Goal: Information Seeking & Learning: Learn about a topic

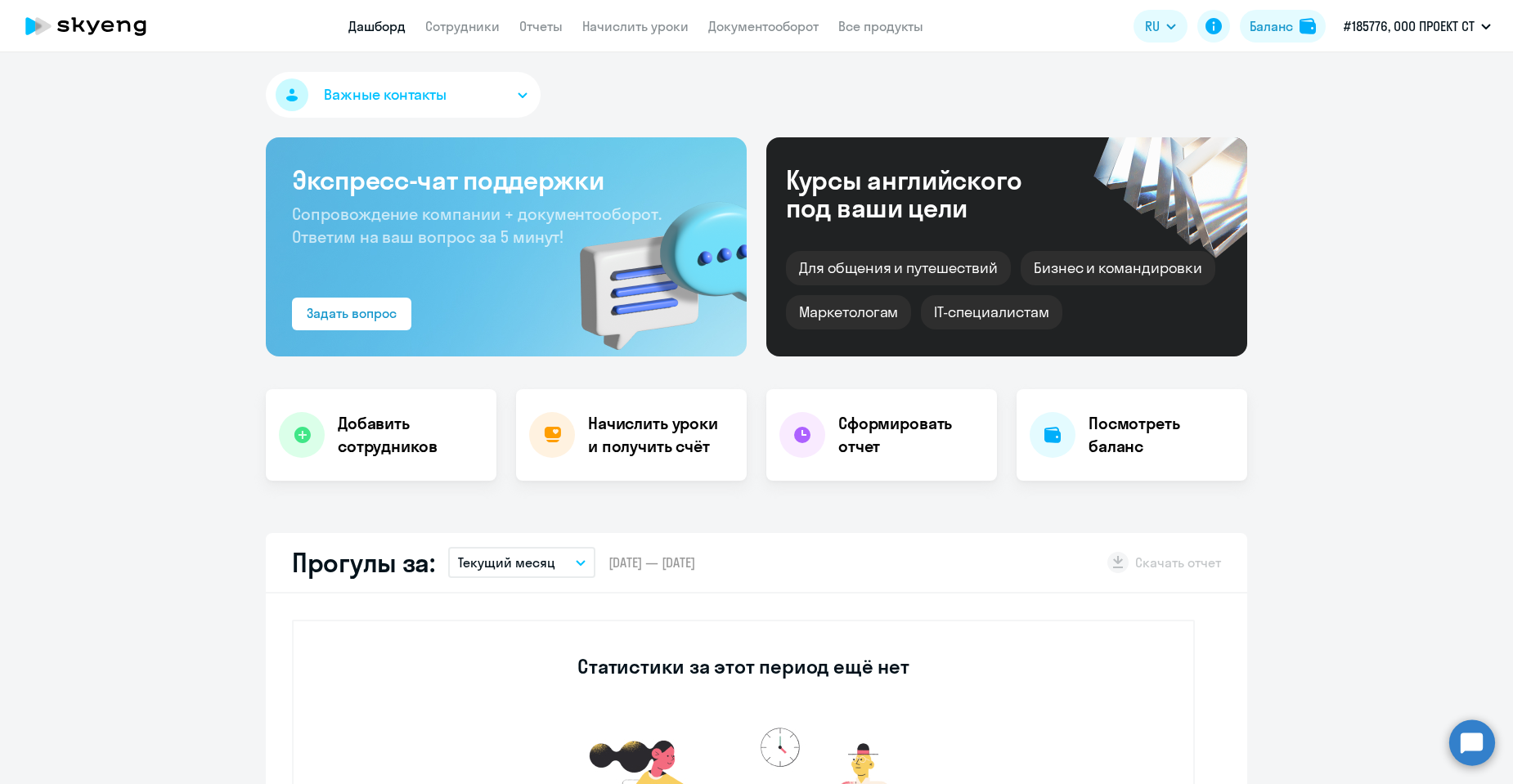
select select "30"
click at [449, 33] on link "Сотрудники" at bounding box center [462, 27] width 74 height 17
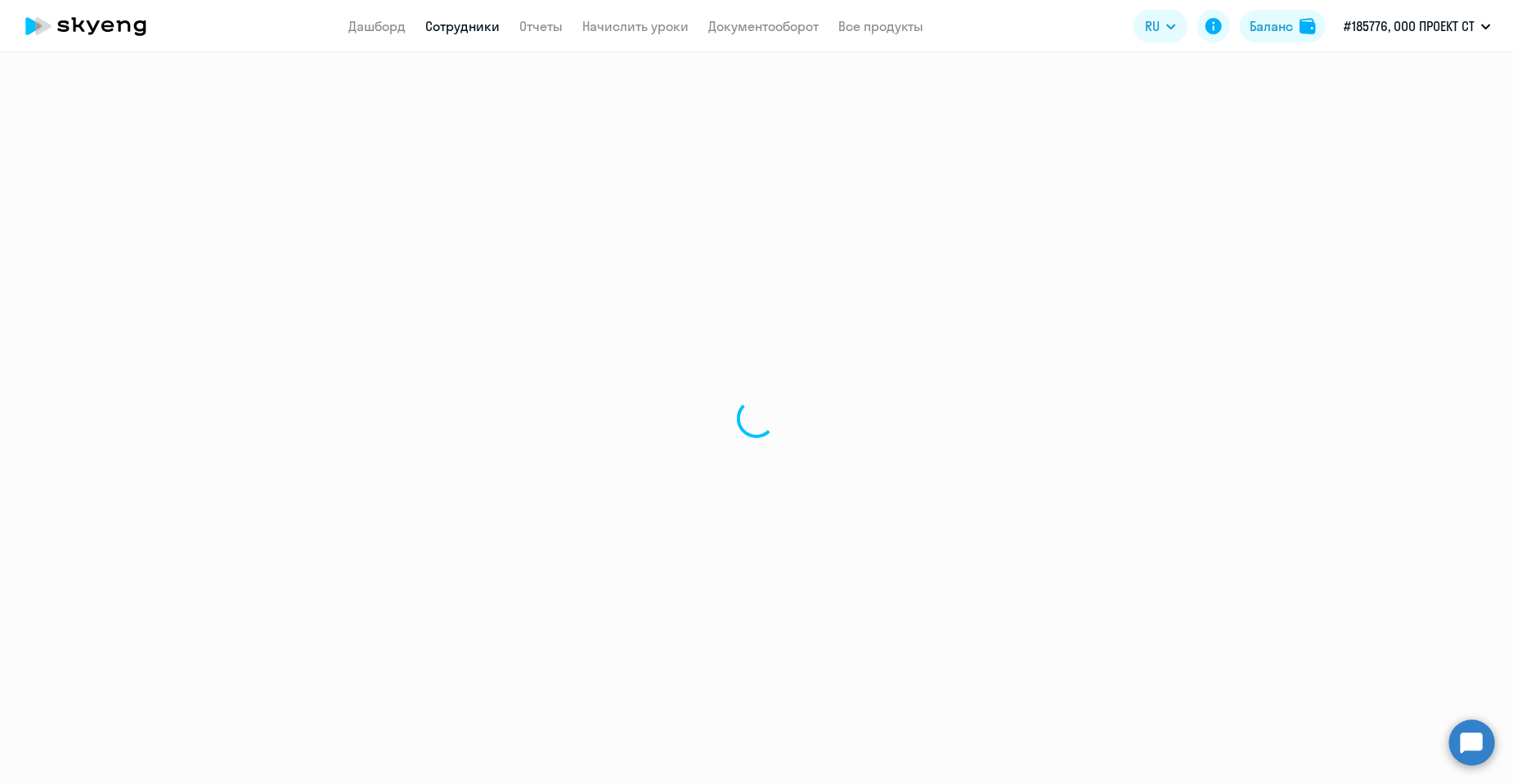
select select "30"
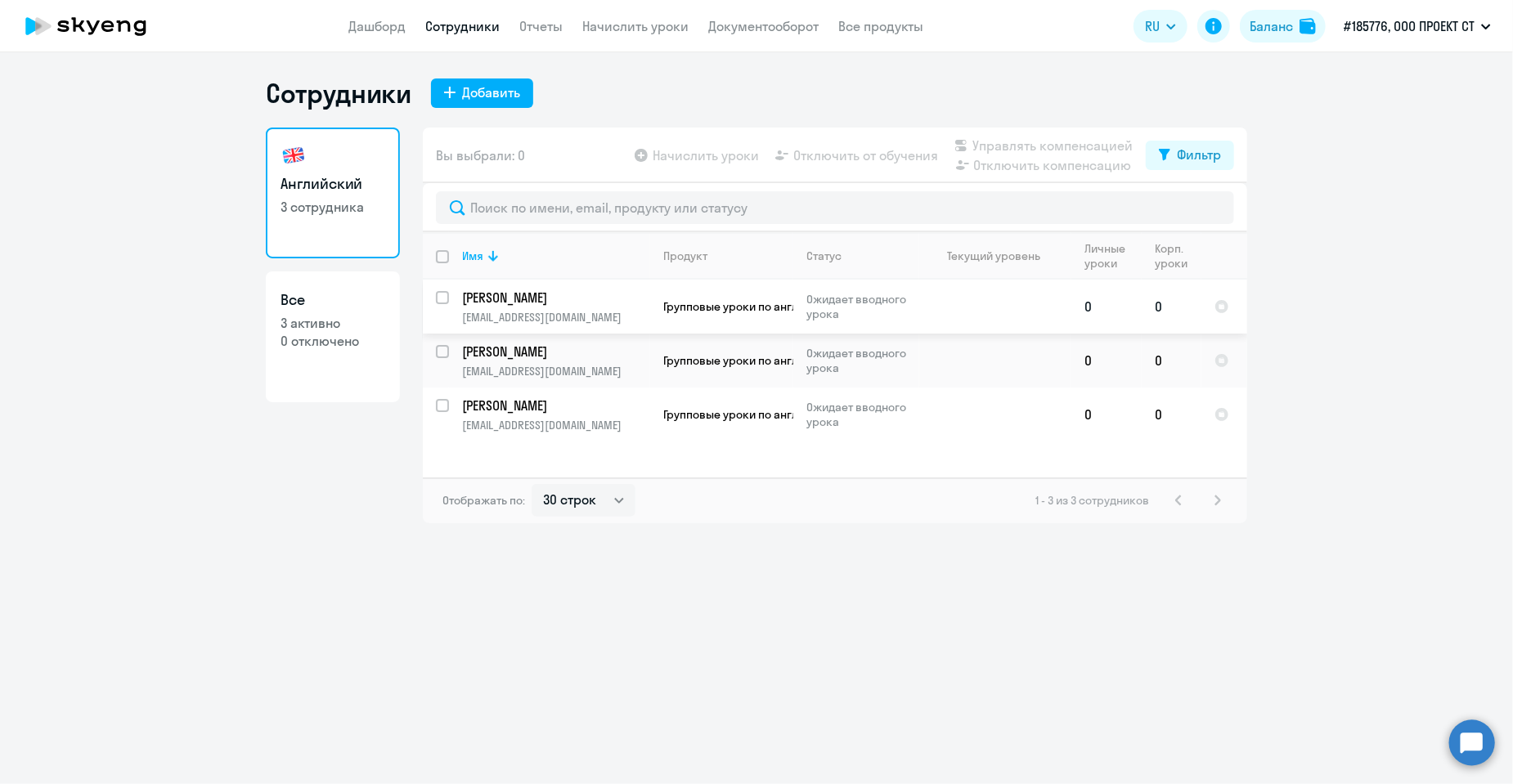
click at [821, 305] on p "Ожидает вводного урока" at bounding box center [863, 306] width 112 height 29
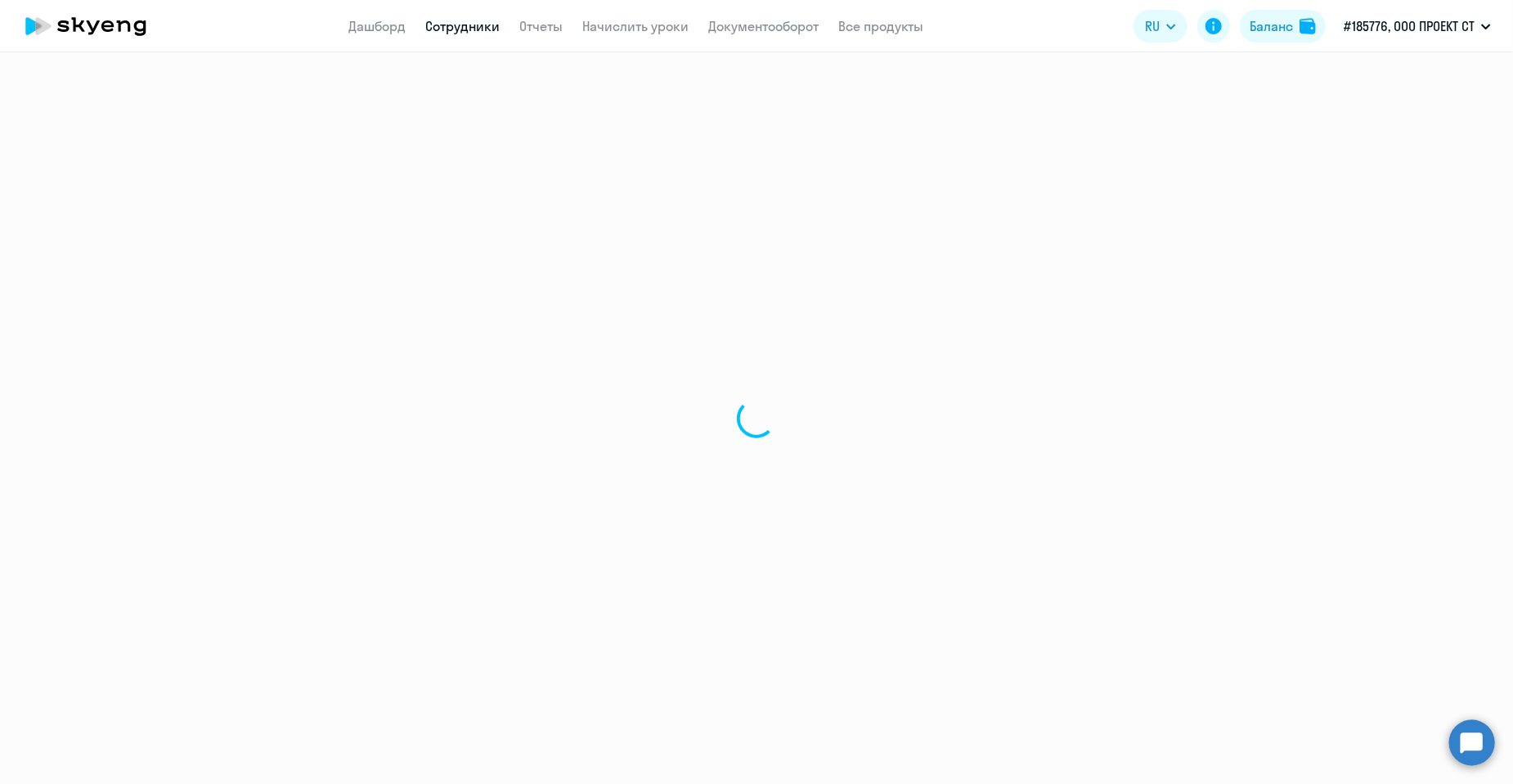
select select "english"
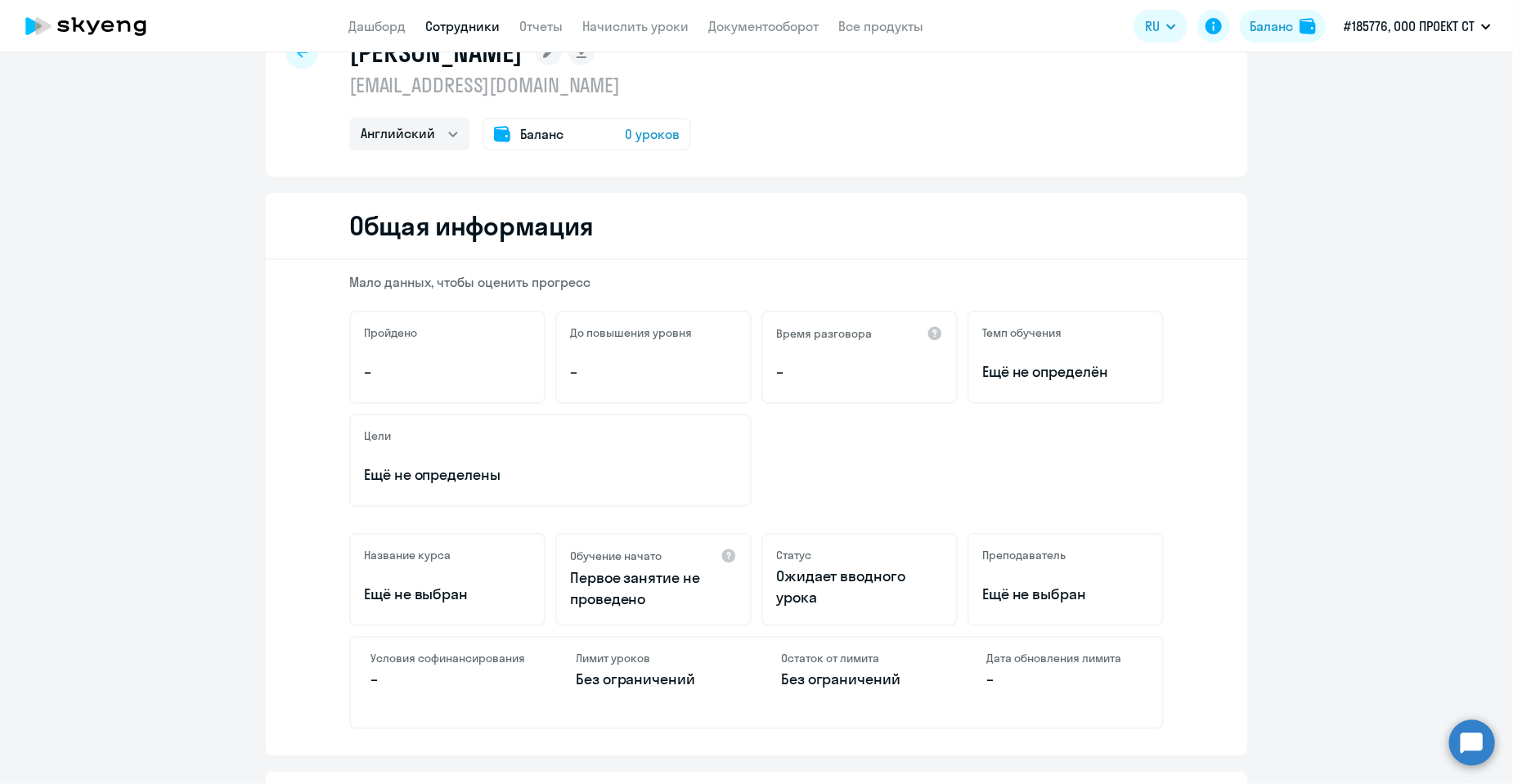
scroll to position [82, 0]
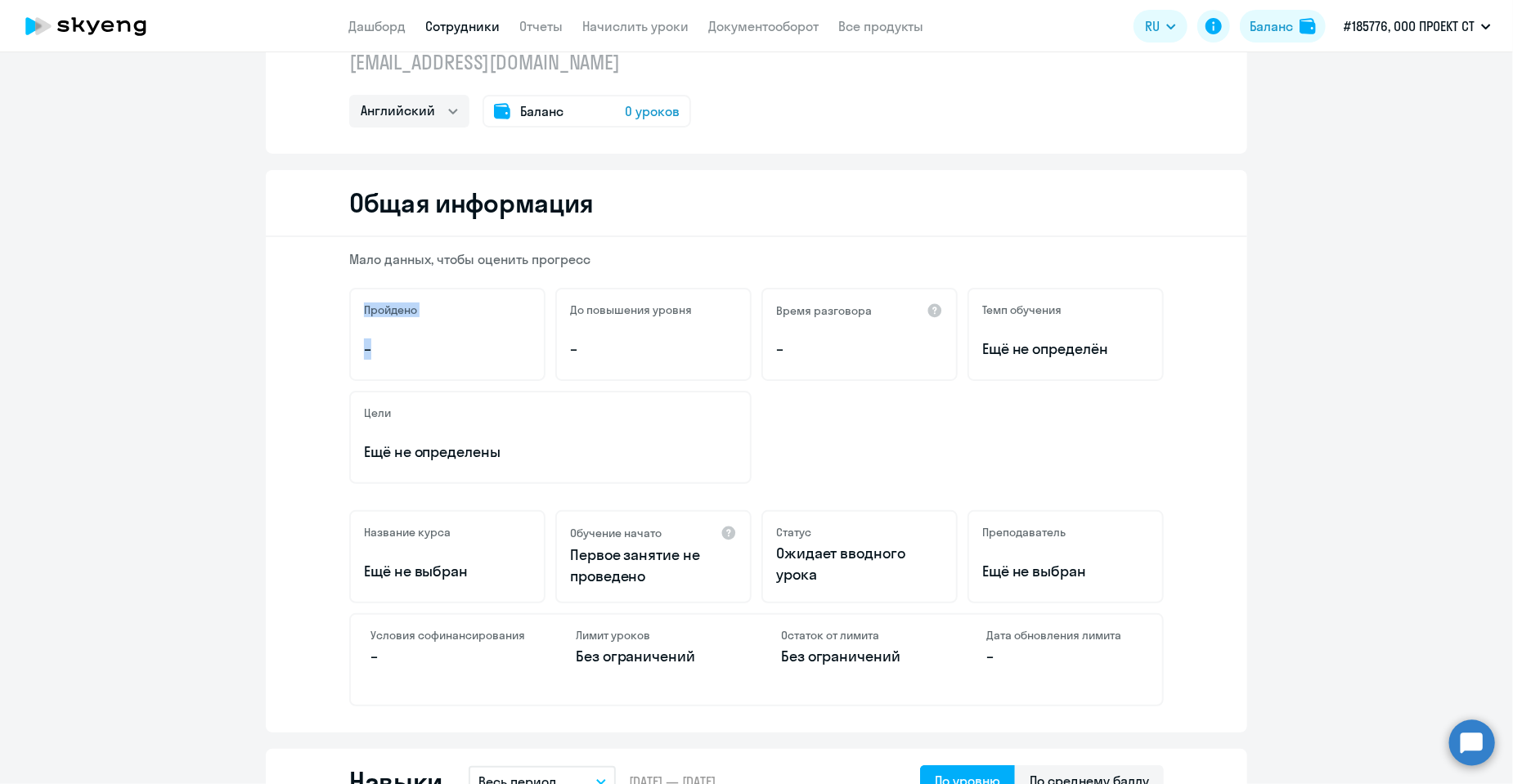
drag, startPoint x: 375, startPoint y: 321, endPoint x: 425, endPoint y: 345, distance: 55.5
click at [408, 352] on div "Пройдено –" at bounding box center [447, 334] width 197 height 93
drag, startPoint x: 565, startPoint y: 307, endPoint x: 623, endPoint y: 342, distance: 67.7
click at [621, 343] on div "До повышения уровня –" at bounding box center [654, 334] width 197 height 93
drag, startPoint x: 772, startPoint y: 311, endPoint x: 912, endPoint y: 327, distance: 140.9
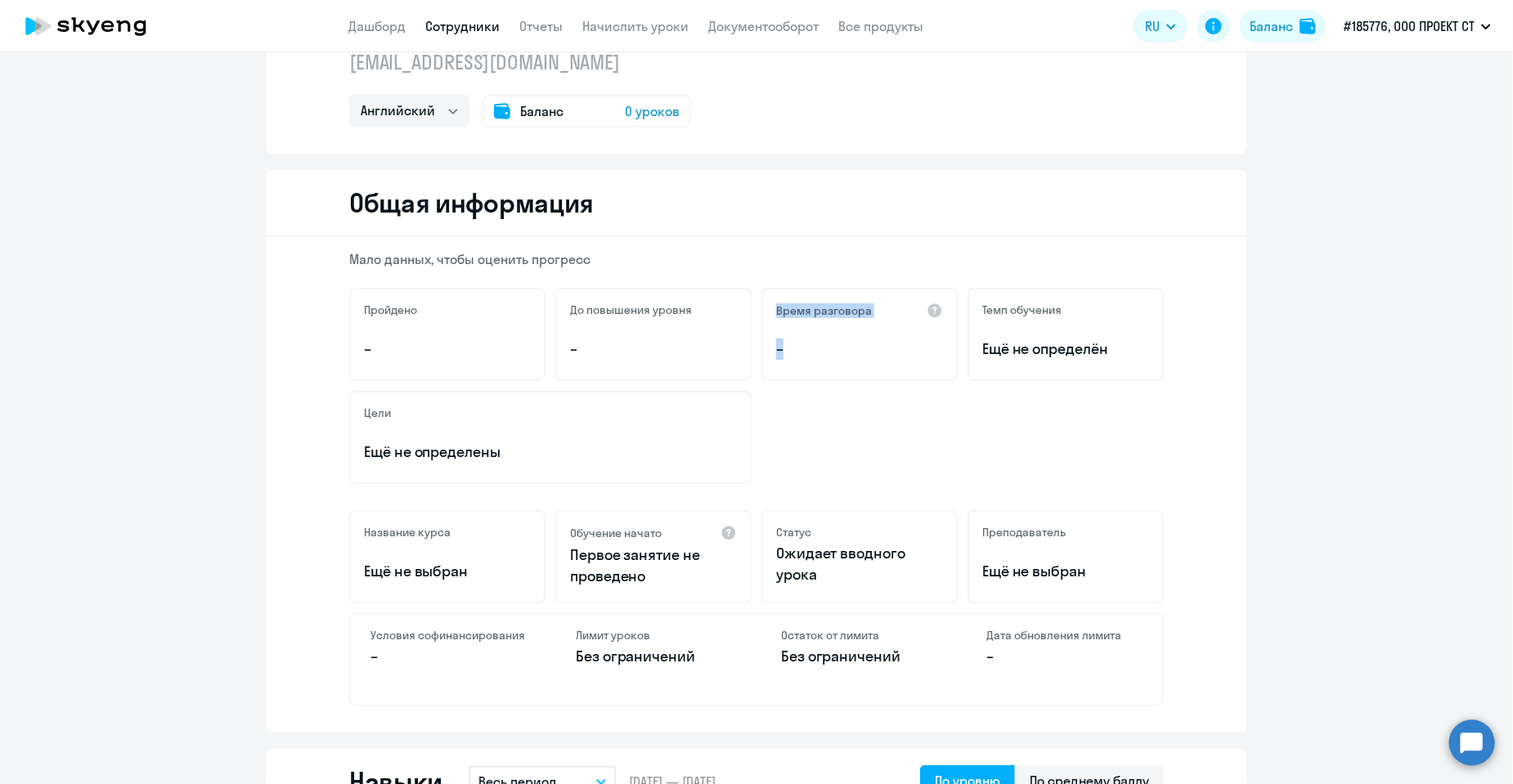
click at [834, 341] on div "Время разговора –" at bounding box center [859, 334] width 197 height 93
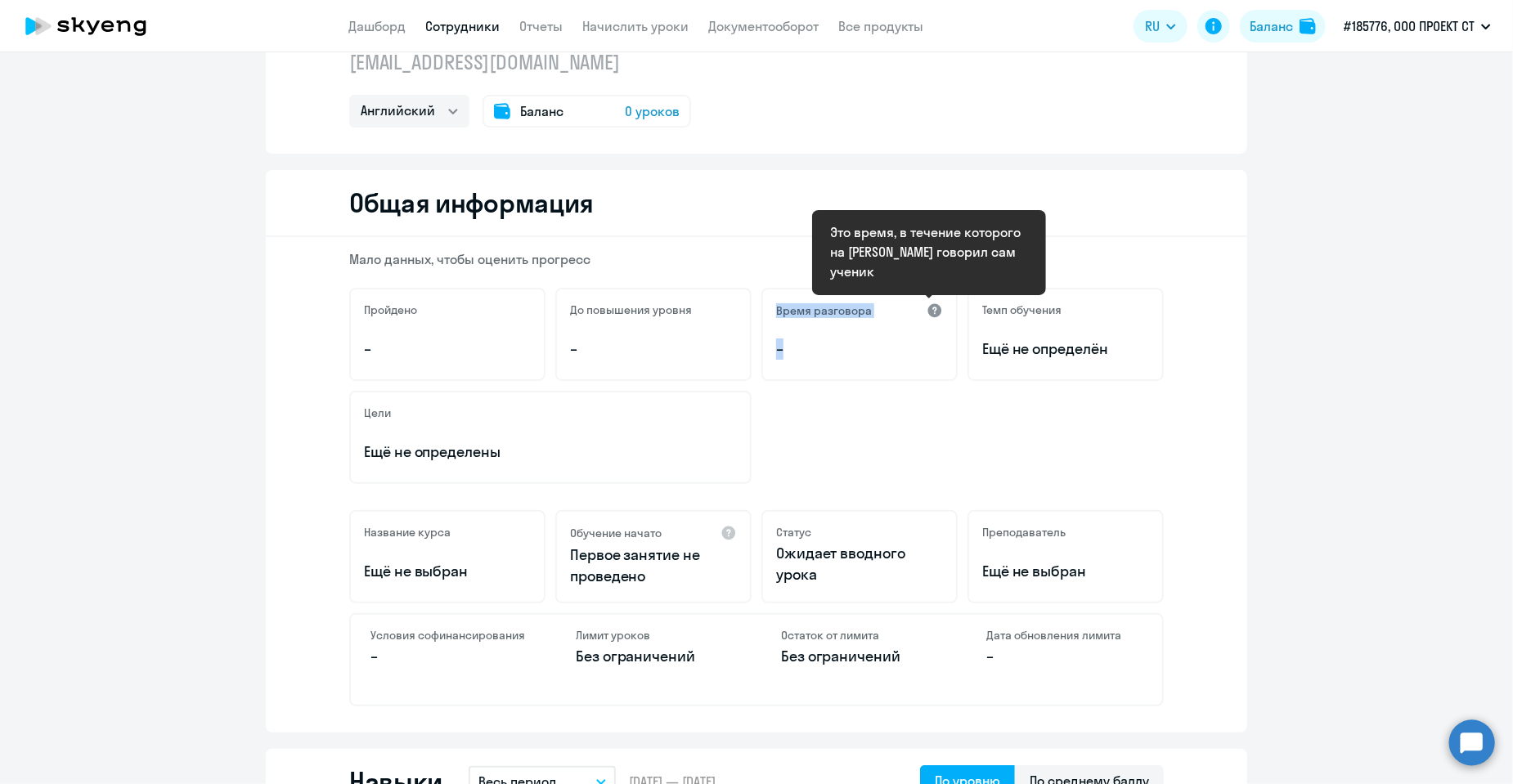
click at [928, 310] on div at bounding box center [935, 311] width 17 height 17
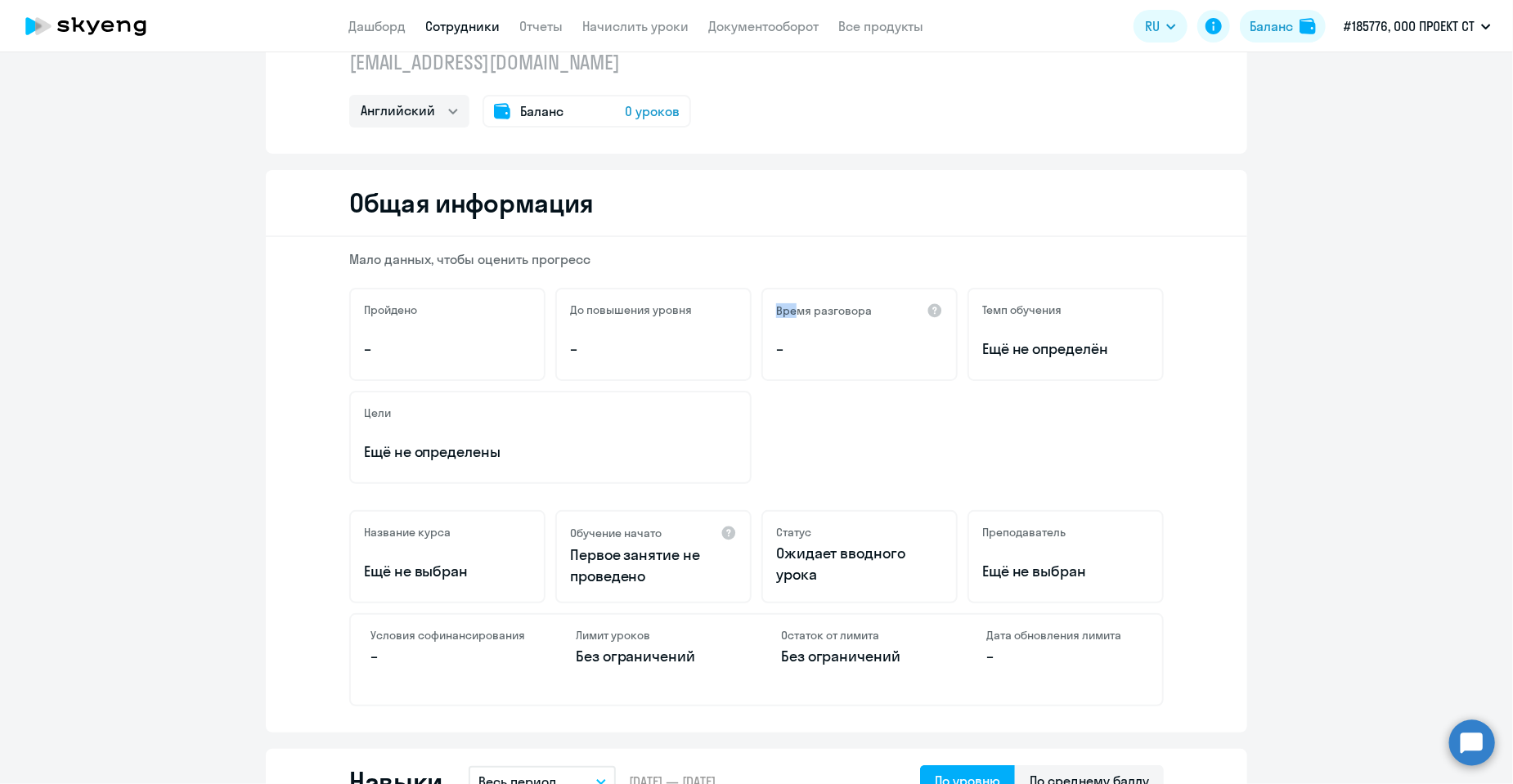
drag, startPoint x: 792, startPoint y: 321, endPoint x: 789, endPoint y: 310, distance: 11.4
click at [769, 307] on div "Время разговора –" at bounding box center [859, 334] width 197 height 93
click at [792, 310] on h5 "Время разговора" at bounding box center [824, 311] width 95 height 15
drag, startPoint x: 981, startPoint y: 307, endPoint x: 1024, endPoint y: 313, distance: 43.4
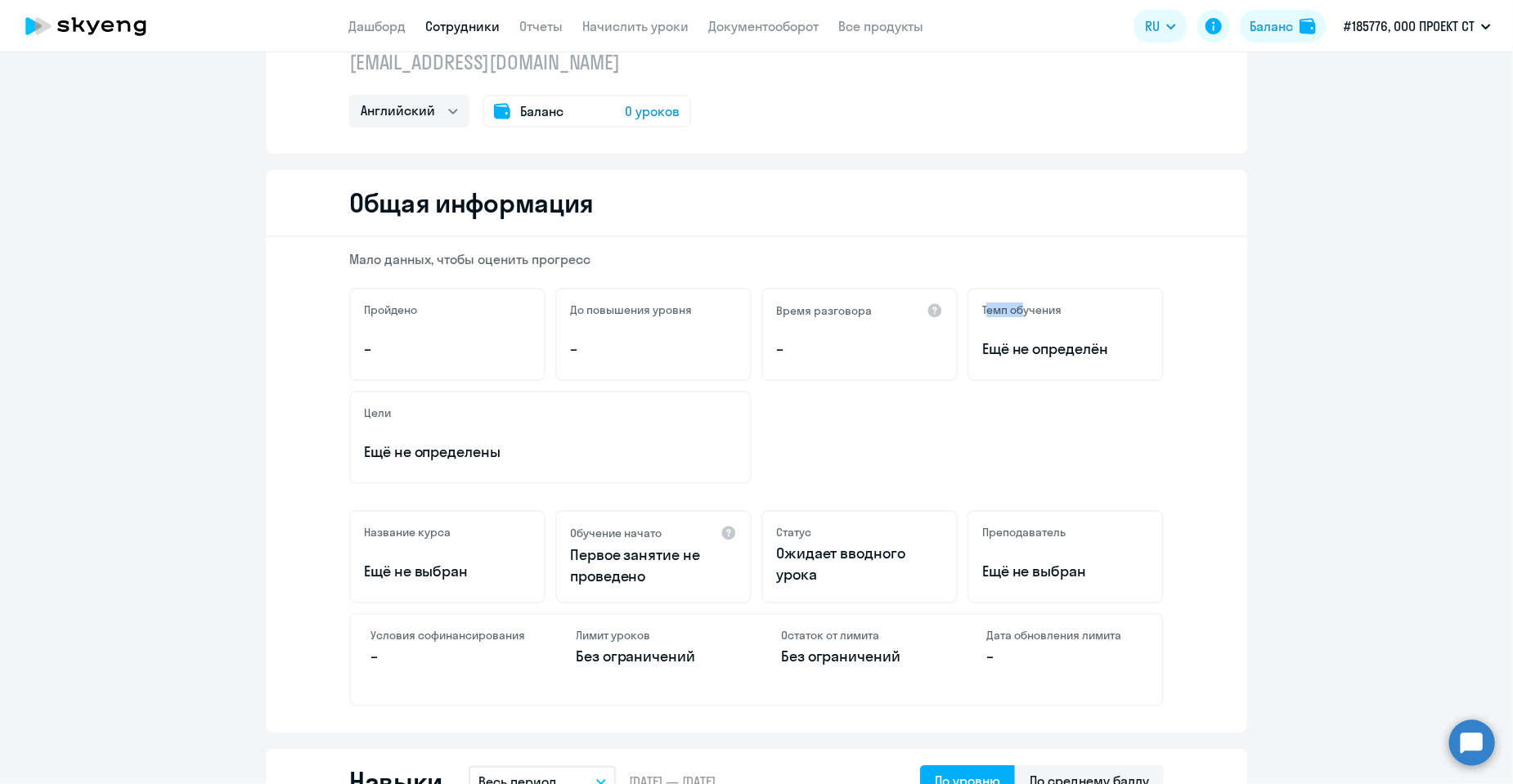
click at [1024, 313] on h5 "Темп обучения" at bounding box center [1022, 310] width 79 height 15
click at [1032, 313] on h5 "Темп обучения" at bounding box center [1022, 310] width 79 height 15
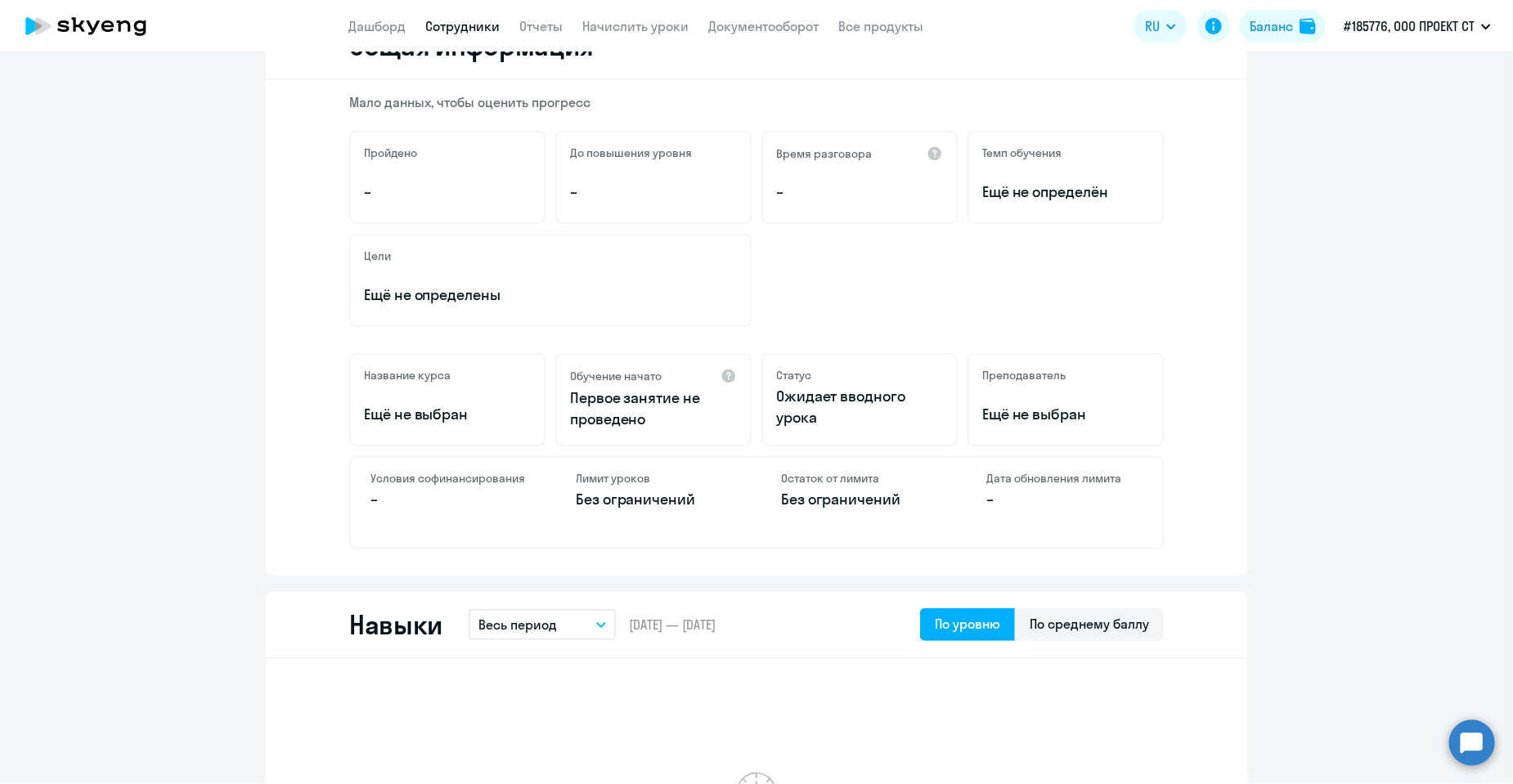
scroll to position [245, 0]
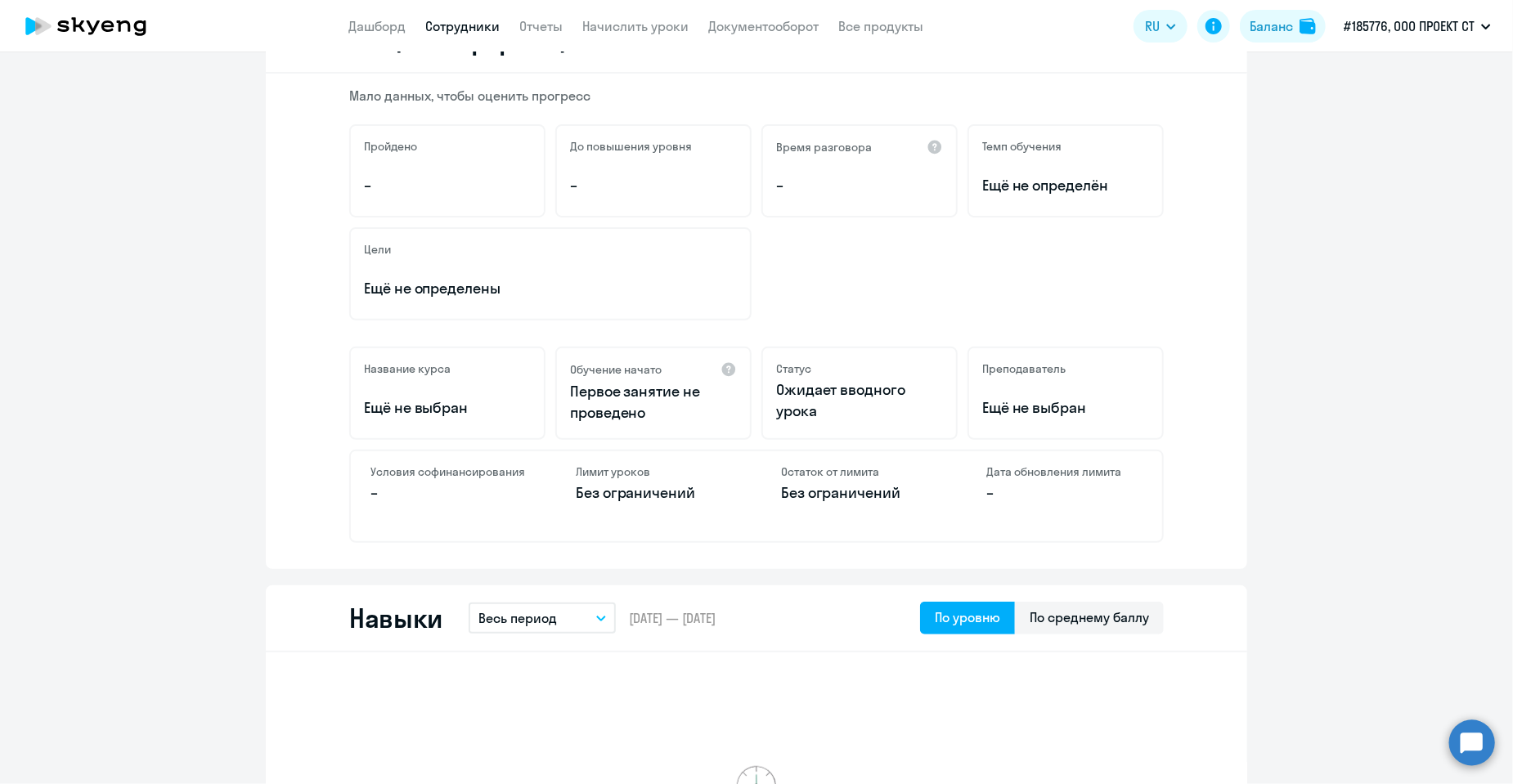
drag, startPoint x: 364, startPoint y: 292, endPoint x: 550, endPoint y: 293, distance: 186.0
click at [550, 293] on p "Ещё не определены" at bounding box center [551, 288] width 373 height 21
click at [536, 304] on div "Цели Ещё не определены" at bounding box center [550, 274] width 403 height 93
drag, startPoint x: 622, startPoint y: 407, endPoint x: 673, endPoint y: 410, distance: 51.1
click at [664, 415] on p "Первое занятие не проведено" at bounding box center [653, 402] width 167 height 43
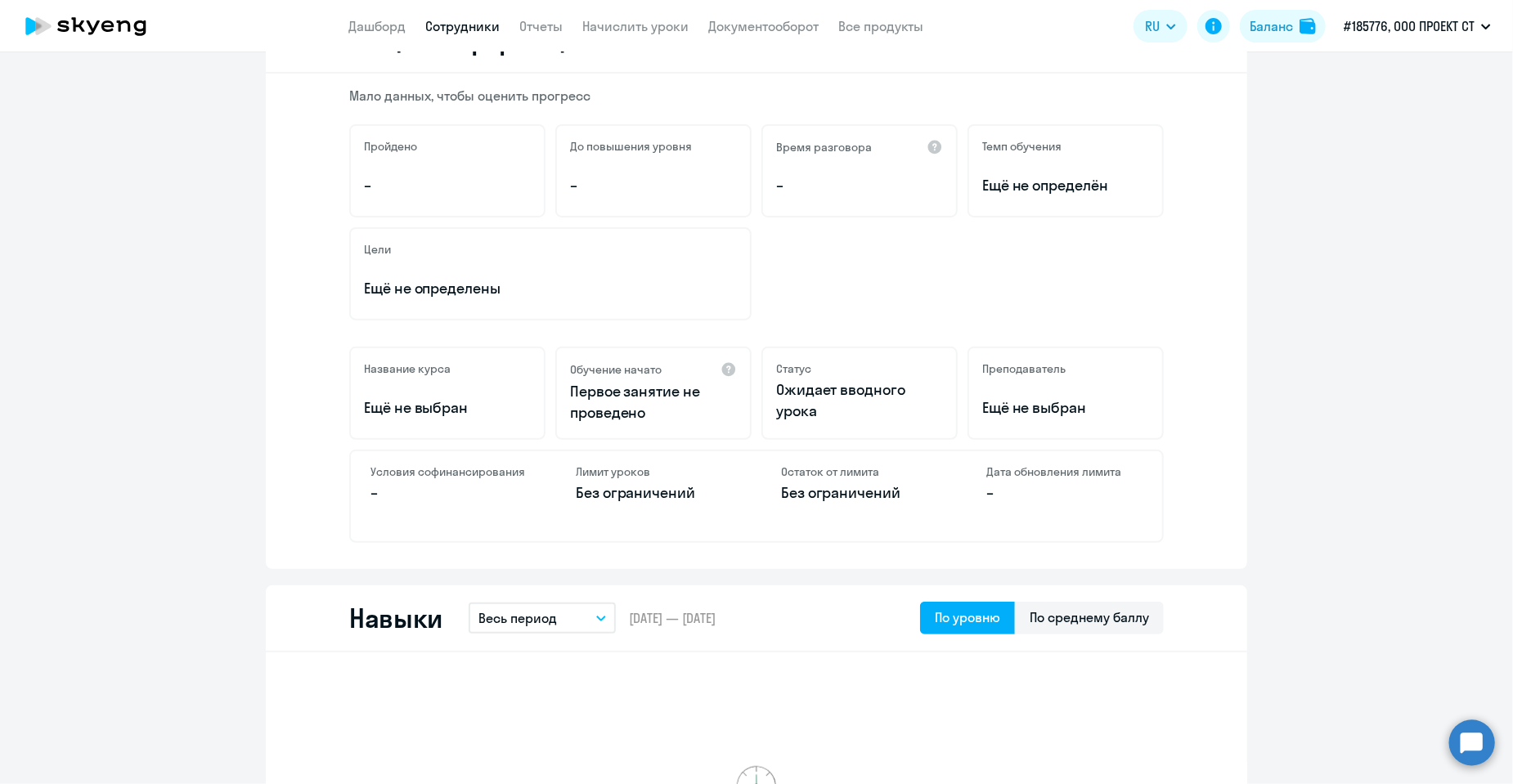
drag, startPoint x: 777, startPoint y: 382, endPoint x: 823, endPoint y: 409, distance: 53.3
click at [823, 409] on p "Ожидает вводного урока" at bounding box center [859, 400] width 167 height 43
drag, startPoint x: 1001, startPoint y: 408, endPoint x: 1070, endPoint y: 407, distance: 69.0
click at [1070, 407] on p "Ещё не выбран" at bounding box center [1065, 407] width 167 height 21
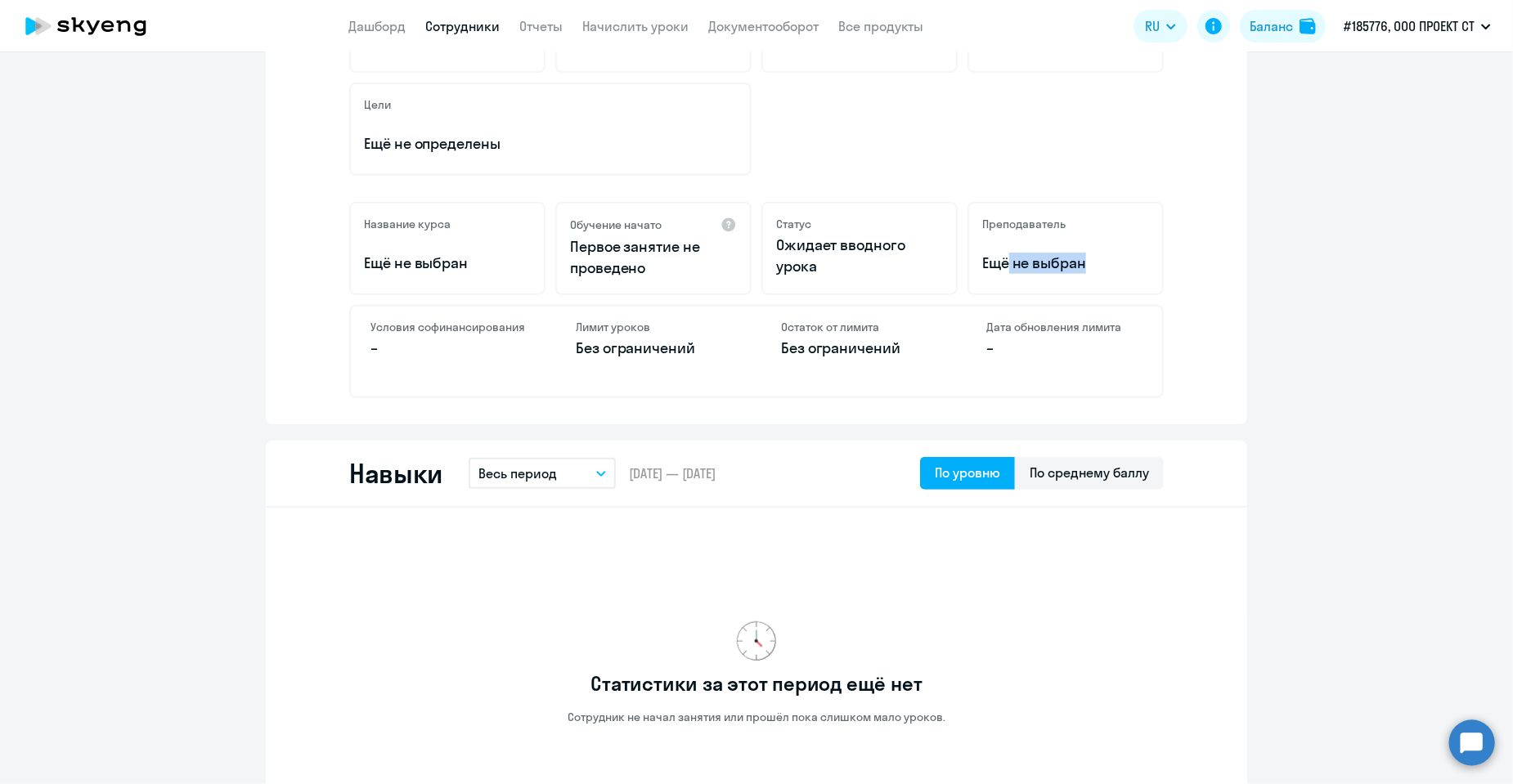
scroll to position [409, 0]
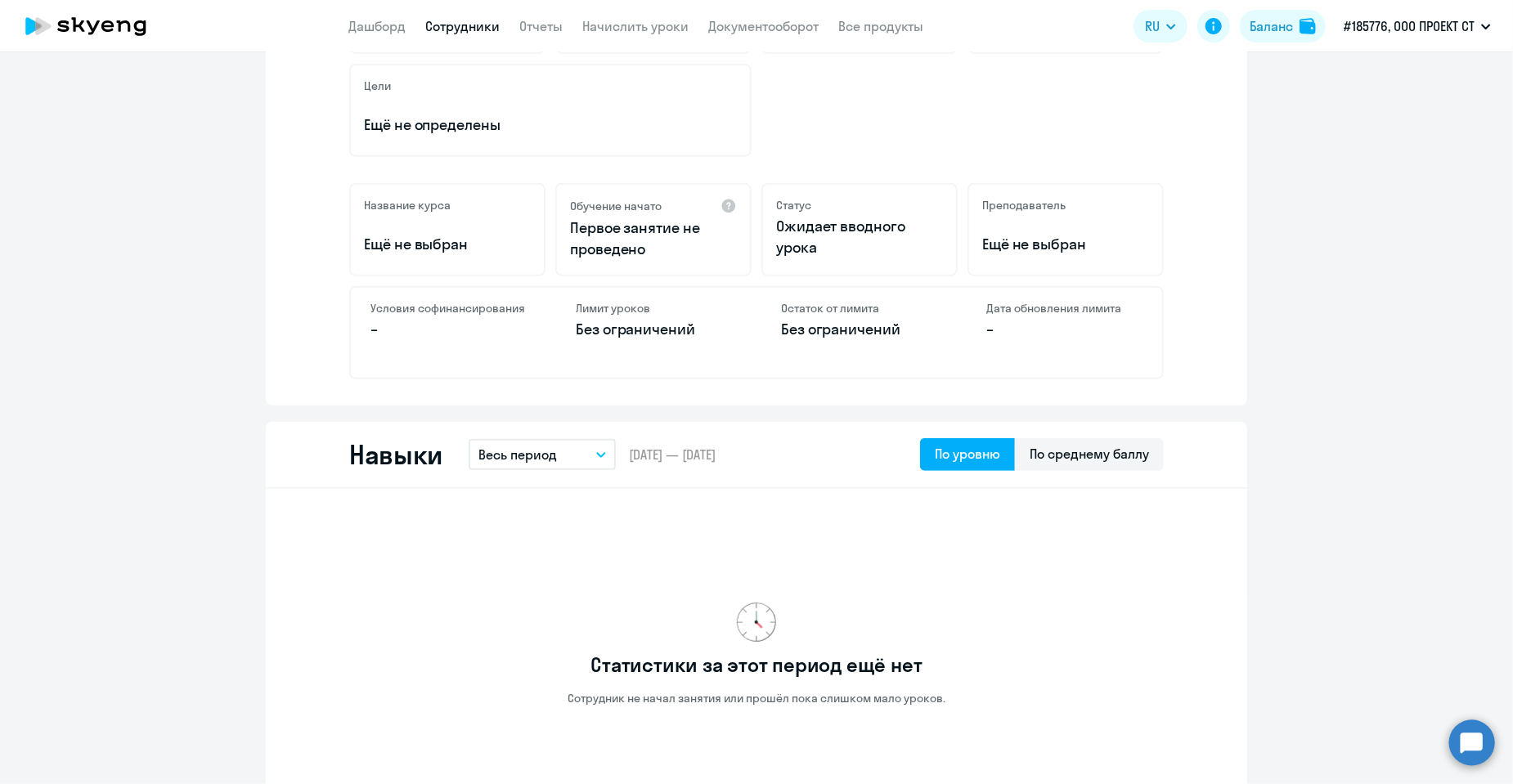
drag, startPoint x: 575, startPoint y: 328, endPoint x: 719, endPoint y: 327, distance: 144.0
click at [618, 327] on p "Без ограничений" at bounding box center [654, 329] width 156 height 21
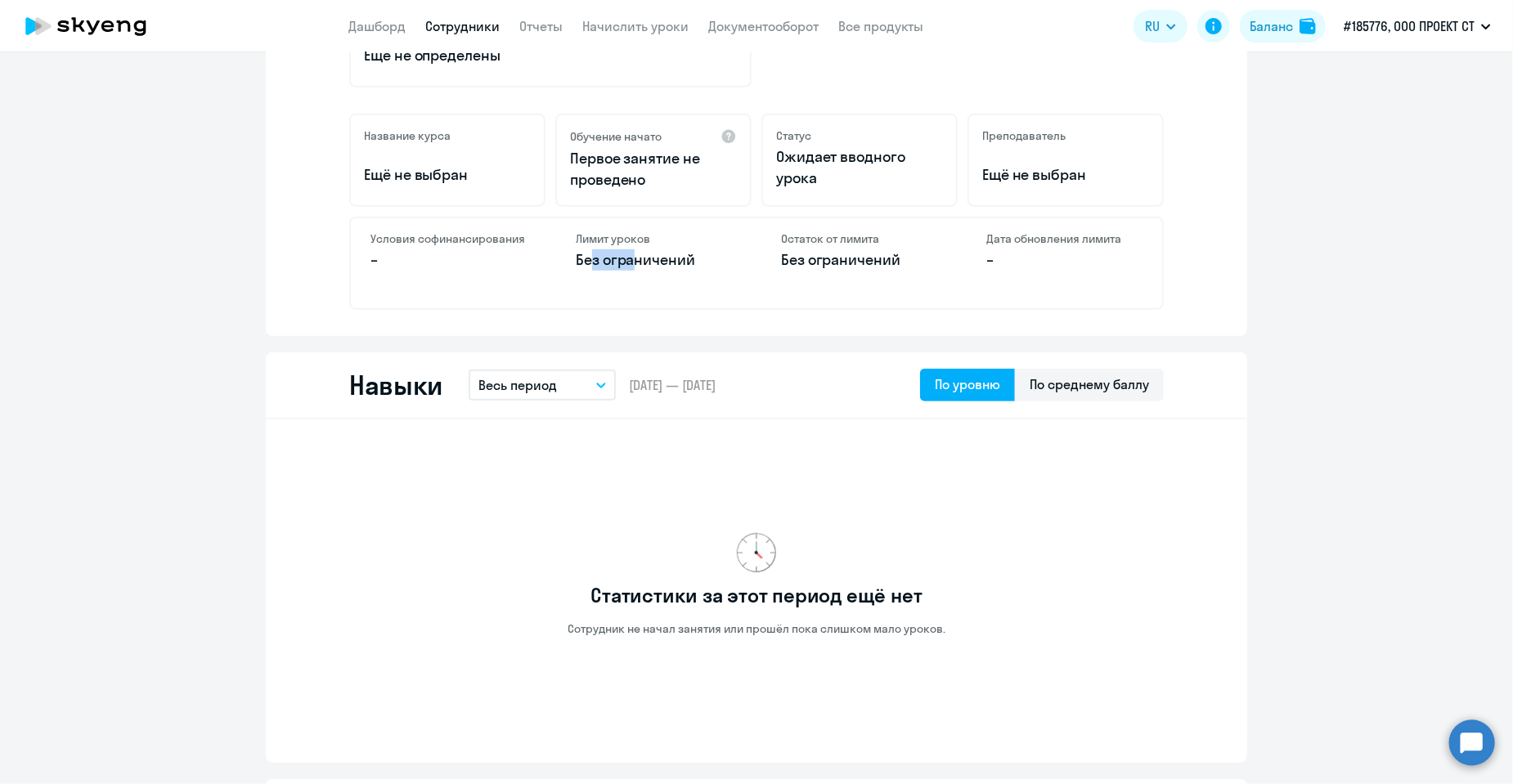
scroll to position [572, 0]
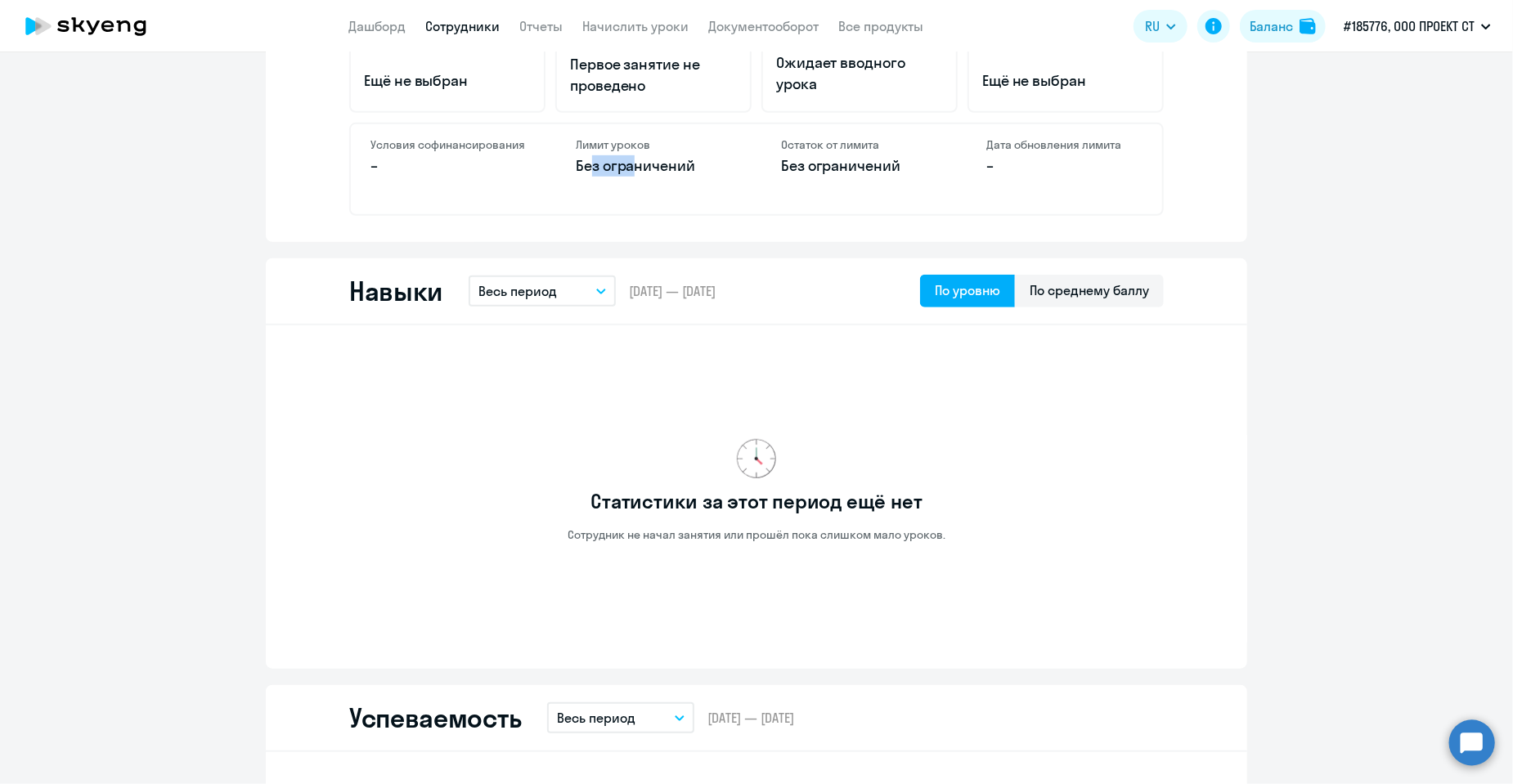
click at [545, 290] on p "Весь период" at bounding box center [518, 290] width 79 height 19
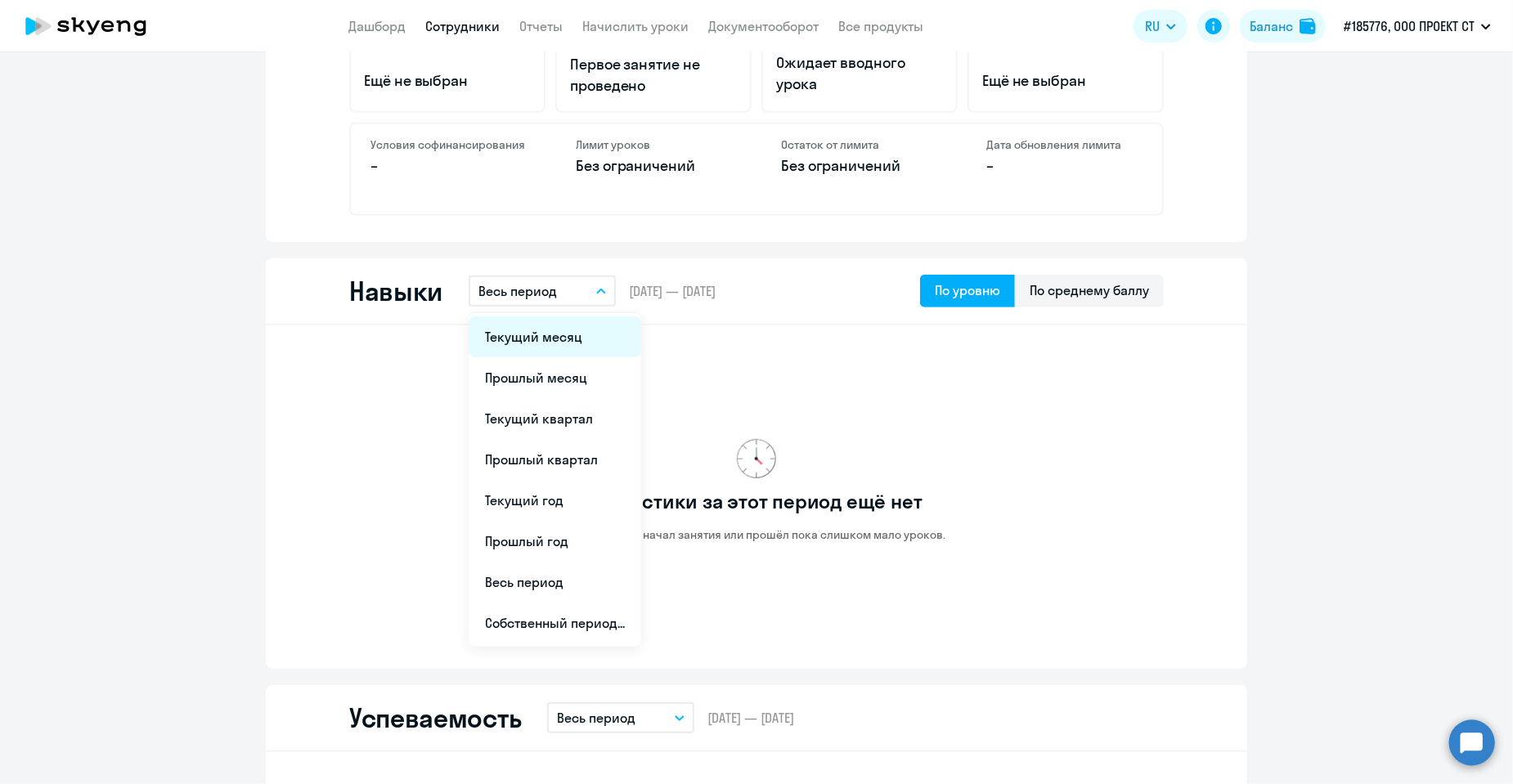
click at [536, 337] on li "Текущий месяц" at bounding box center [555, 336] width 172 height 41
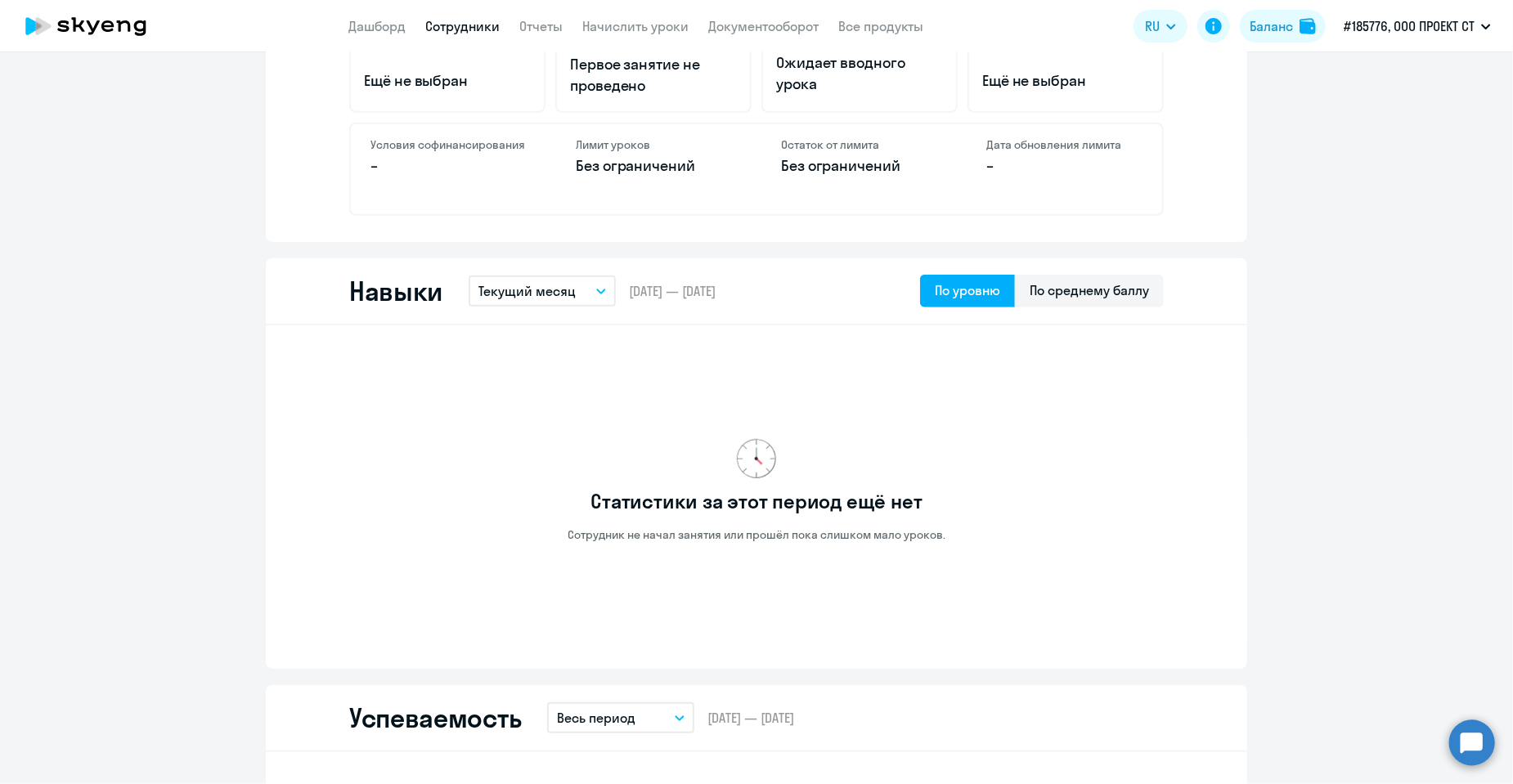
drag, startPoint x: 716, startPoint y: 428, endPoint x: 770, endPoint y: 469, distance: 67.8
click at [770, 469] on div "Статистики за этот период ещё нет Сотрудник не начал занятия или прошёл пока сл…" at bounding box center [756, 491] width 814 height 305
click at [694, 373] on div "Статистики за этот период ещё нет Сотрудник не начал занятия или прошёл пока сл…" at bounding box center [756, 491] width 814 height 305
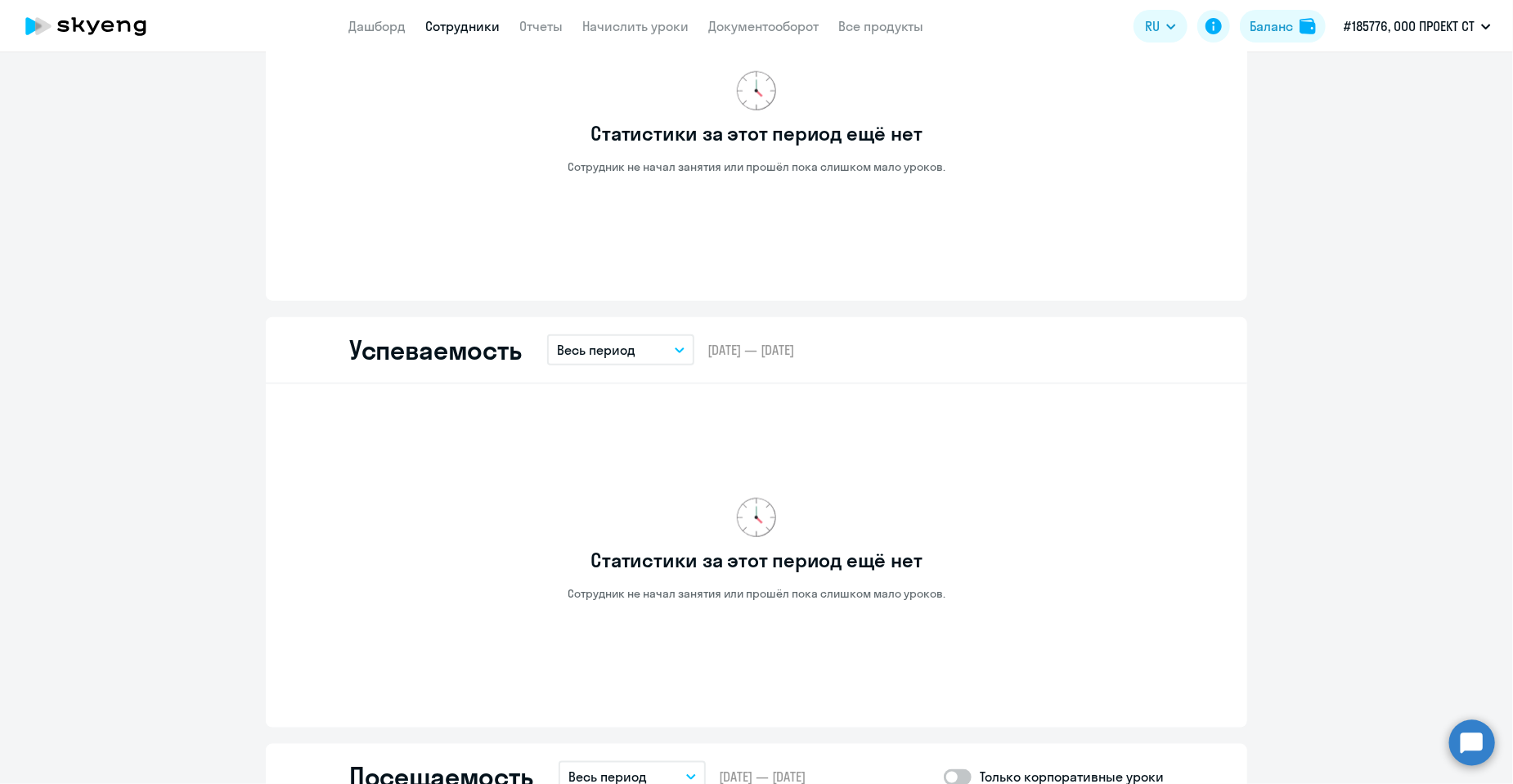
scroll to position [981, 0]
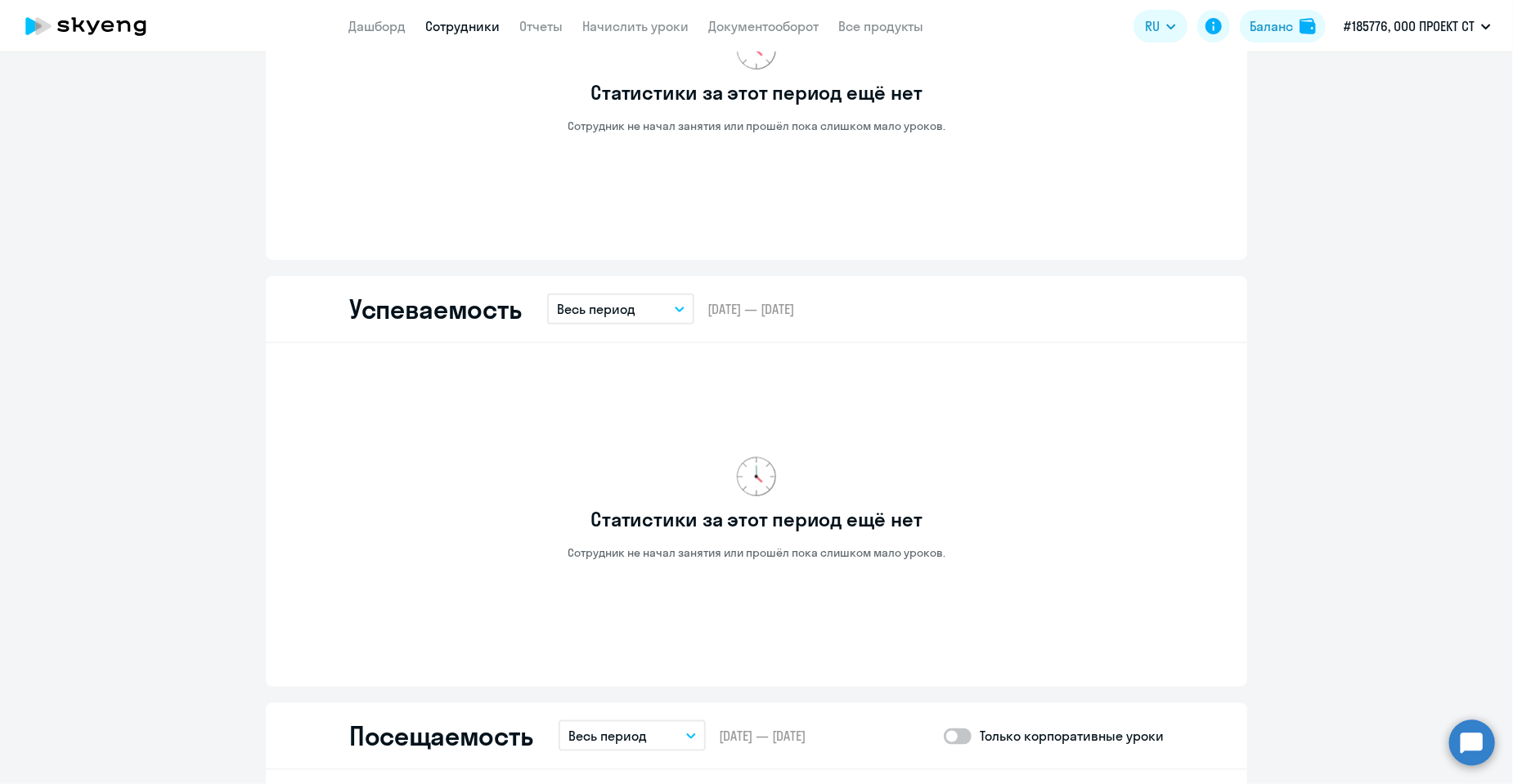
click at [622, 306] on p "Весь период" at bounding box center [597, 309] width 79 height 19
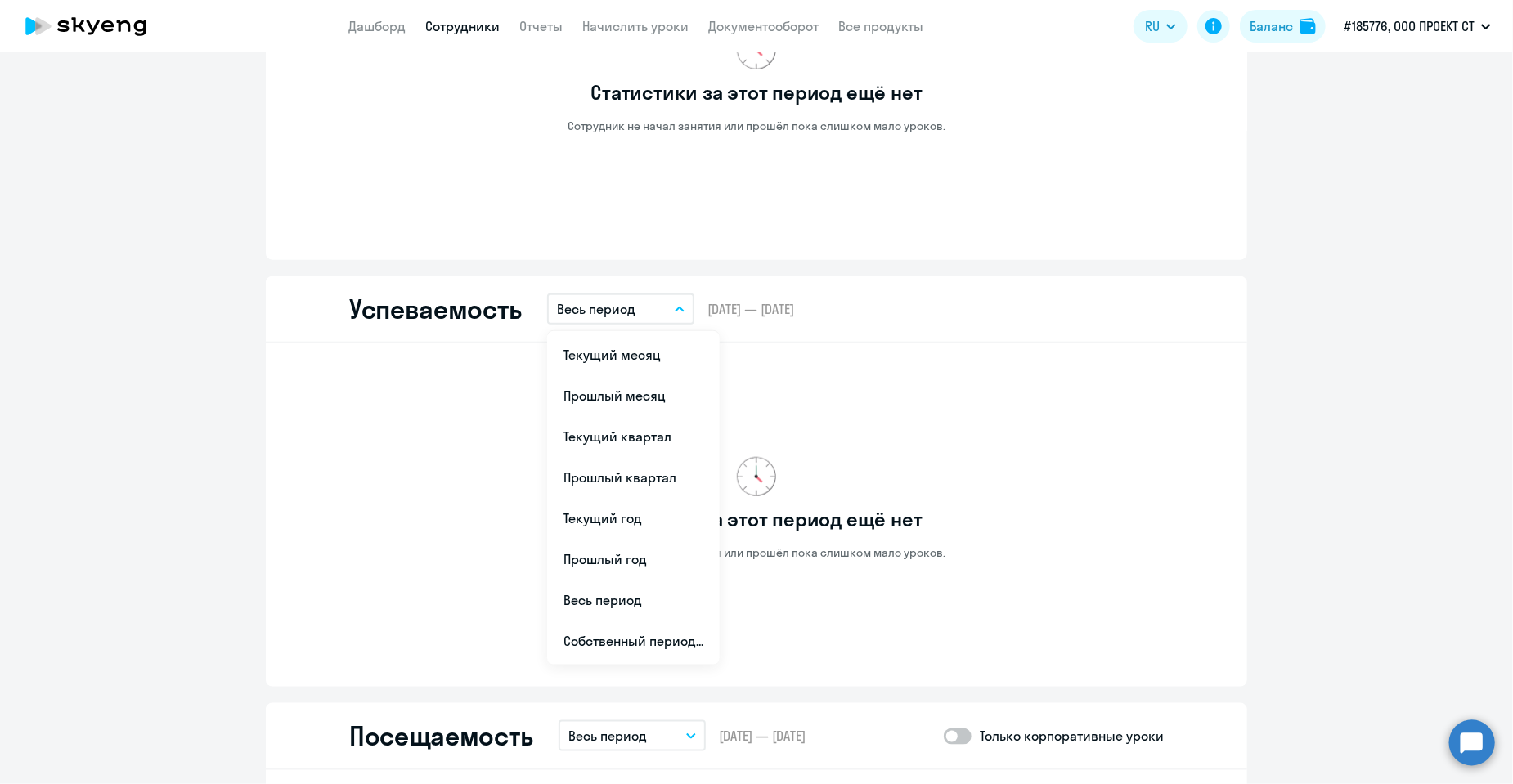
click at [623, 306] on p "Весь период" at bounding box center [597, 309] width 79 height 19
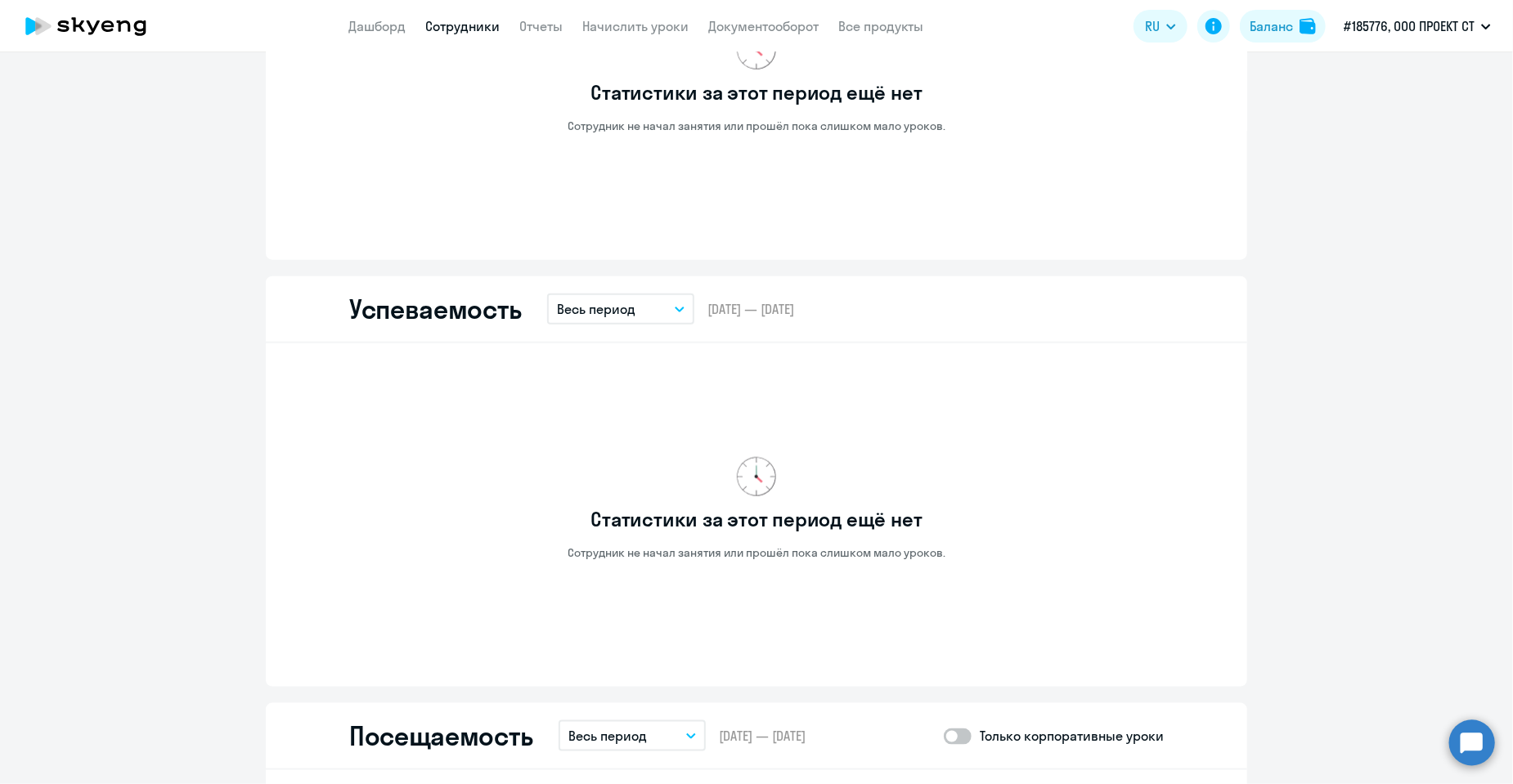
click at [645, 304] on button "Весь период" at bounding box center [621, 309] width 147 height 31
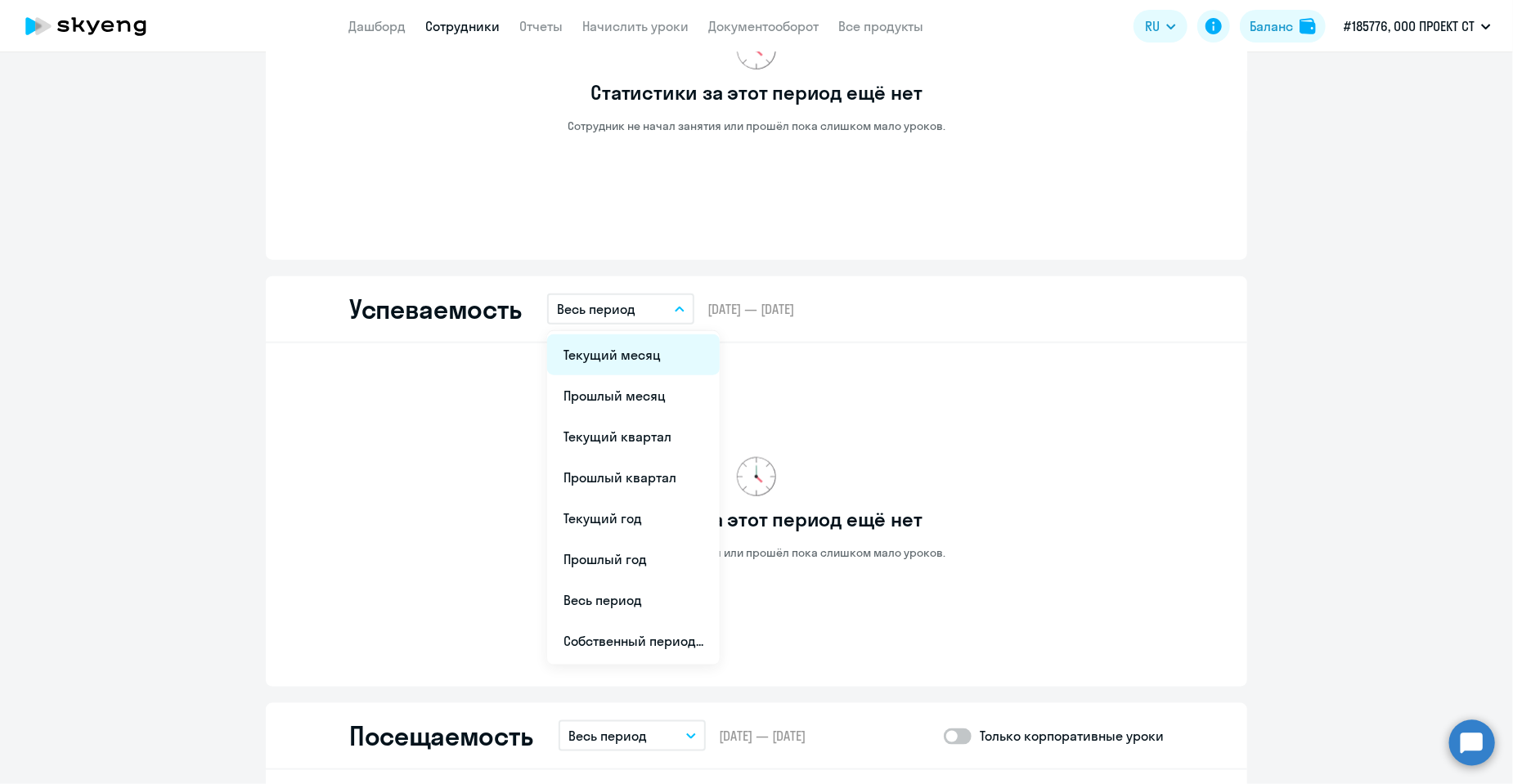
click at [628, 351] on li "Текущий месяц" at bounding box center [633, 355] width 172 height 41
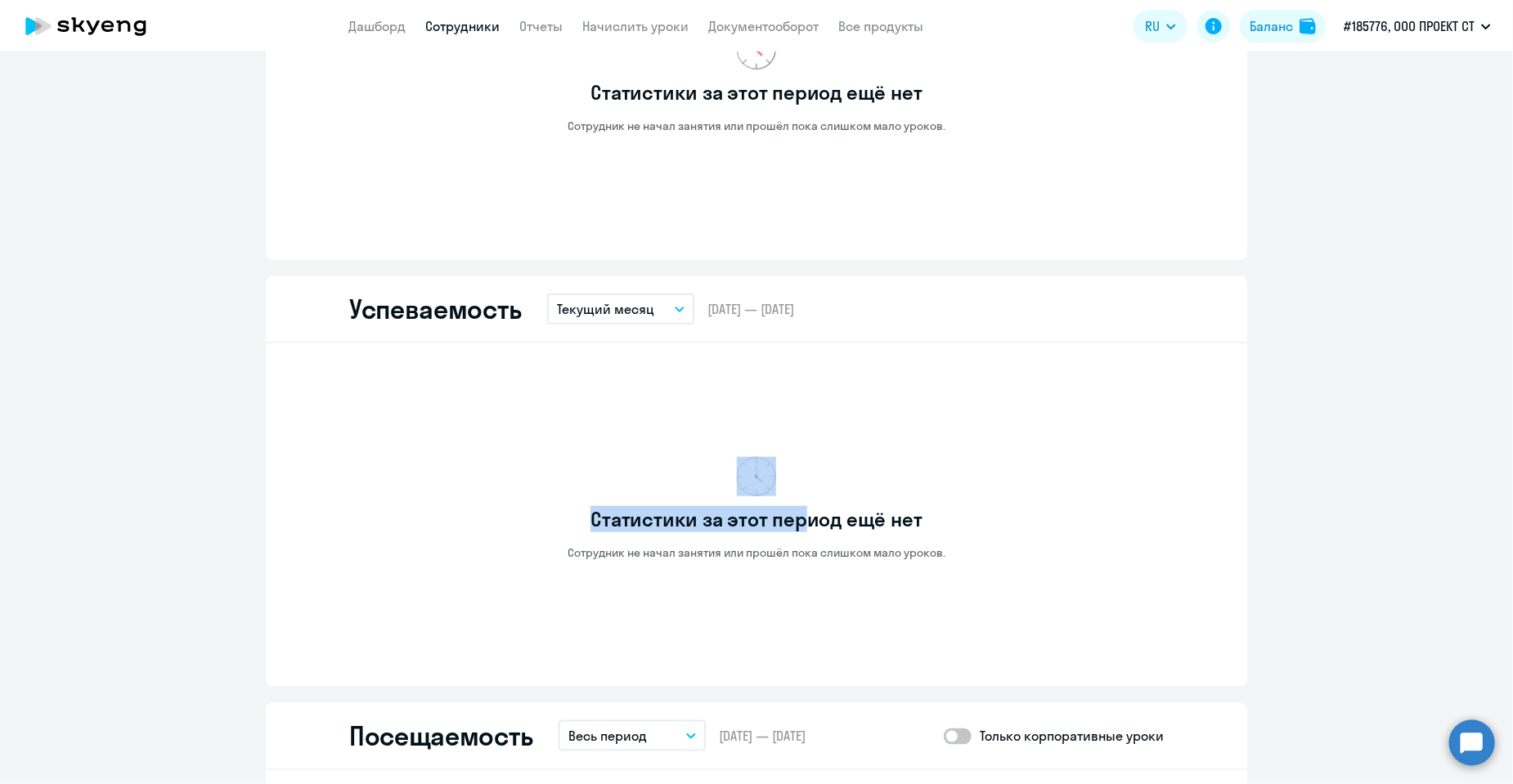
drag, startPoint x: 715, startPoint y: 455, endPoint x: 805, endPoint y: 503, distance: 102.0
click at [805, 503] on div "Статистики за этот период ещё нет Сотрудник не начал занятия или прошёл пока сл…" at bounding box center [756, 509] width 814 height 305
click at [788, 444] on div "Статистики за этот период ещё нет Сотрудник не начал занятия или прошёл пока сл…" at bounding box center [756, 509] width 814 height 305
drag, startPoint x: 758, startPoint y: 477, endPoint x: 800, endPoint y: 489, distance: 43.7
click at [797, 489] on div "Статистики за этот период ещё нет Сотрудник не начал занятия или прошёл пока сл…" at bounding box center [756, 509] width 814 height 305
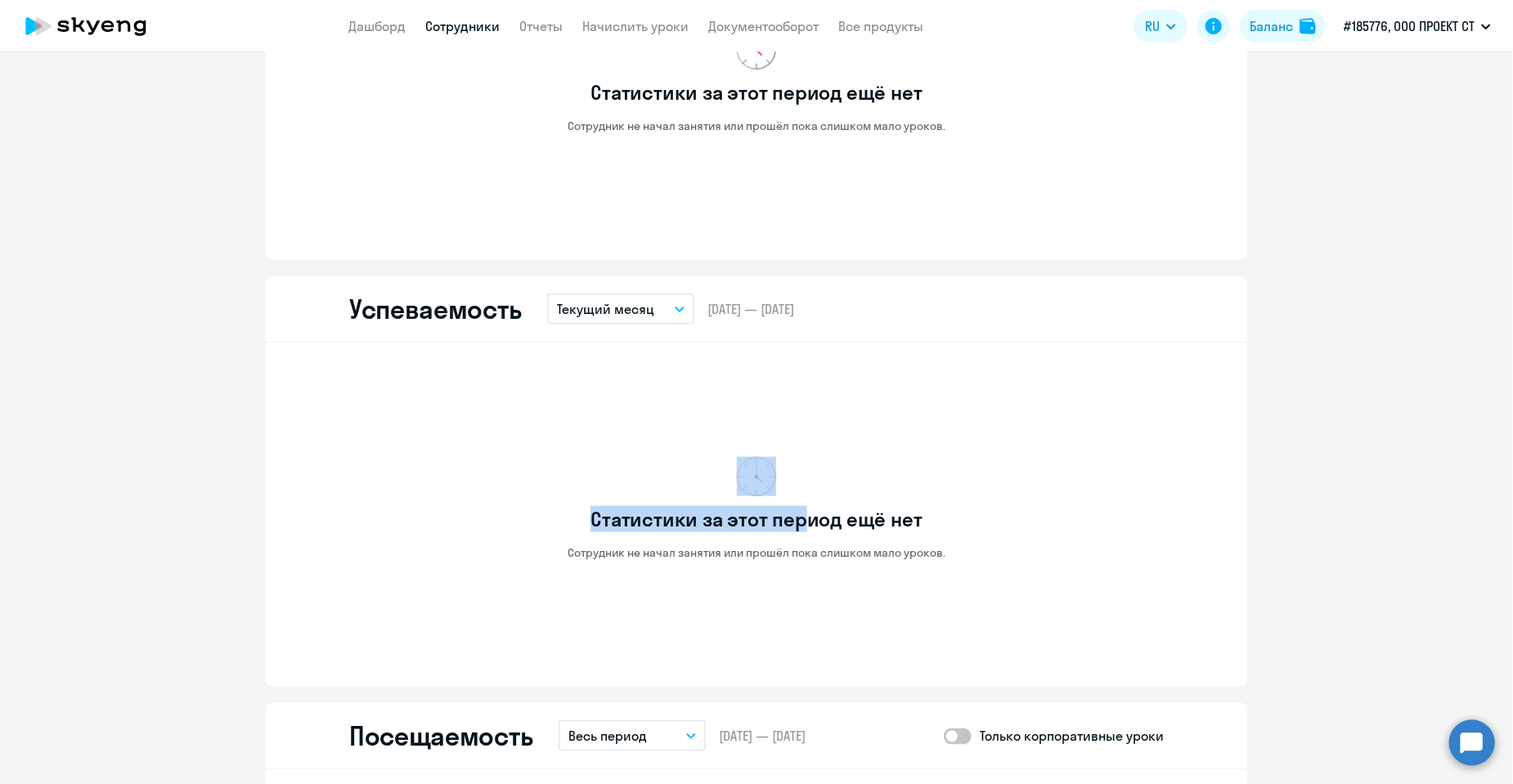
click at [803, 412] on div "Статистики за этот период ещё нет Сотрудник не начал занятия или прошёл пока сл…" at bounding box center [756, 509] width 814 height 305
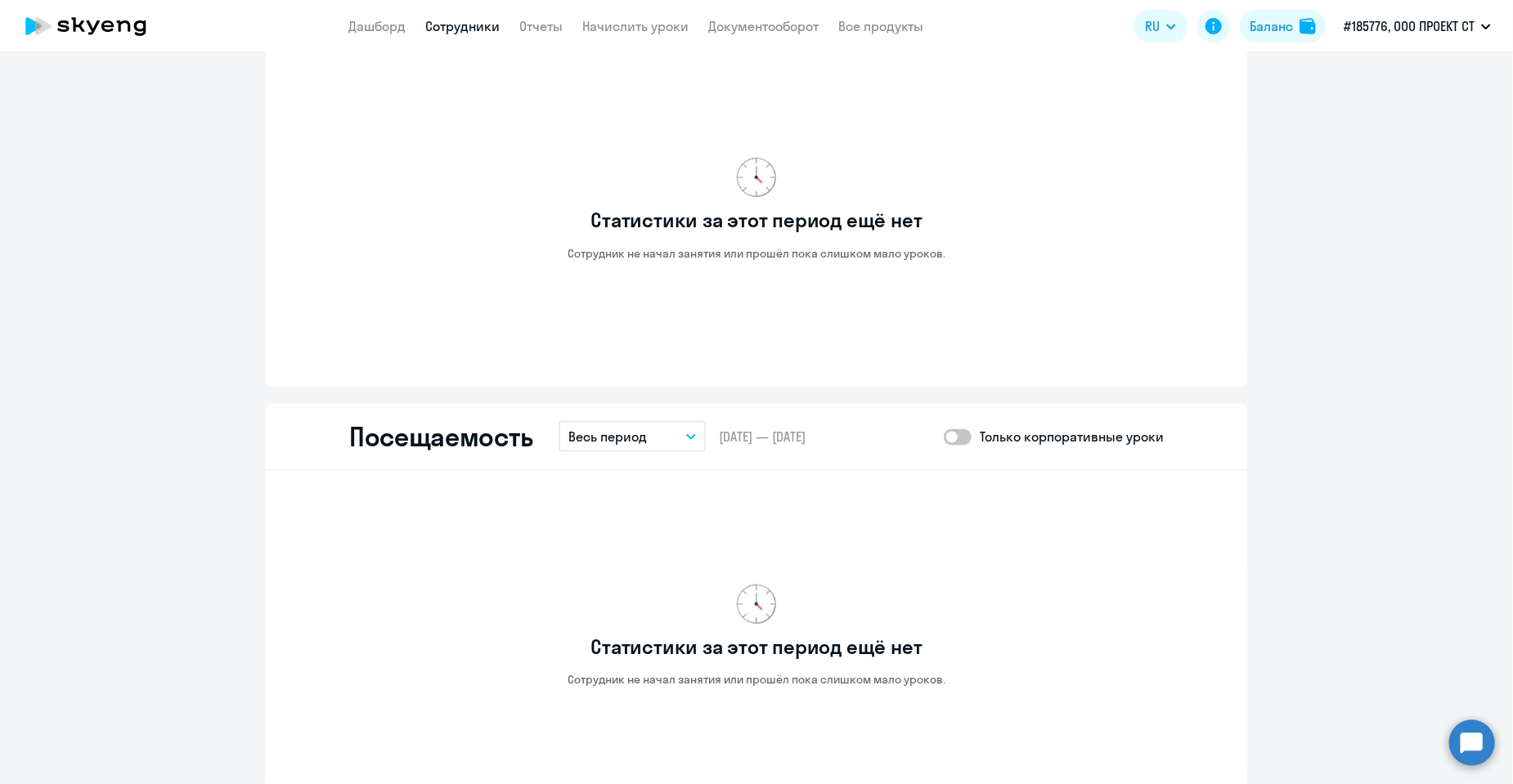
scroll to position [1309, 0]
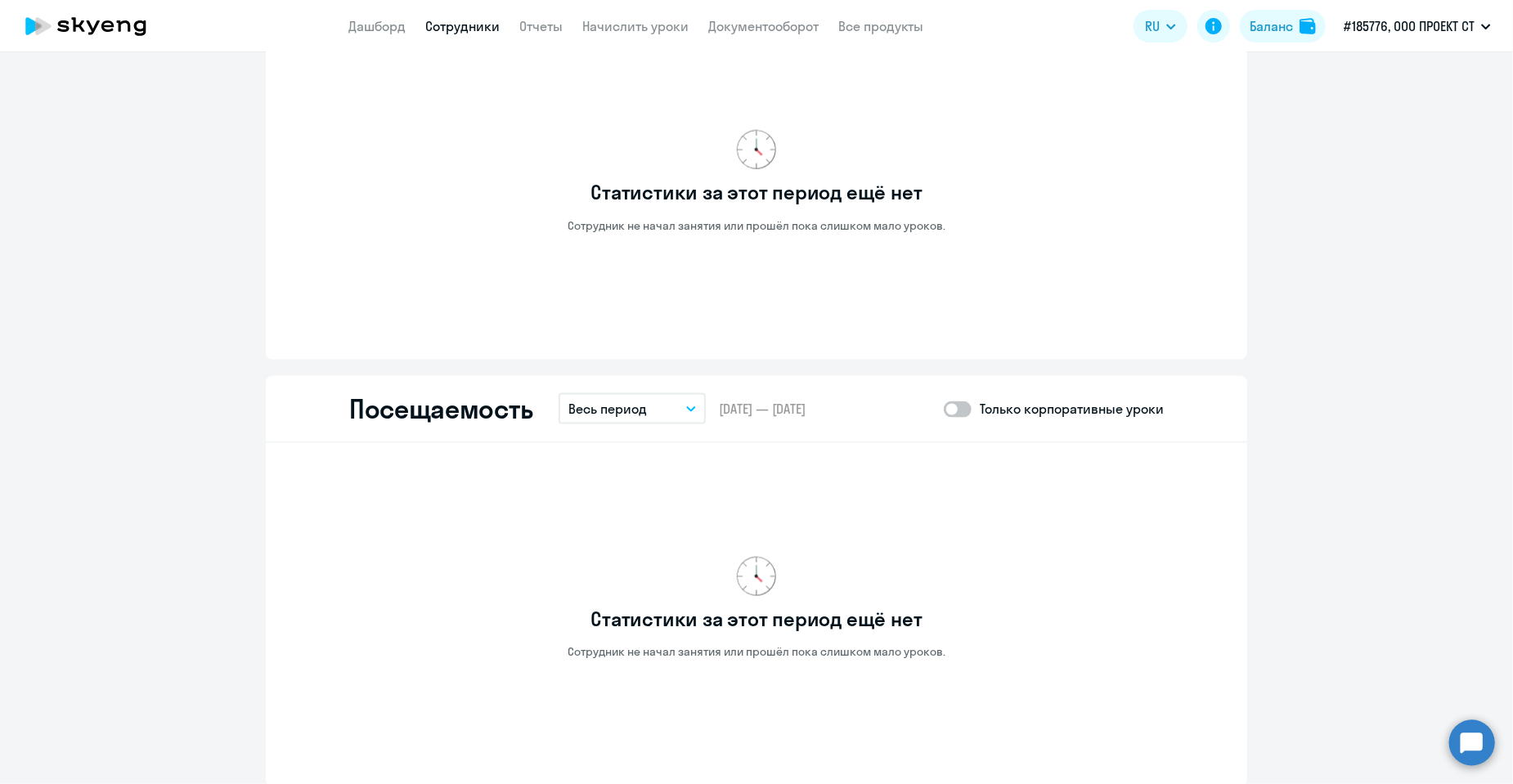
click at [661, 407] on button "Весь период" at bounding box center [633, 408] width 147 height 31
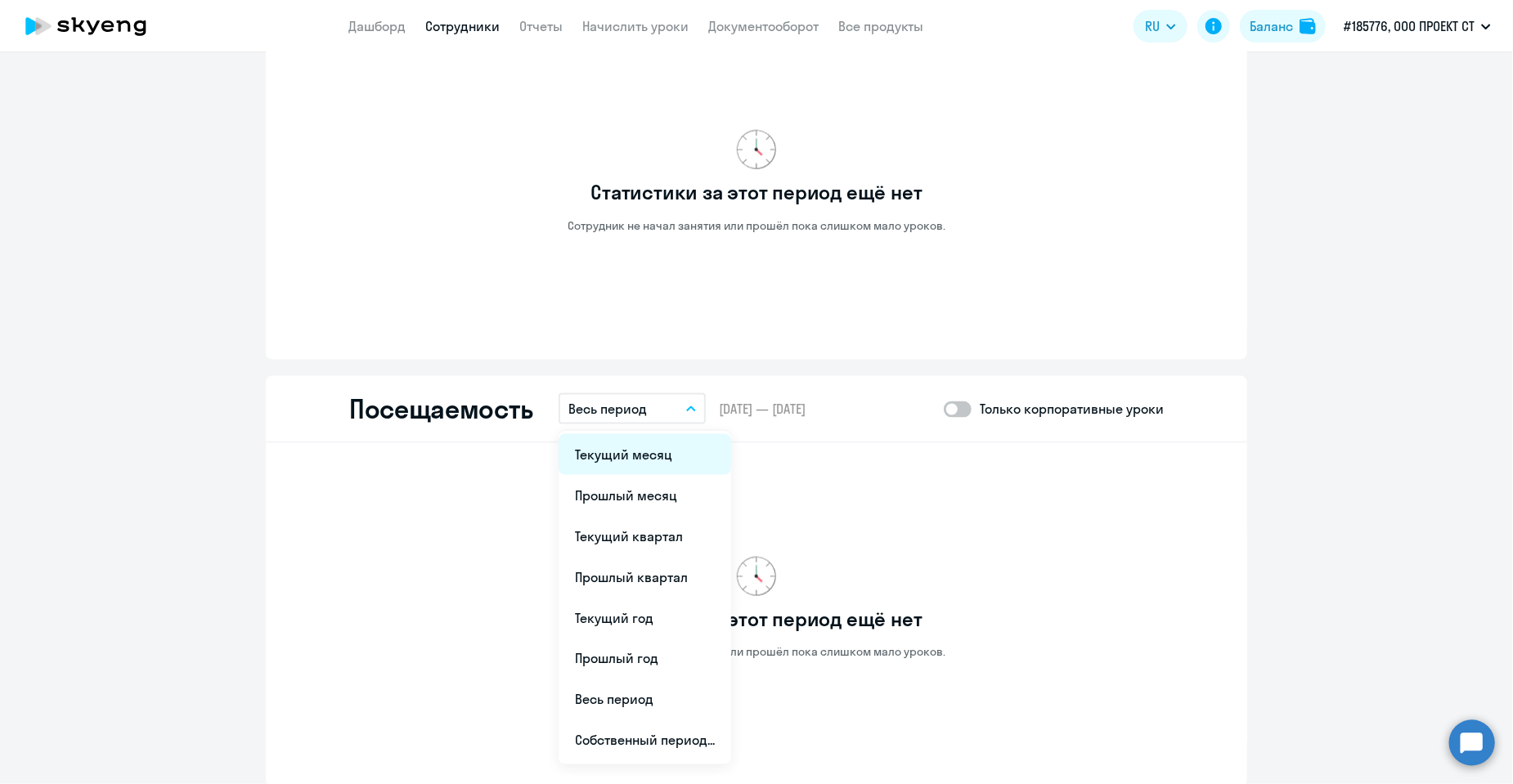
click at [636, 455] on li "Текущий месяц" at bounding box center [645, 454] width 172 height 41
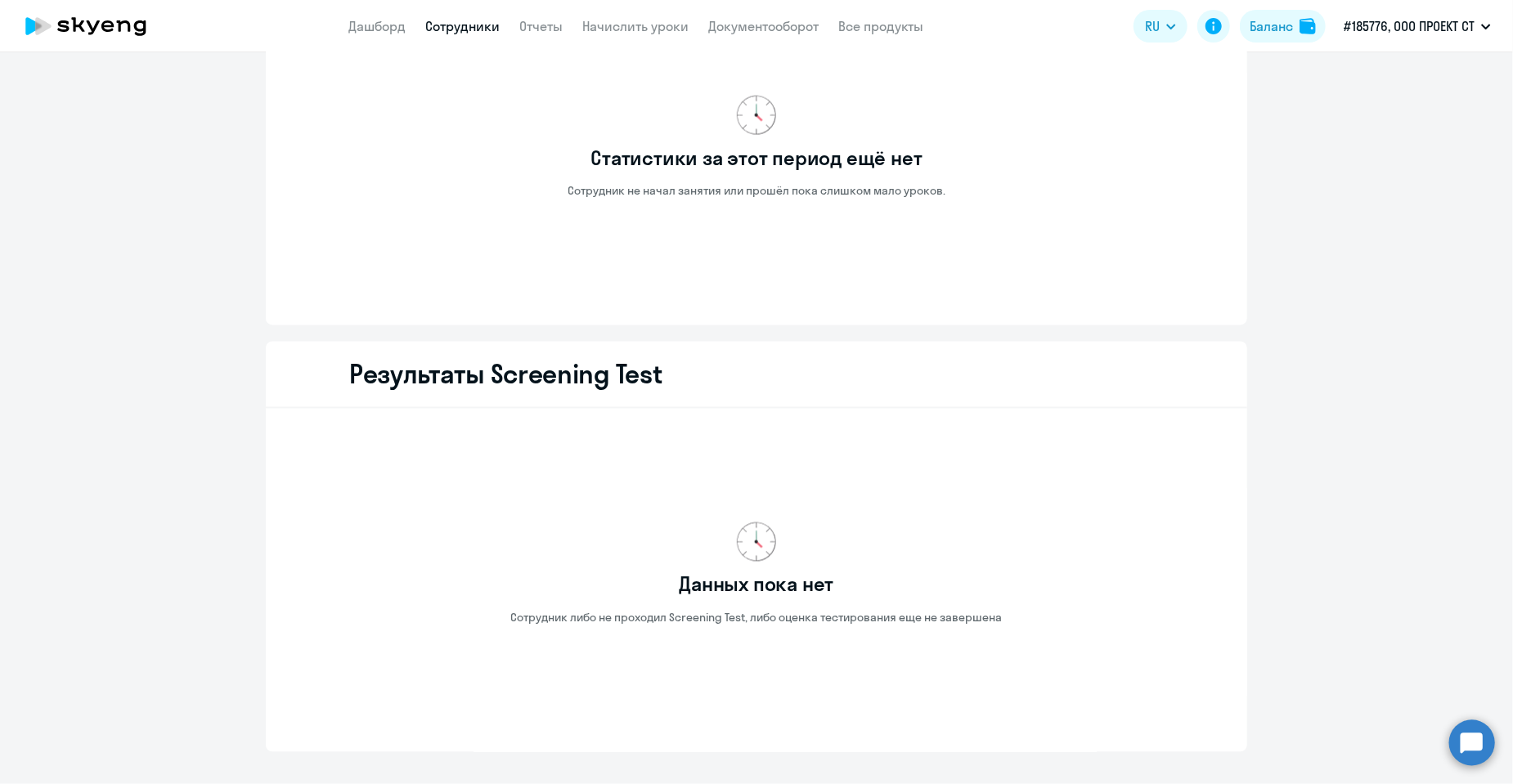
scroll to position [1799, 0]
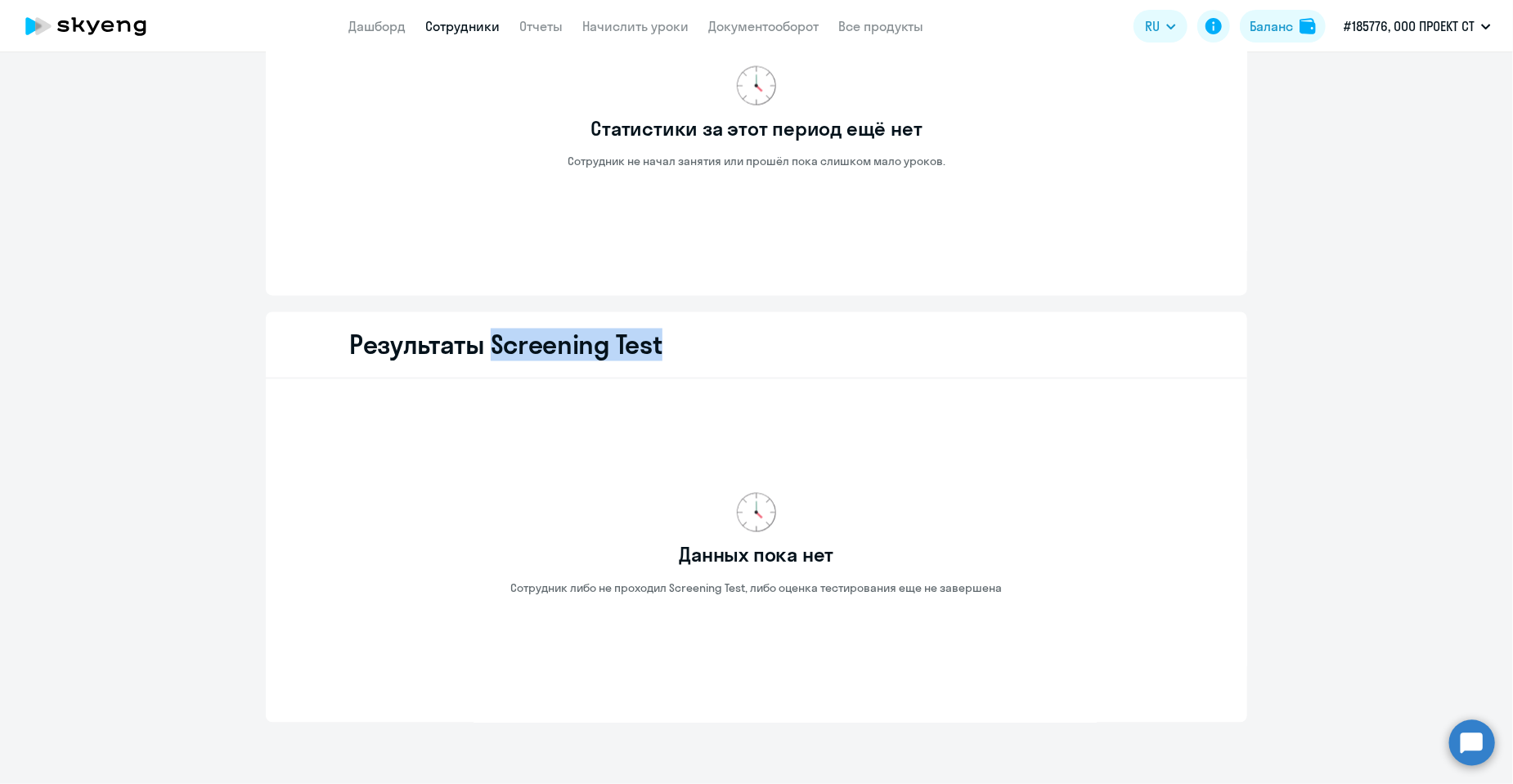
drag, startPoint x: 482, startPoint y: 345, endPoint x: 654, endPoint y: 350, distance: 172.1
click at [654, 350] on h2 "Результаты Screening Test" at bounding box center [505, 345] width 313 height 33
click at [647, 344] on h2 "Результаты Screening Test" at bounding box center [505, 345] width 313 height 33
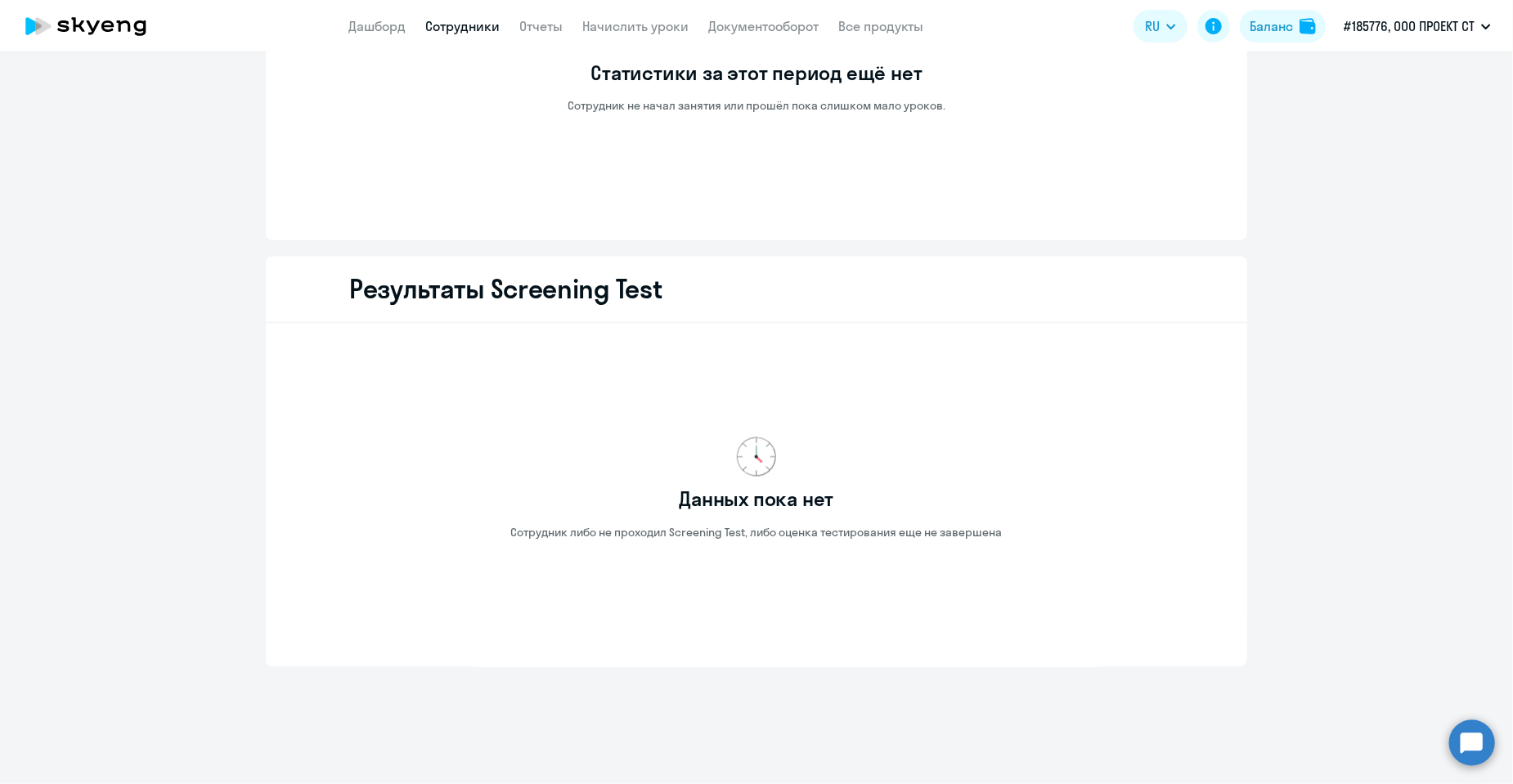
click at [751, 433] on div "Данных пока нет Сотрудник либо не проходил Screening Test, либо оценка тестиров…" at bounding box center [756, 489] width 929 height 305
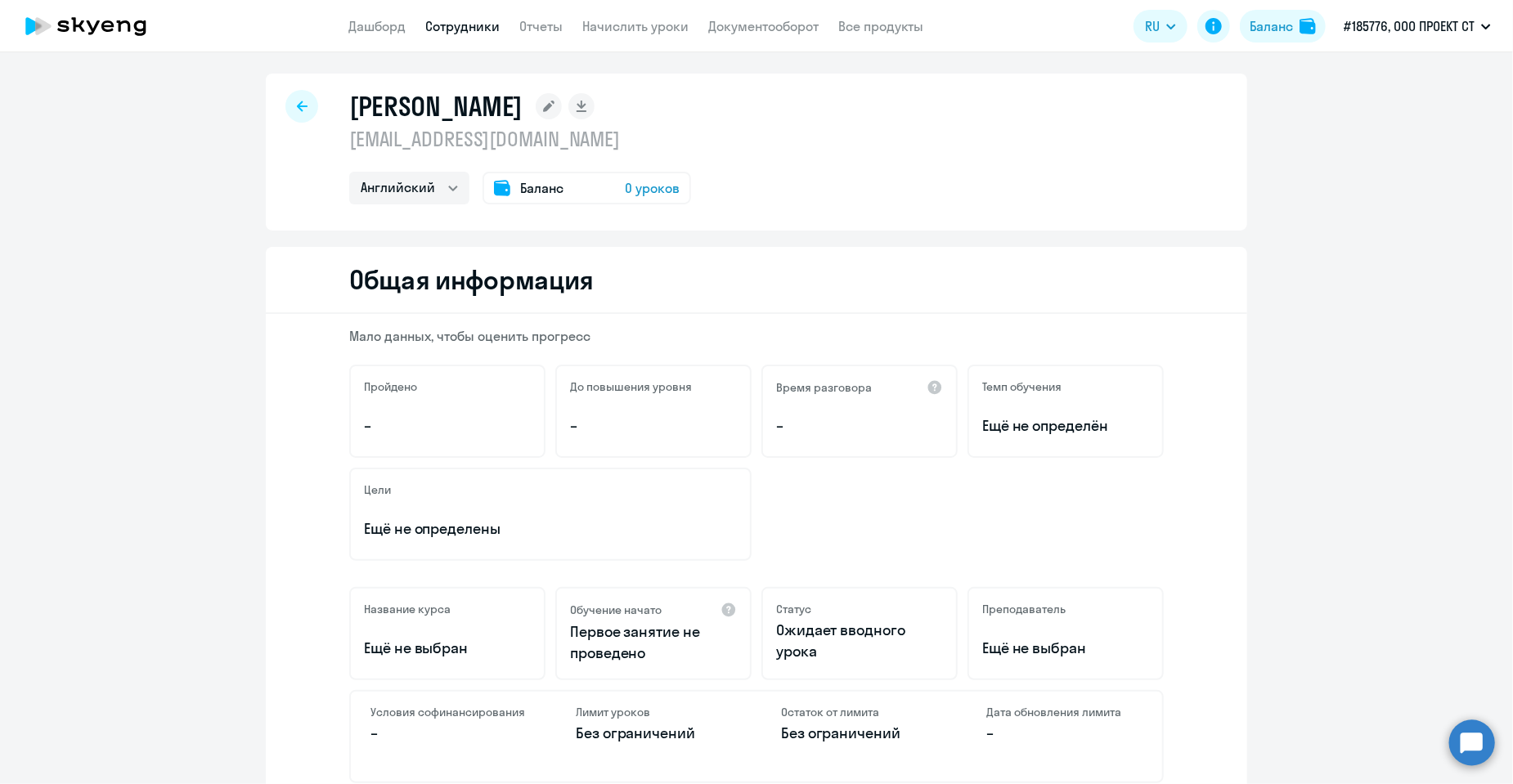
scroll to position [0, 0]
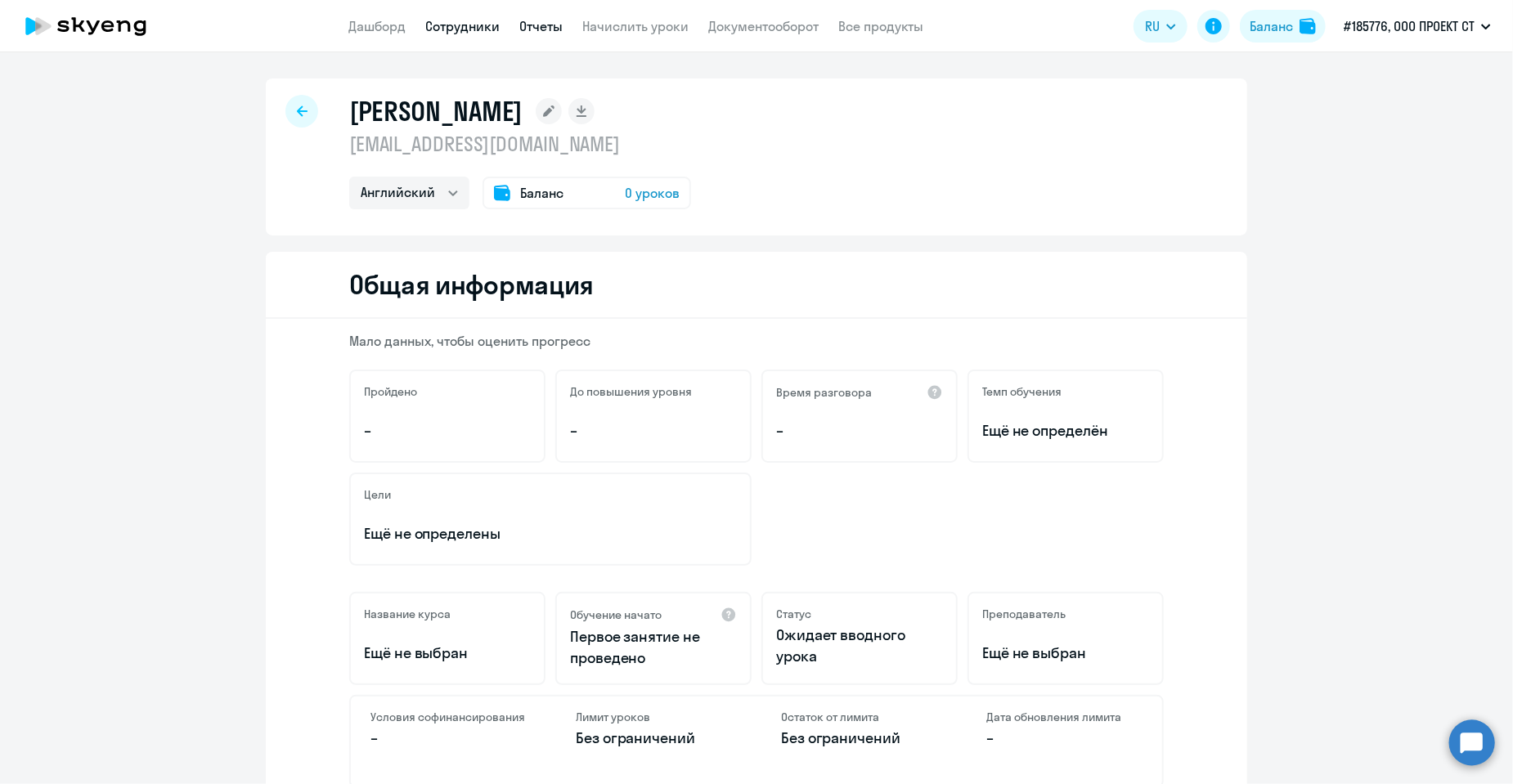
click at [539, 29] on link "Отчеты" at bounding box center [541, 27] width 44 height 17
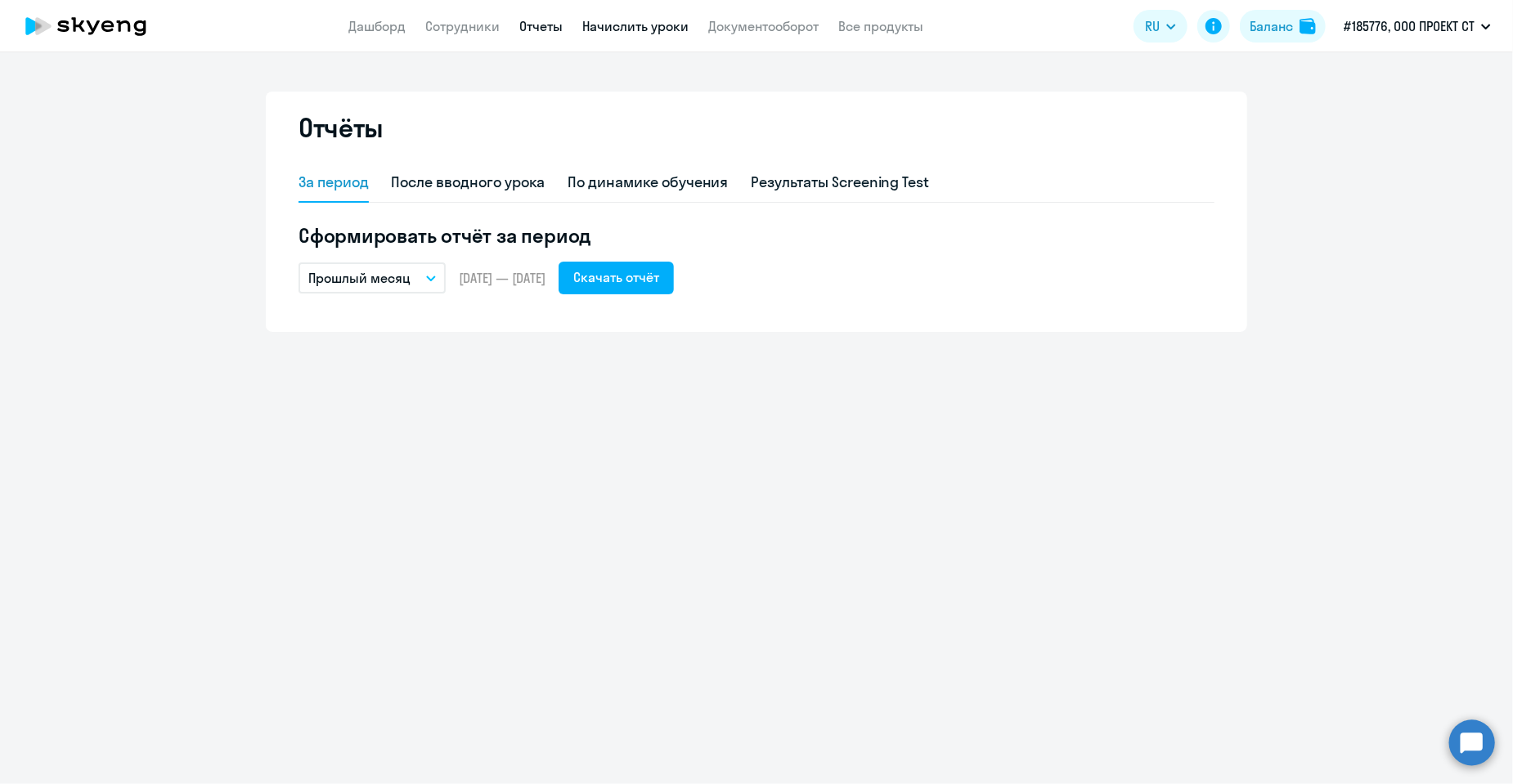
click at [605, 34] on link "Начислить уроки" at bounding box center [635, 27] width 106 height 17
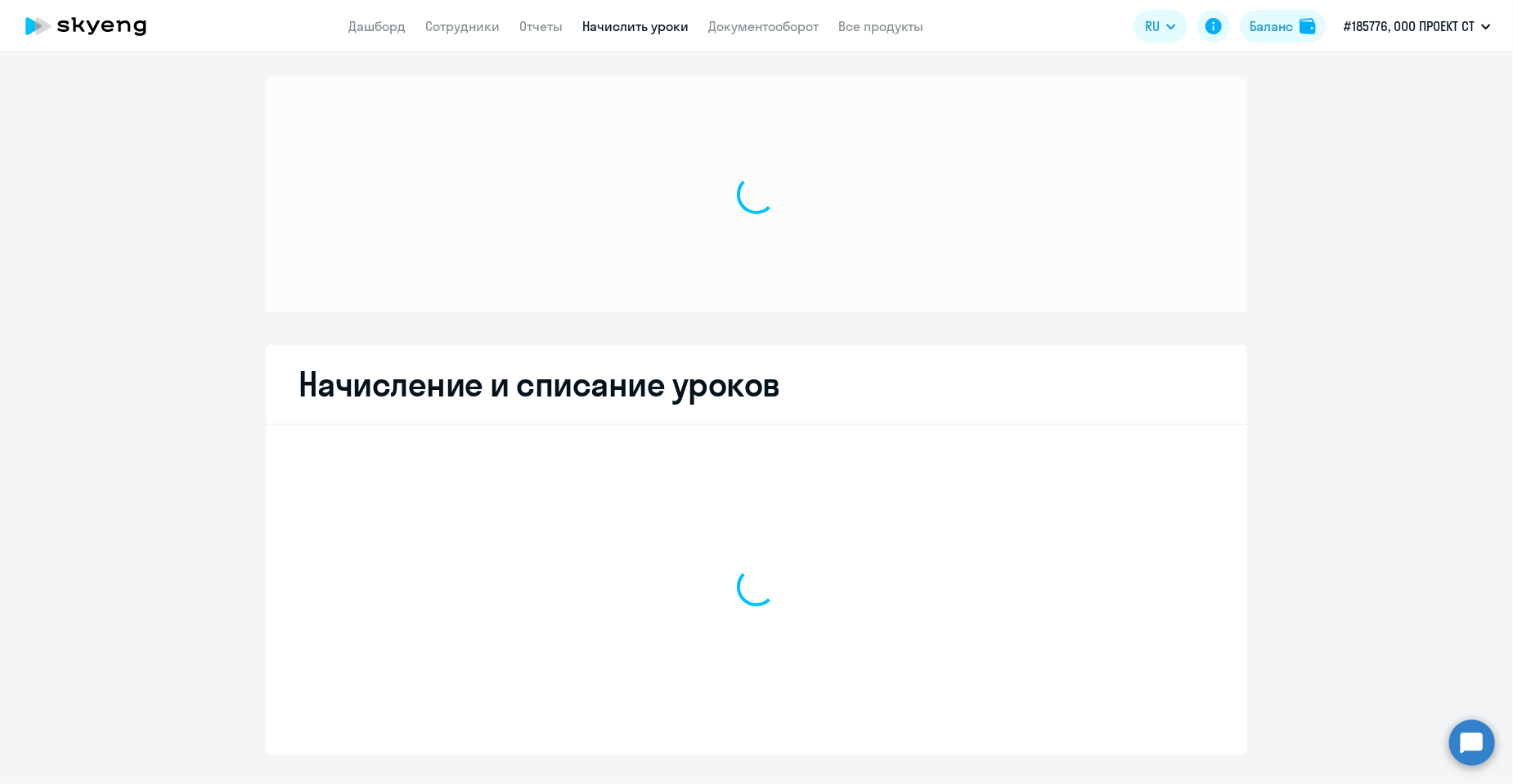
select select "10"
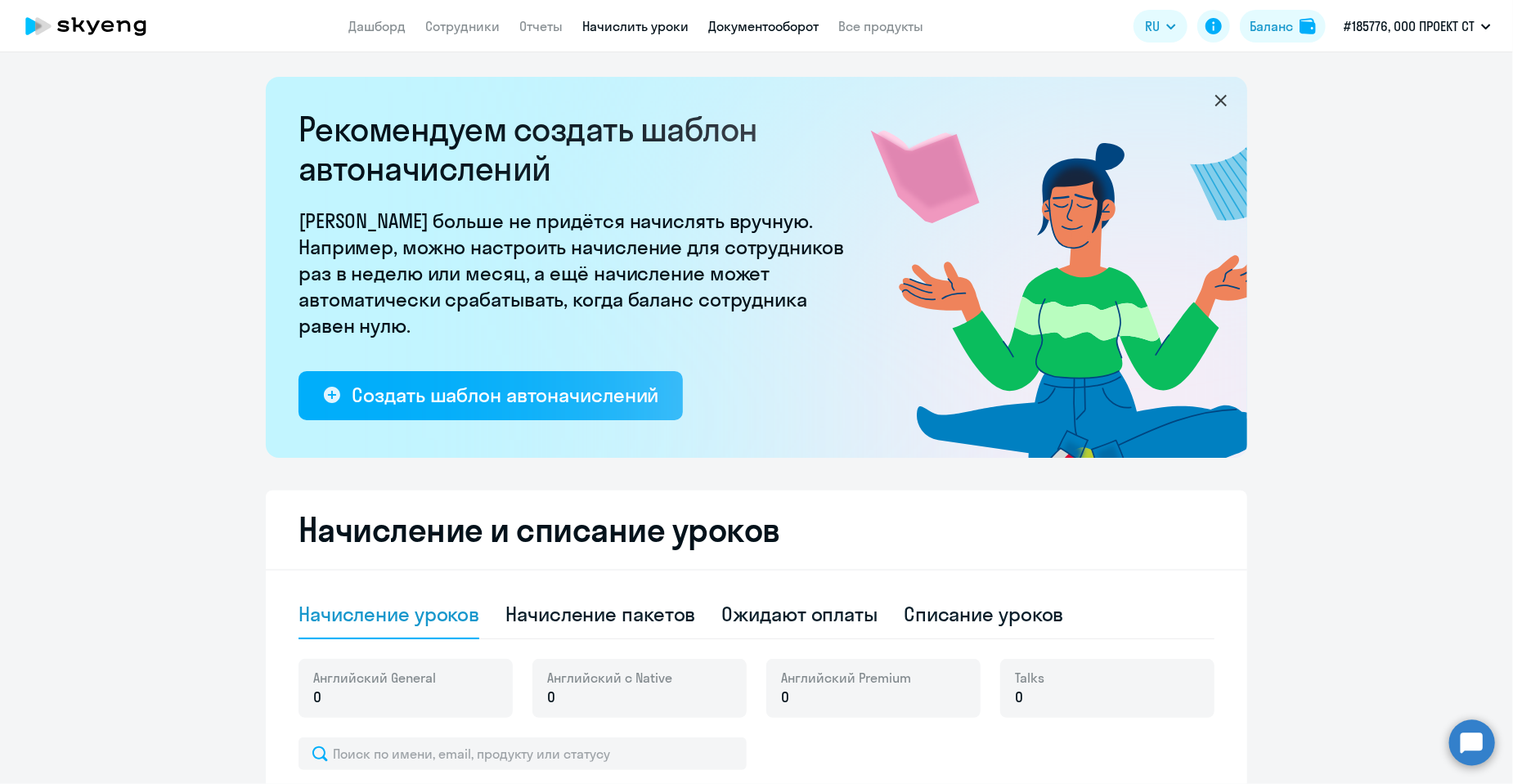
click at [751, 27] on link "Документооборот" at bounding box center [763, 27] width 110 height 17
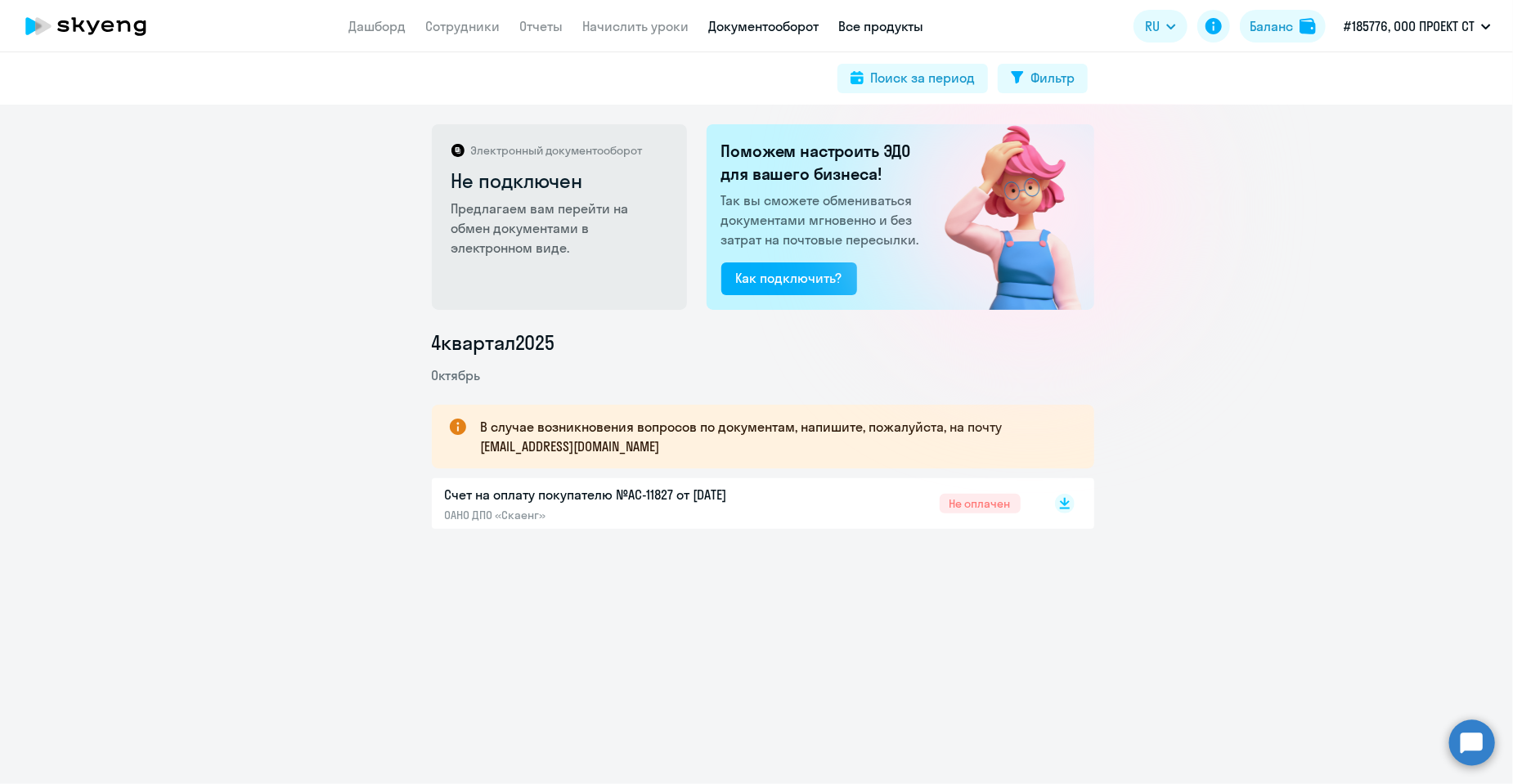
click at [854, 31] on link "Все продукты" at bounding box center [881, 27] width 85 height 17
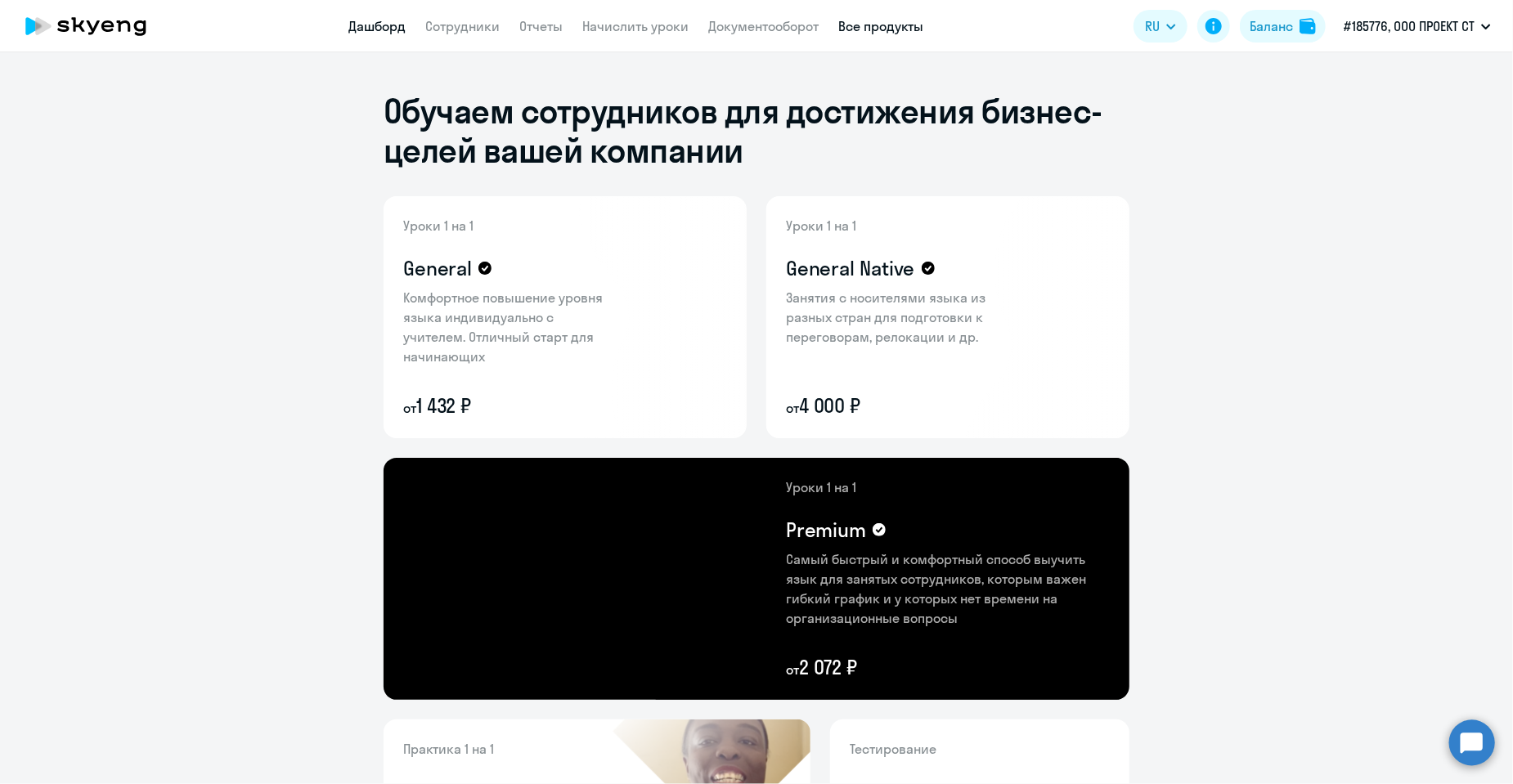
click at [390, 29] on link "Дашборд" at bounding box center [377, 27] width 57 height 17
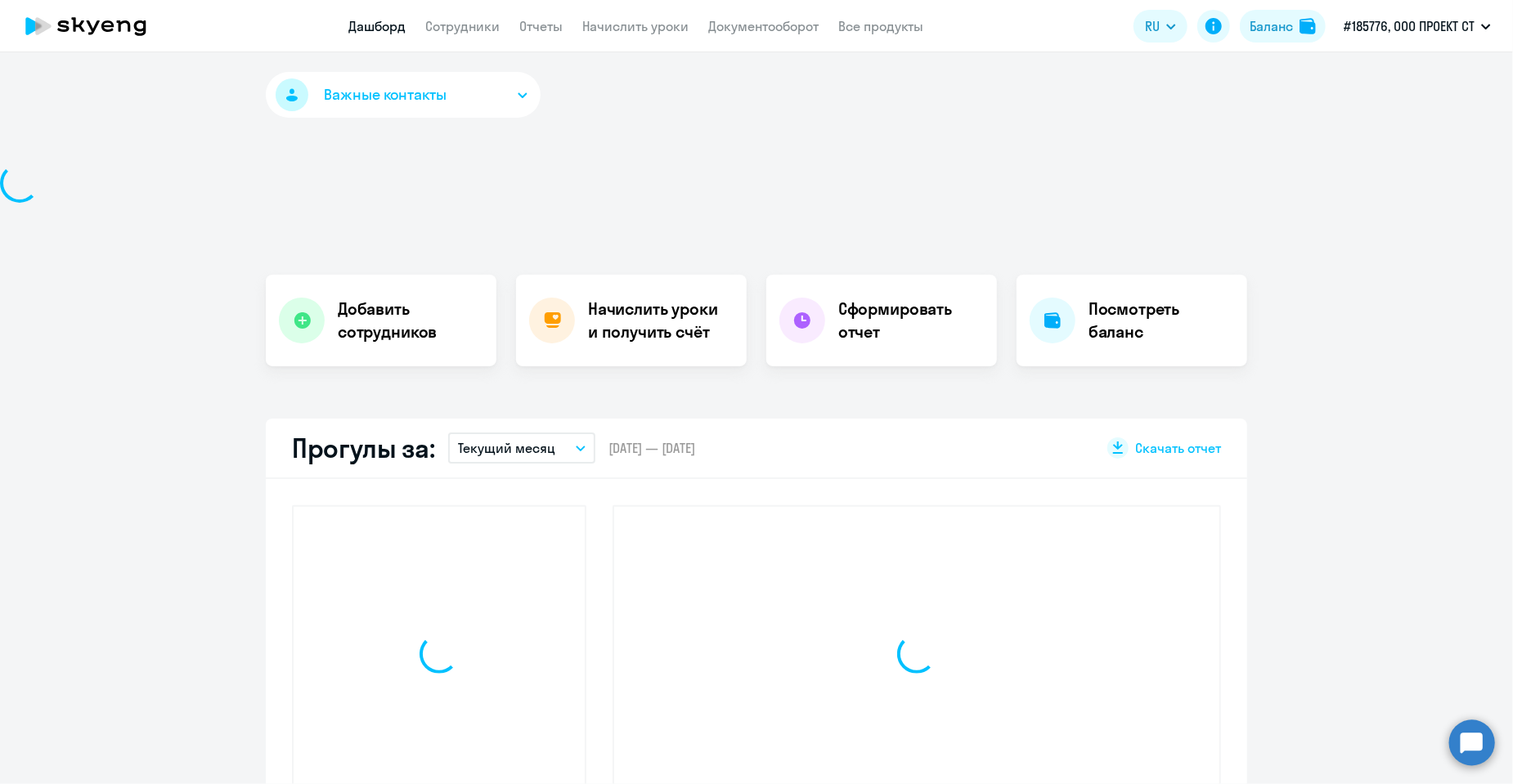
select select "30"
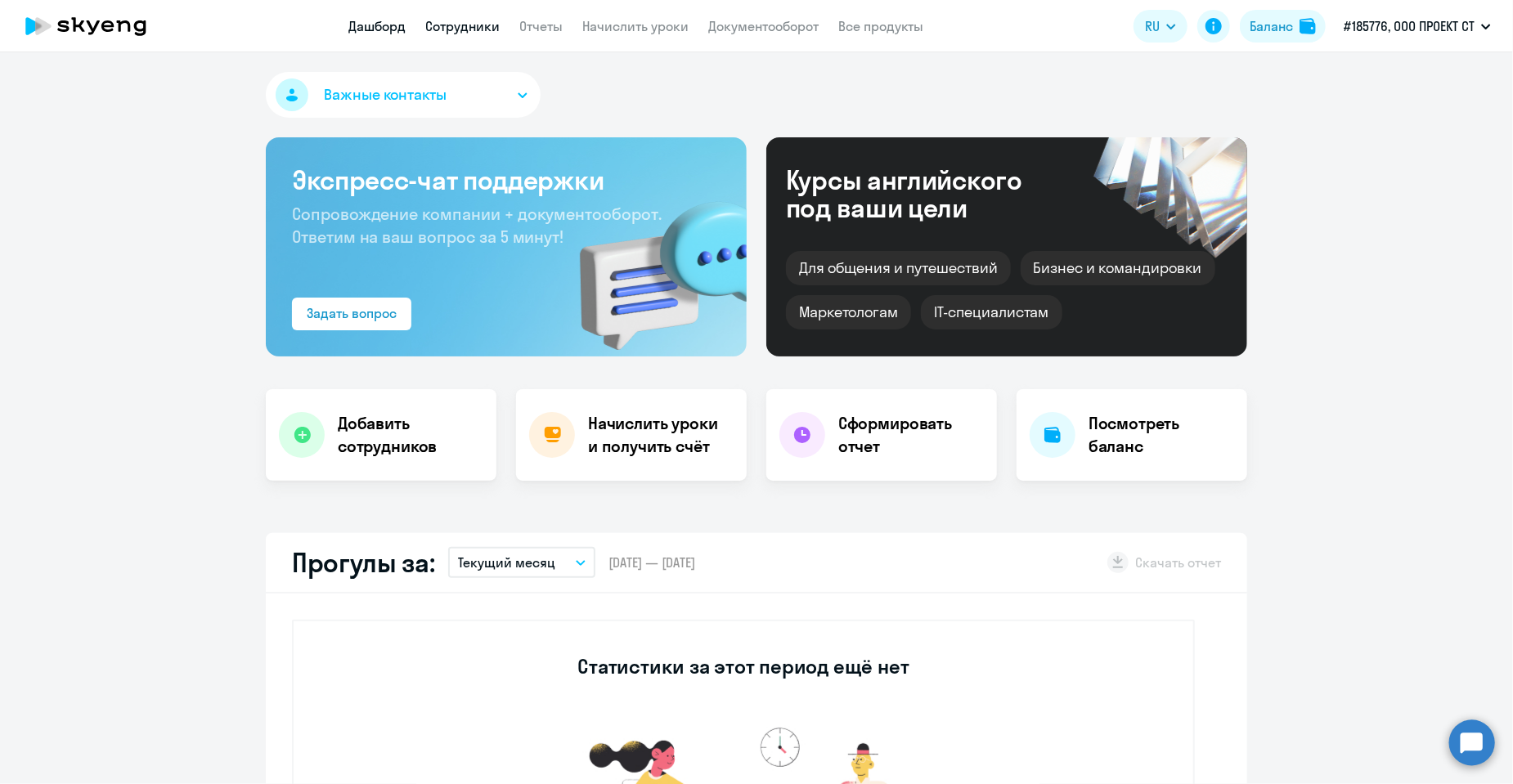
click at [465, 21] on link "Сотрудники" at bounding box center [462, 27] width 74 height 17
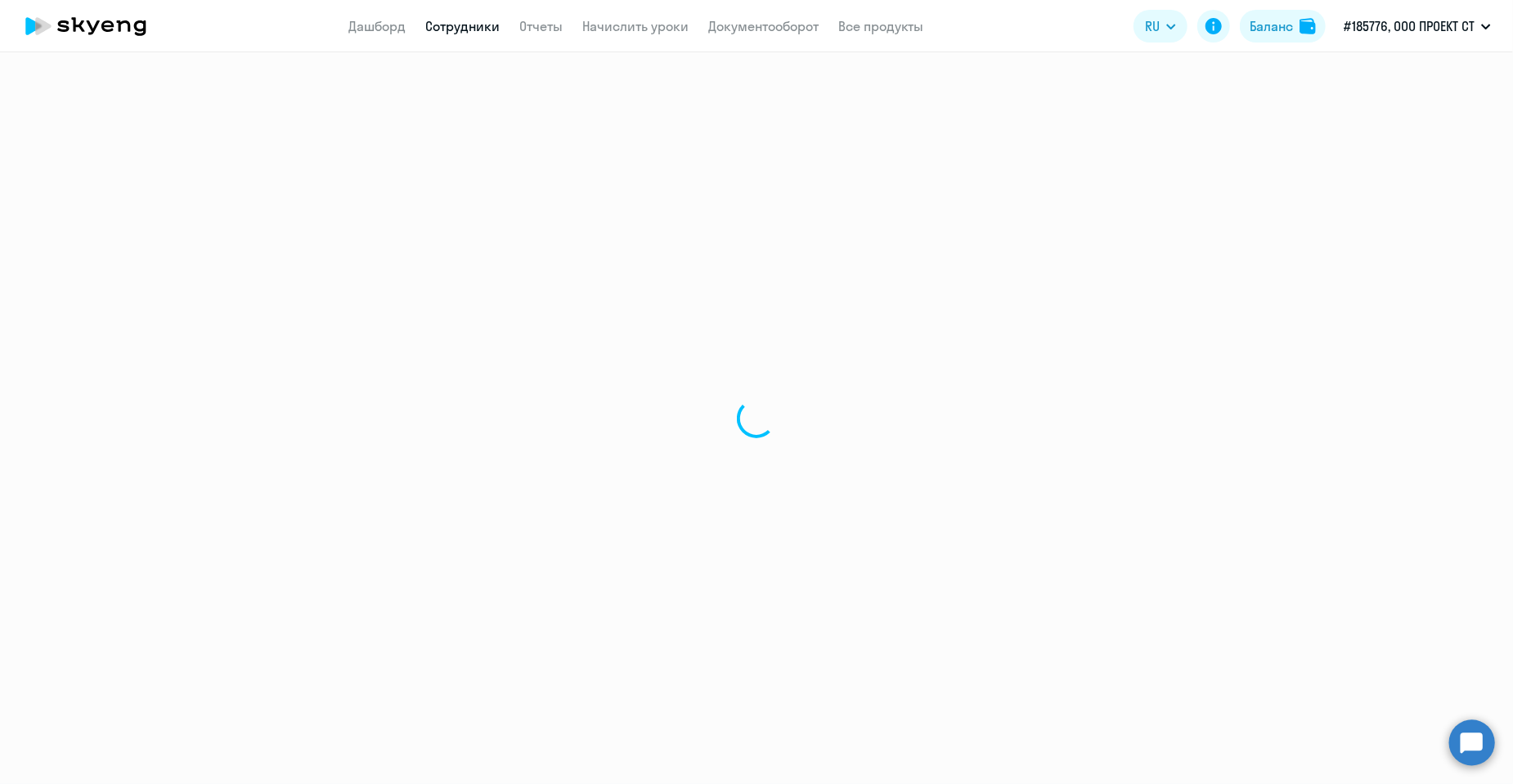
select select "30"
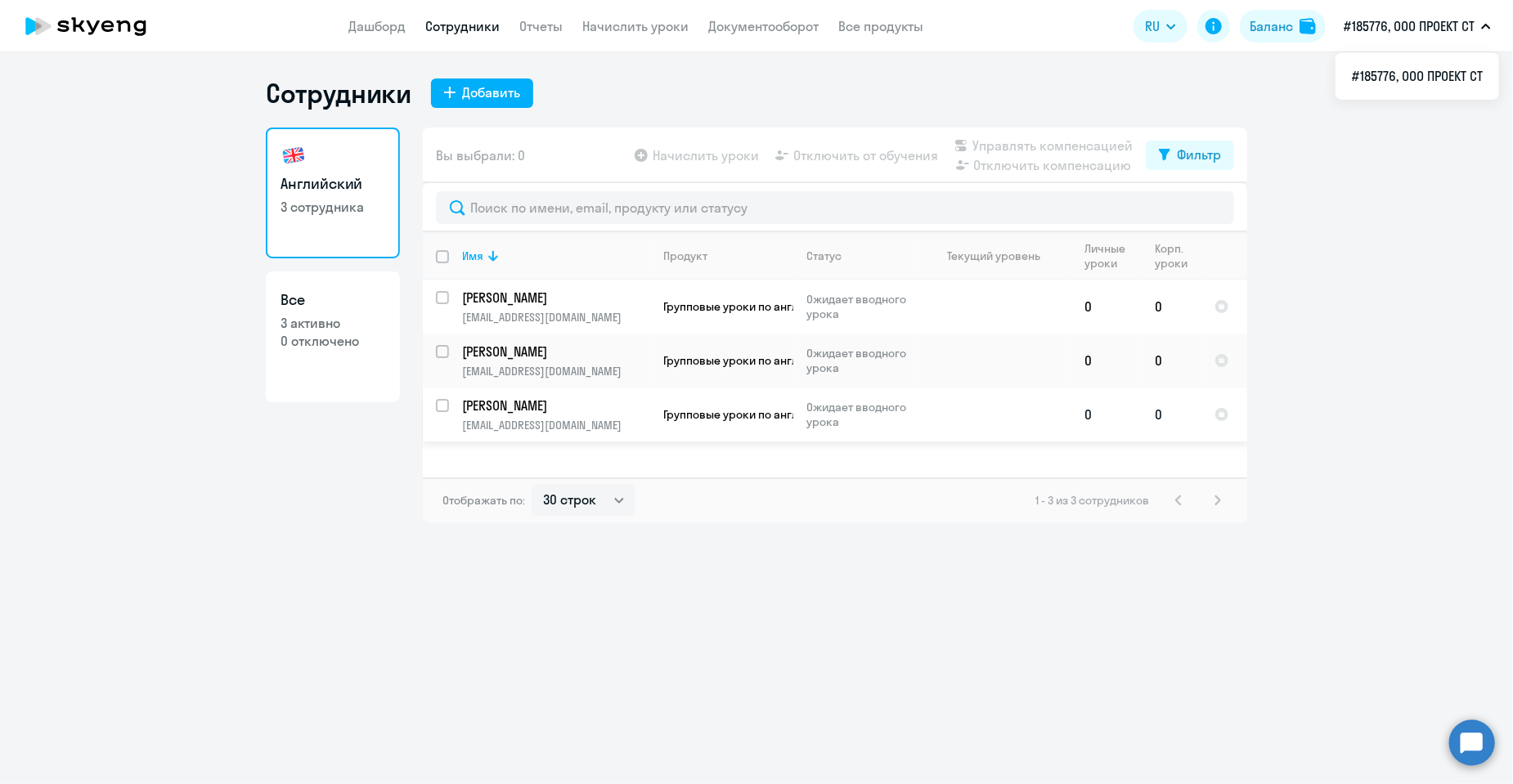
click at [704, 411] on span "Групповые уроки по английскому языку для взрослых" at bounding box center [811, 415] width 295 height 15
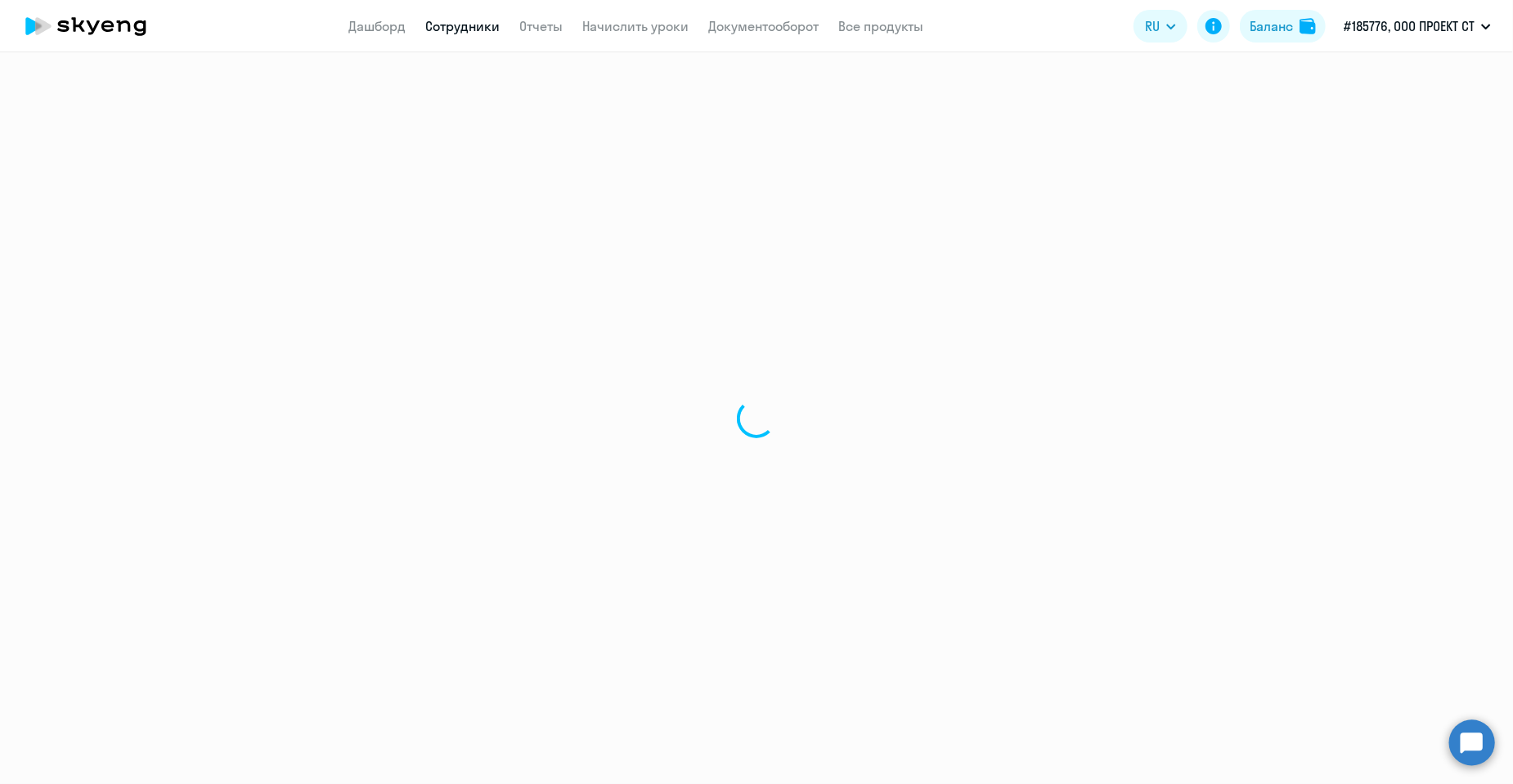
select select "english"
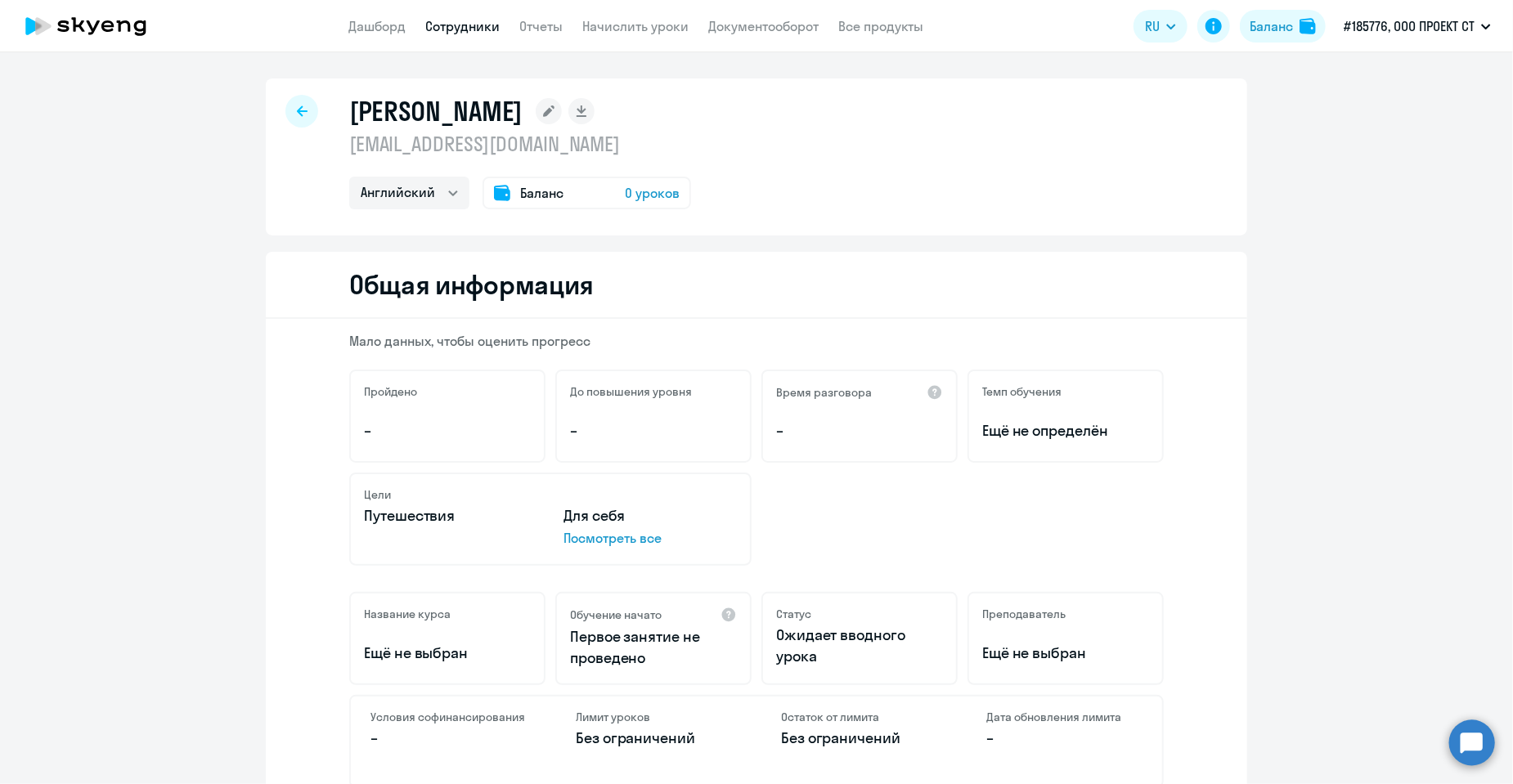
click at [297, 112] on icon at bounding box center [302, 111] width 11 height 12
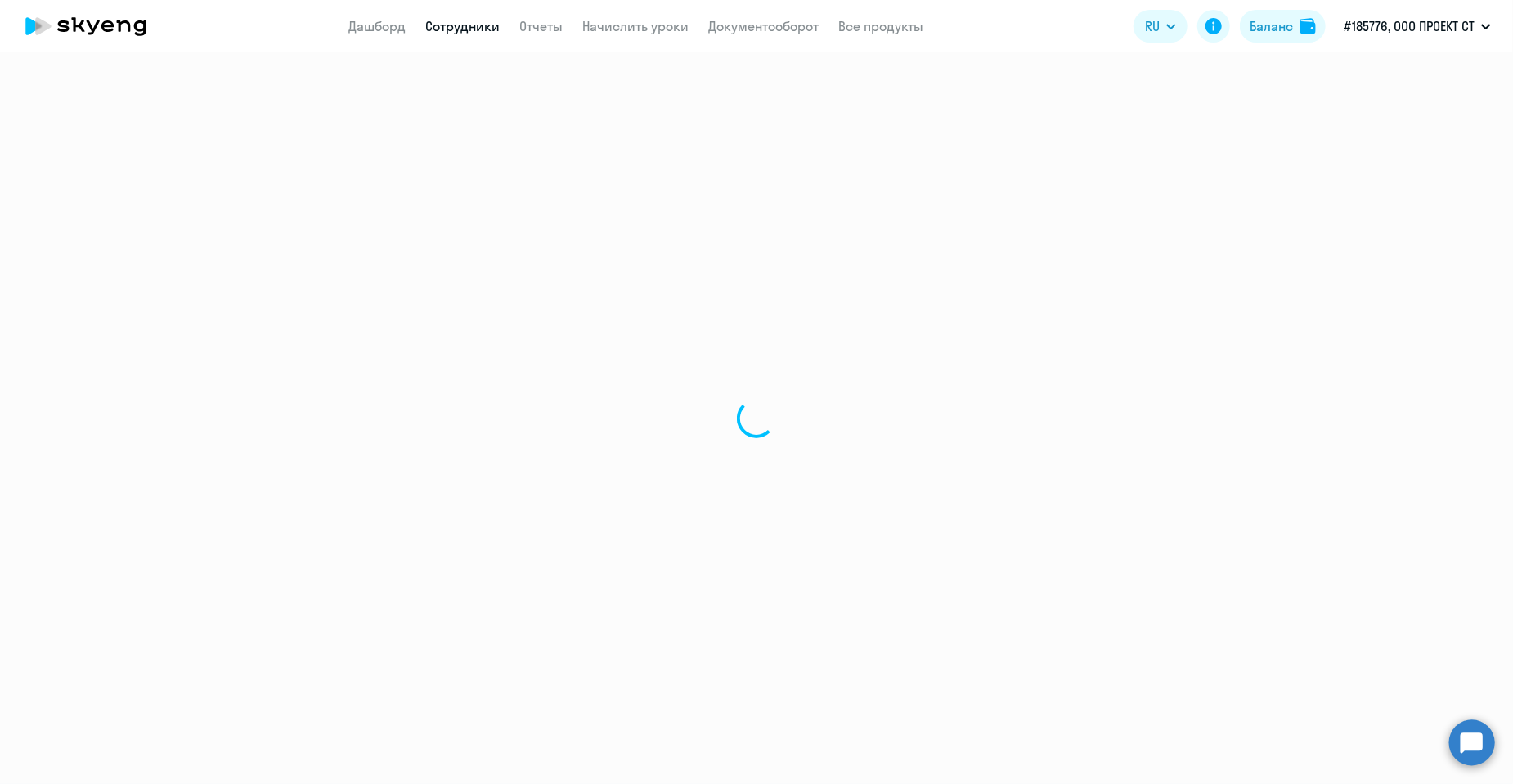
select select "30"
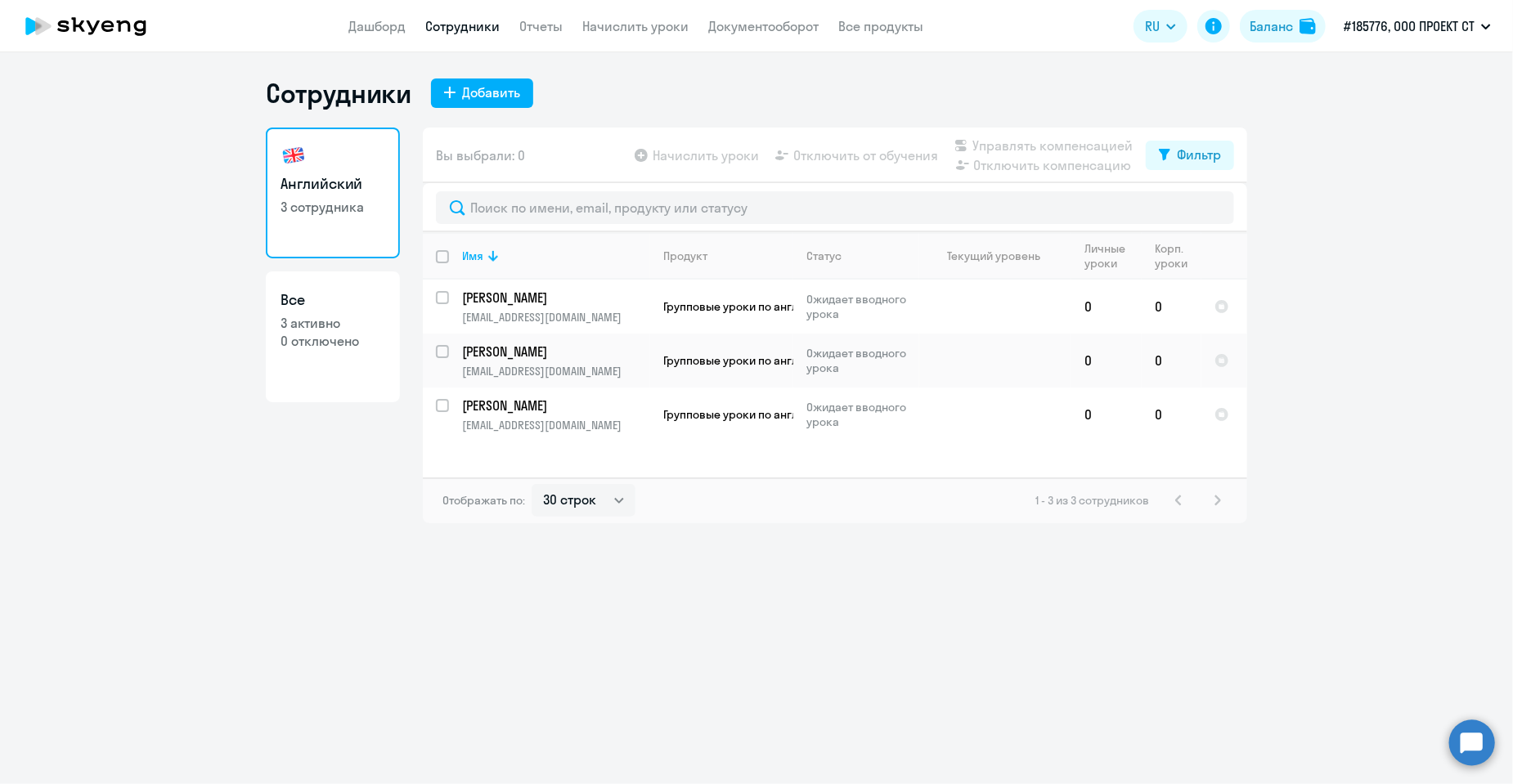
click at [837, 567] on div "Сотрудники Добавить Английский 3 сотрудника Все 3 активно 0 отключено Вы выбрал…" at bounding box center [756, 418] width 1513 height 732
click at [92, 19] on icon at bounding box center [86, 26] width 144 height 41
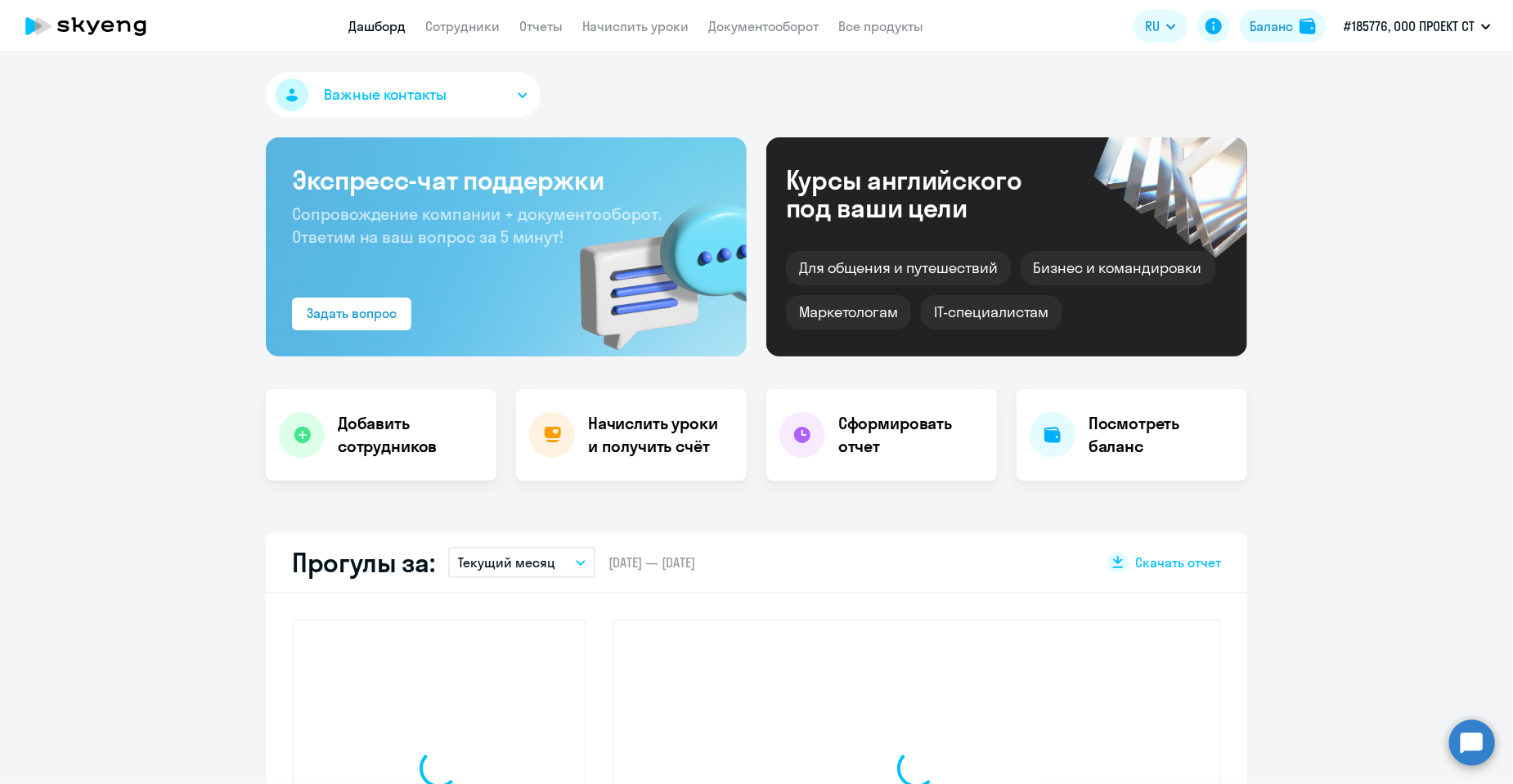
select select "30"
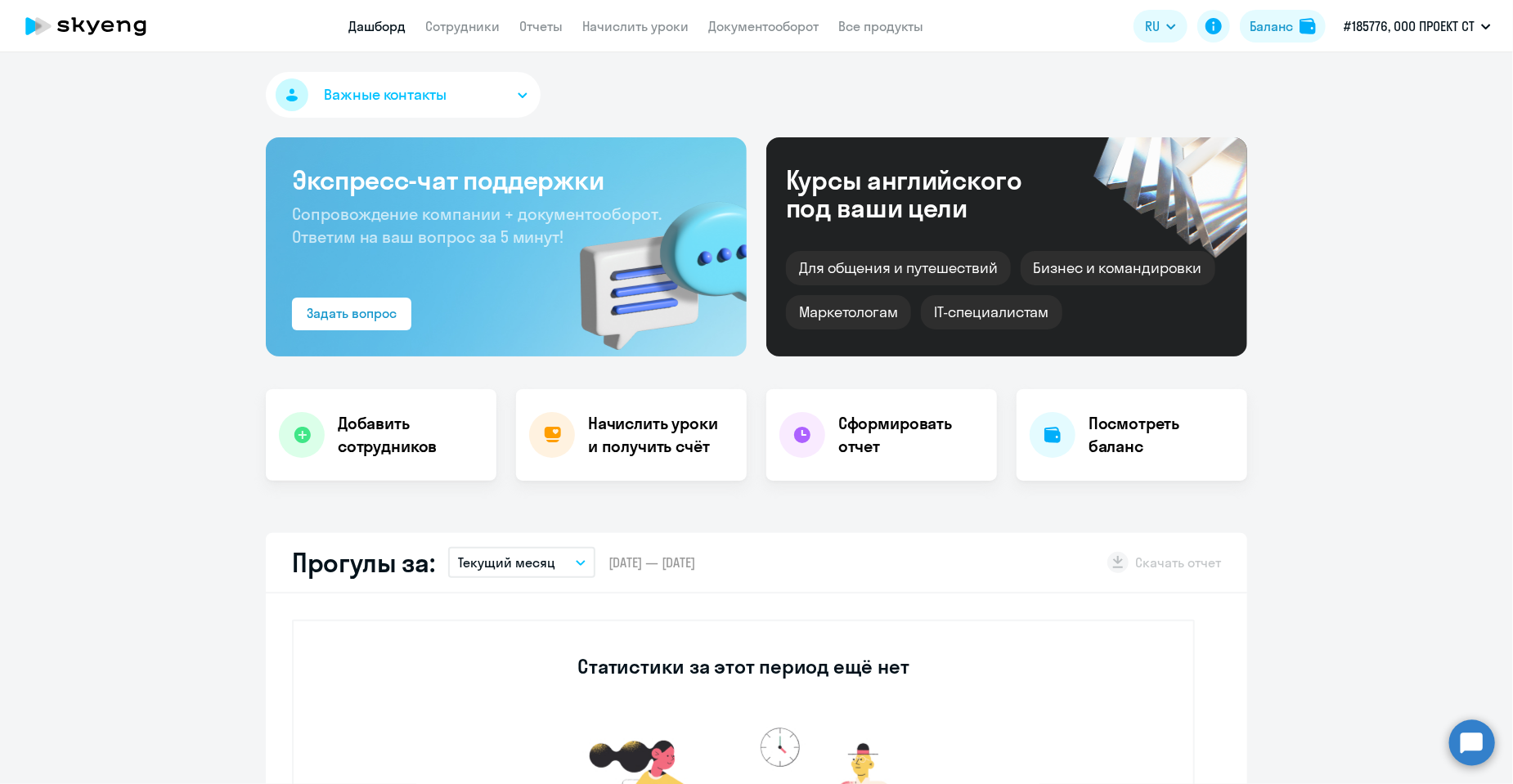
click at [474, 94] on button "Важные контакты" at bounding box center [403, 95] width 274 height 46
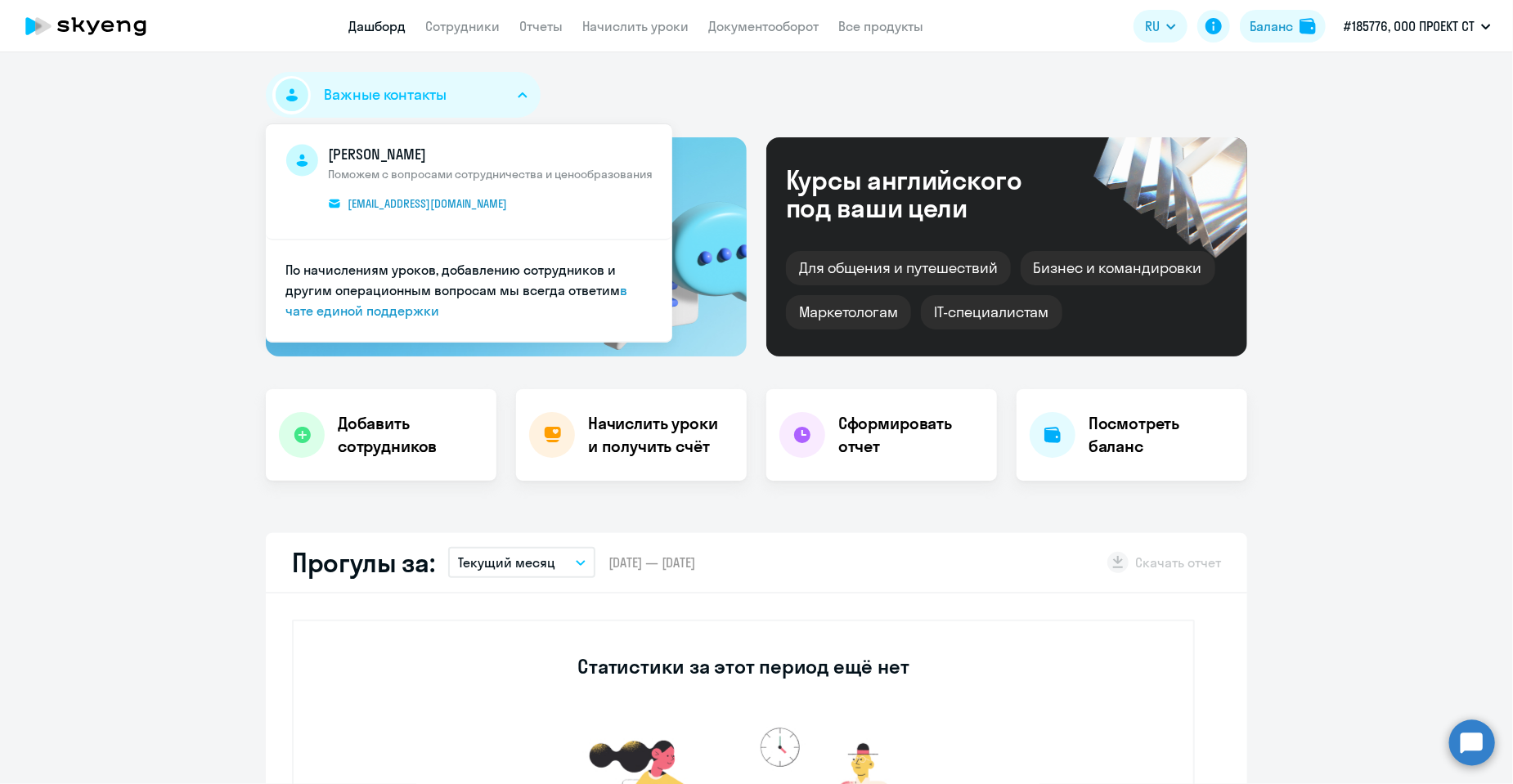
drag, startPoint x: 369, startPoint y: 150, endPoint x: 464, endPoint y: 155, distance: 95.1
click at [464, 155] on span "[PERSON_NAME]" at bounding box center [490, 154] width 325 height 21
click at [402, 156] on span "[PERSON_NAME]" at bounding box center [490, 154] width 325 height 21
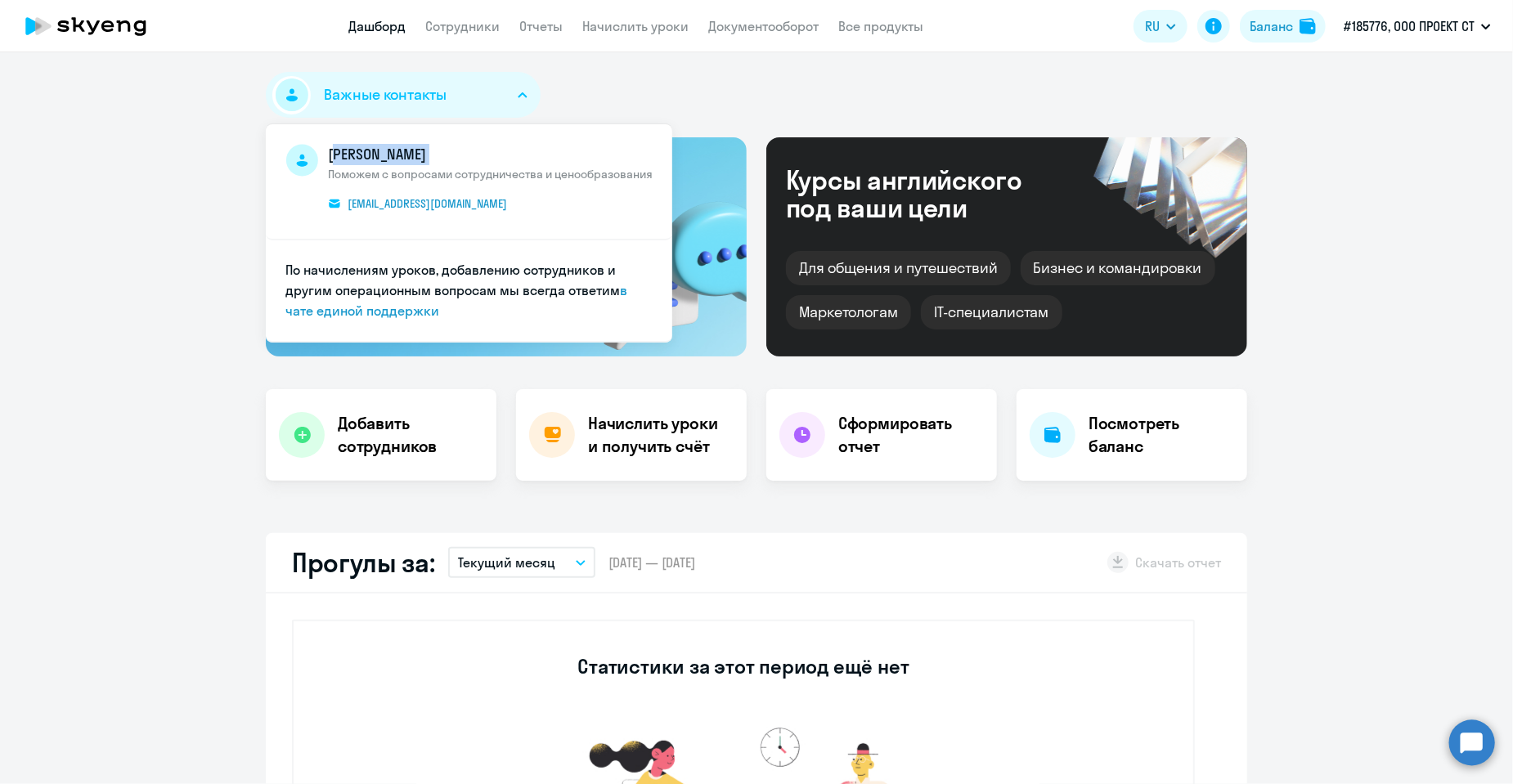
click at [418, 163] on span "[PERSON_NAME]" at bounding box center [490, 154] width 325 height 21
click at [415, 161] on span "[PERSON_NAME]" at bounding box center [490, 154] width 325 height 21
click at [414, 157] on span "[PERSON_NAME]" at bounding box center [490, 154] width 325 height 21
click at [488, 167] on span "Поможем с вопросами сотрудничества и ценообразования" at bounding box center [490, 174] width 325 height 15
drag, startPoint x: 514, startPoint y: 198, endPoint x: 337, endPoint y: 205, distance: 177.1
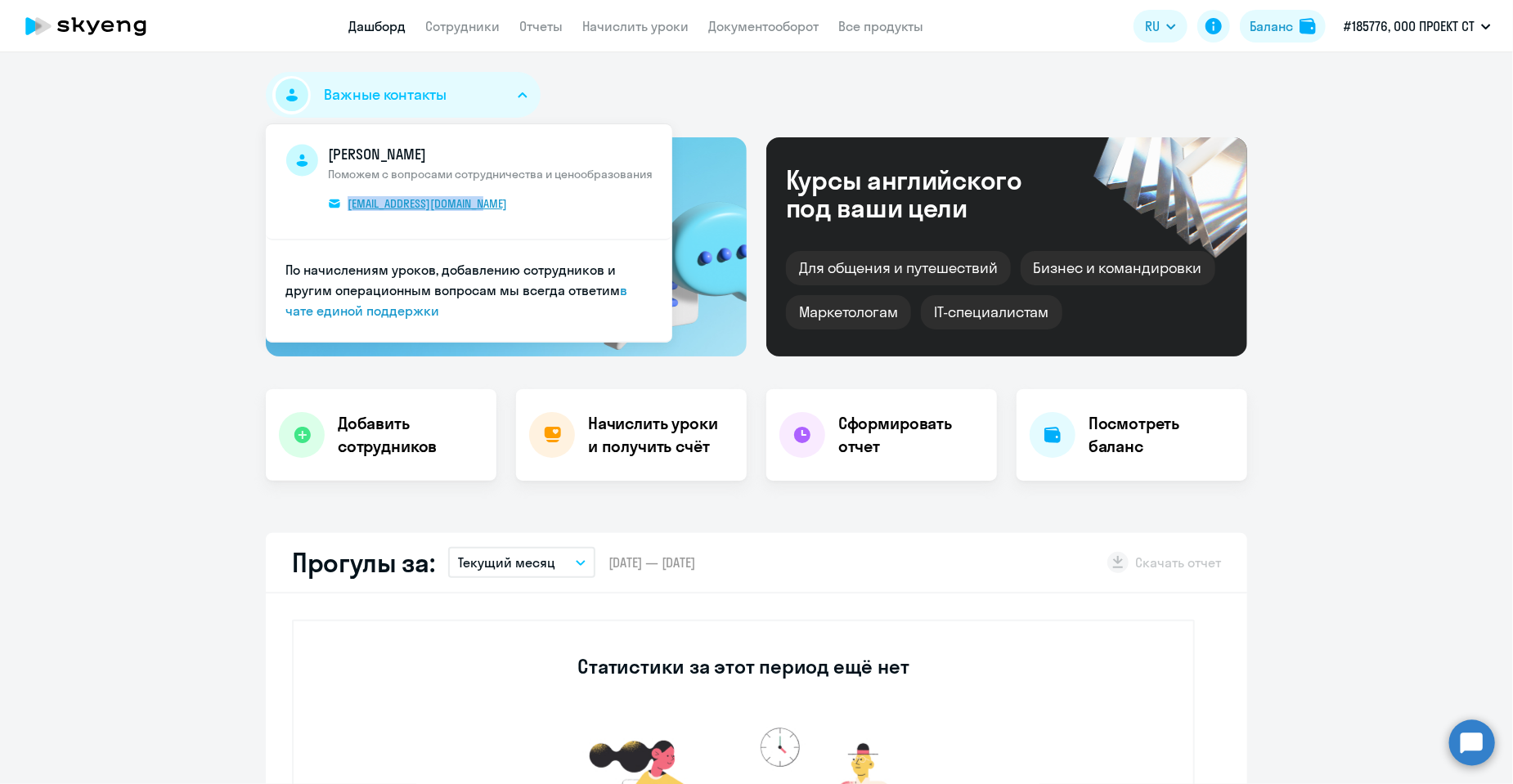
click at [337, 205] on span "[PERSON_NAME] с вопросами сотрудничества и ценообразования [EMAIL_ADDRESS][DOMA…" at bounding box center [490, 182] width 325 height 75
click at [348, 233] on li "[PERSON_NAME] с вопросами сотрудничества и ценообразования [EMAIL_ADDRESS][DOMA…" at bounding box center [469, 182] width 407 height 116
click at [95, 25] on icon at bounding box center [94, 27] width 13 height 14
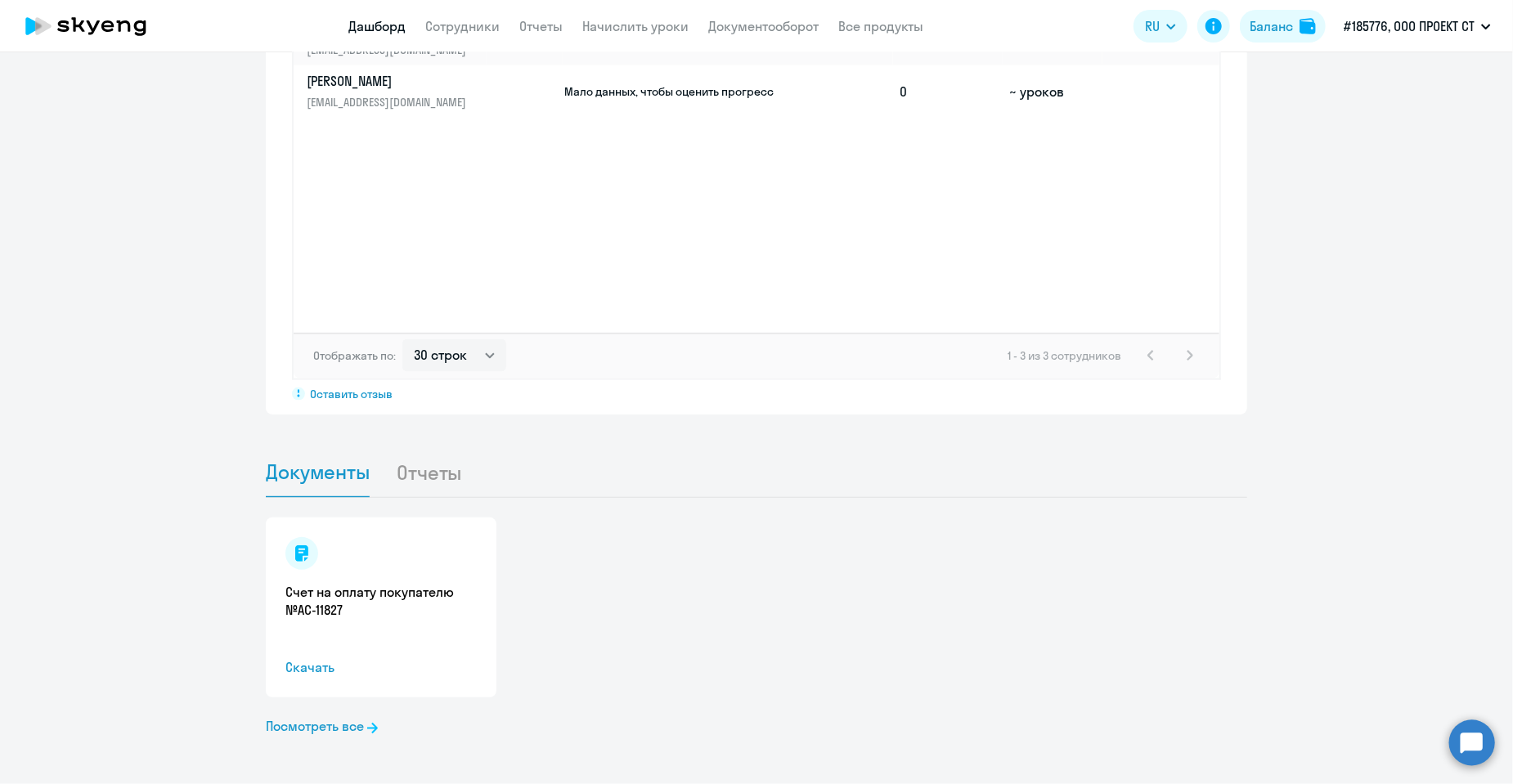
scroll to position [1320, 0]
click at [426, 463] on li "Отчеты" at bounding box center [442, 470] width 92 height 50
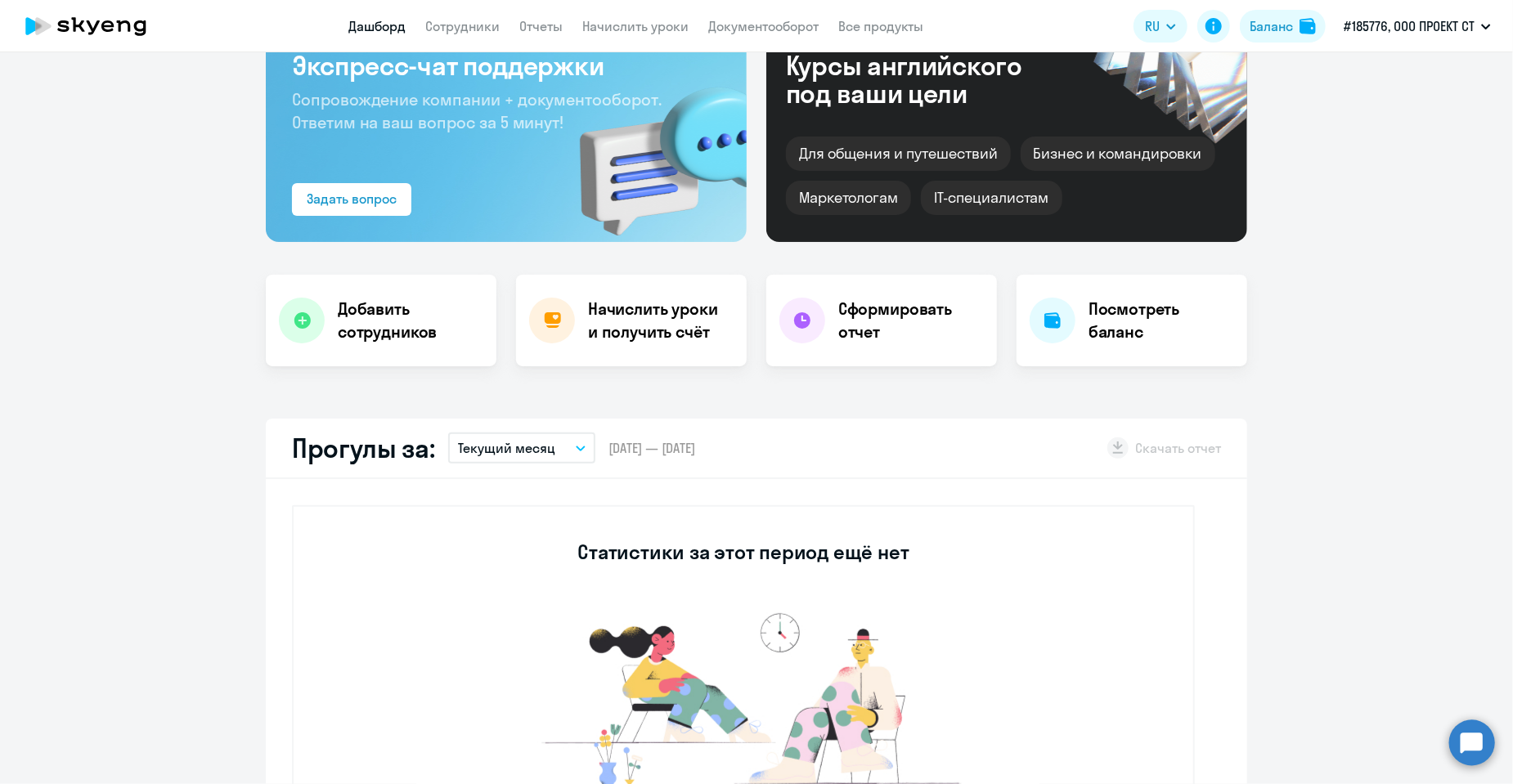
scroll to position [0, 0]
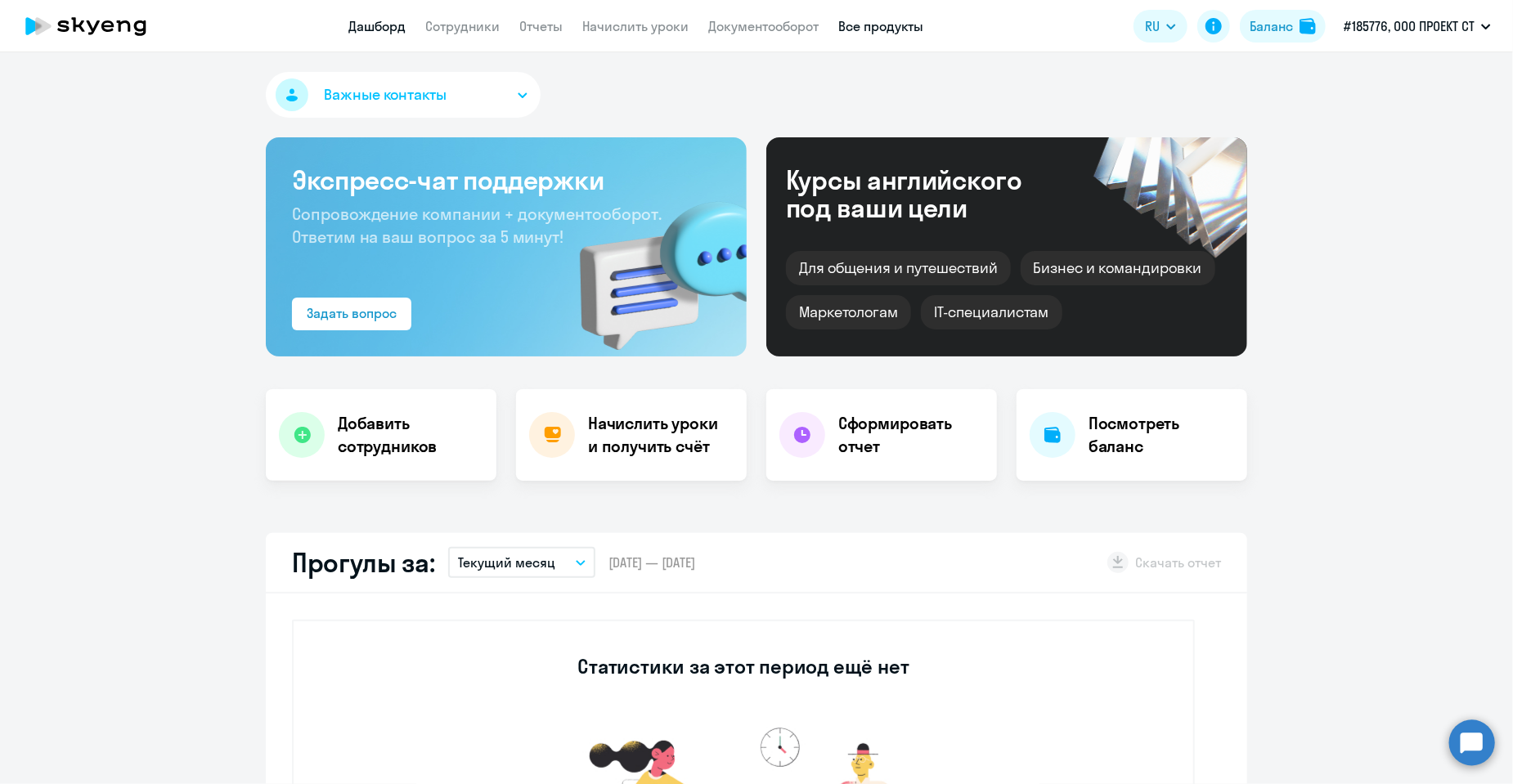
click at [869, 28] on link "Все продукты" at bounding box center [881, 27] width 85 height 17
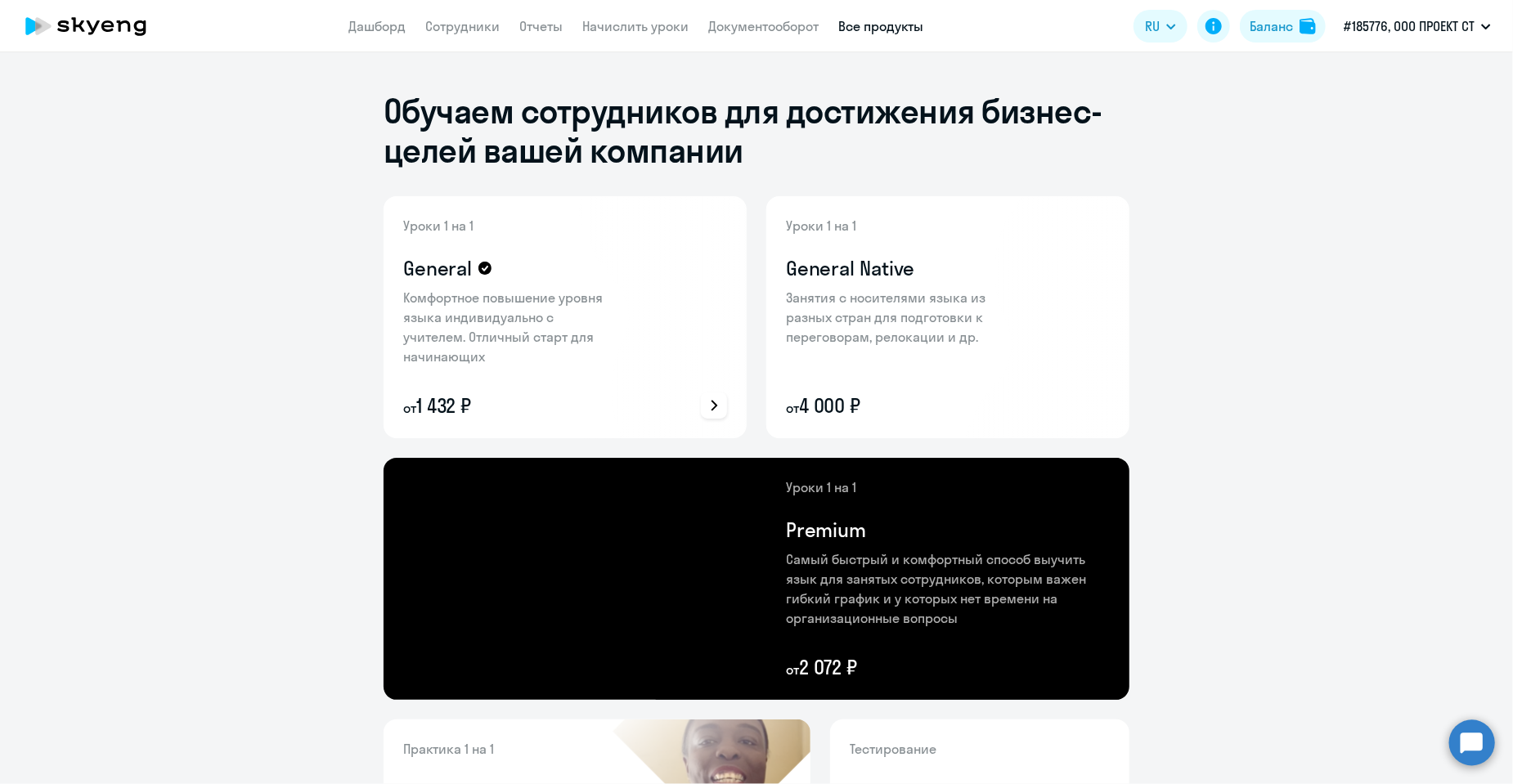
drag, startPoint x: 449, startPoint y: 405, endPoint x: 485, endPoint y: 408, distance: 36.1
click at [485, 408] on p "от 1 432 ₽" at bounding box center [510, 405] width 213 height 26
drag, startPoint x: 798, startPoint y: 410, endPoint x: 867, endPoint y: 411, distance: 69.0
click at [867, 411] on p "от 4 000 ₽" at bounding box center [892, 405] width 213 height 26
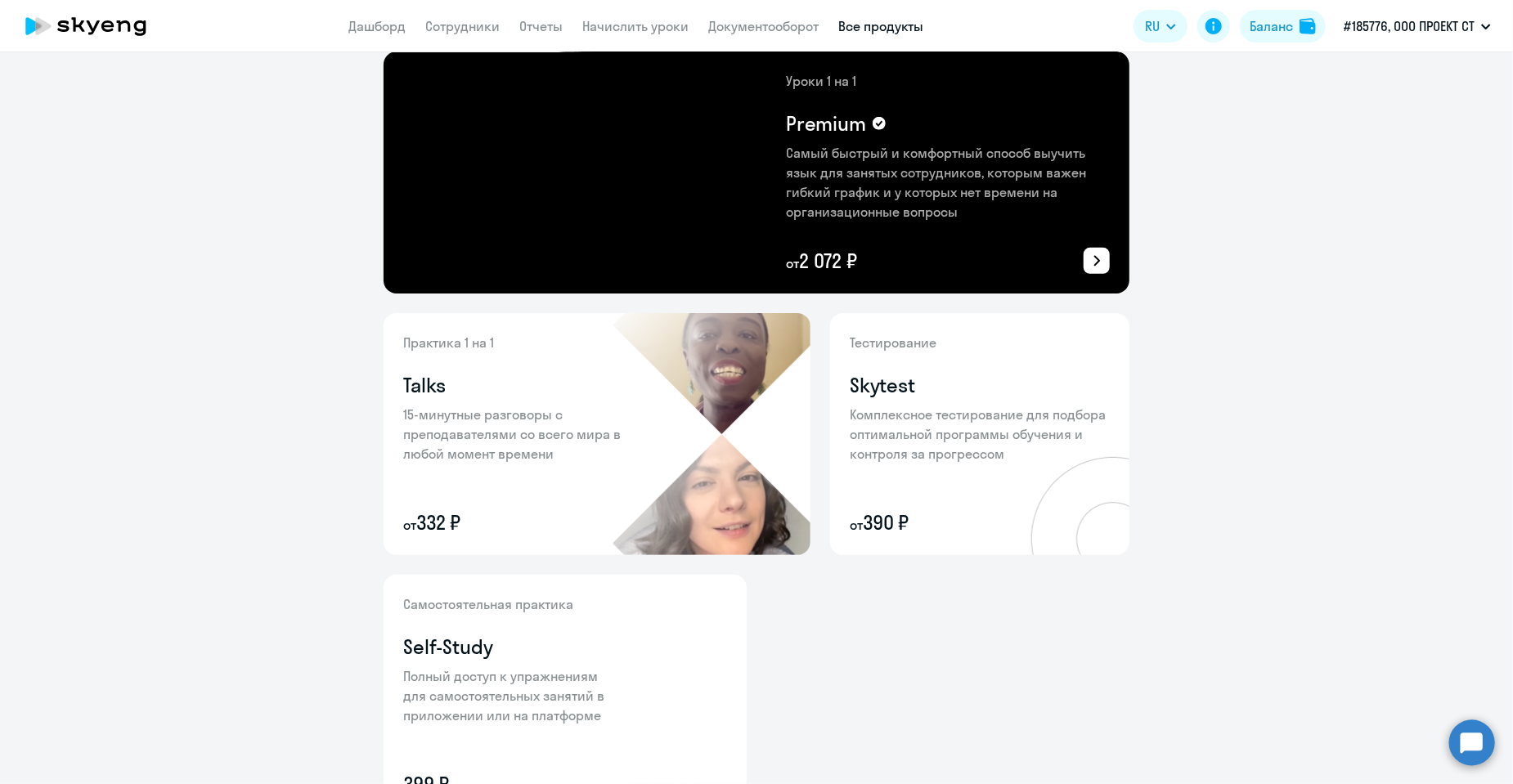
scroll to position [490, 0]
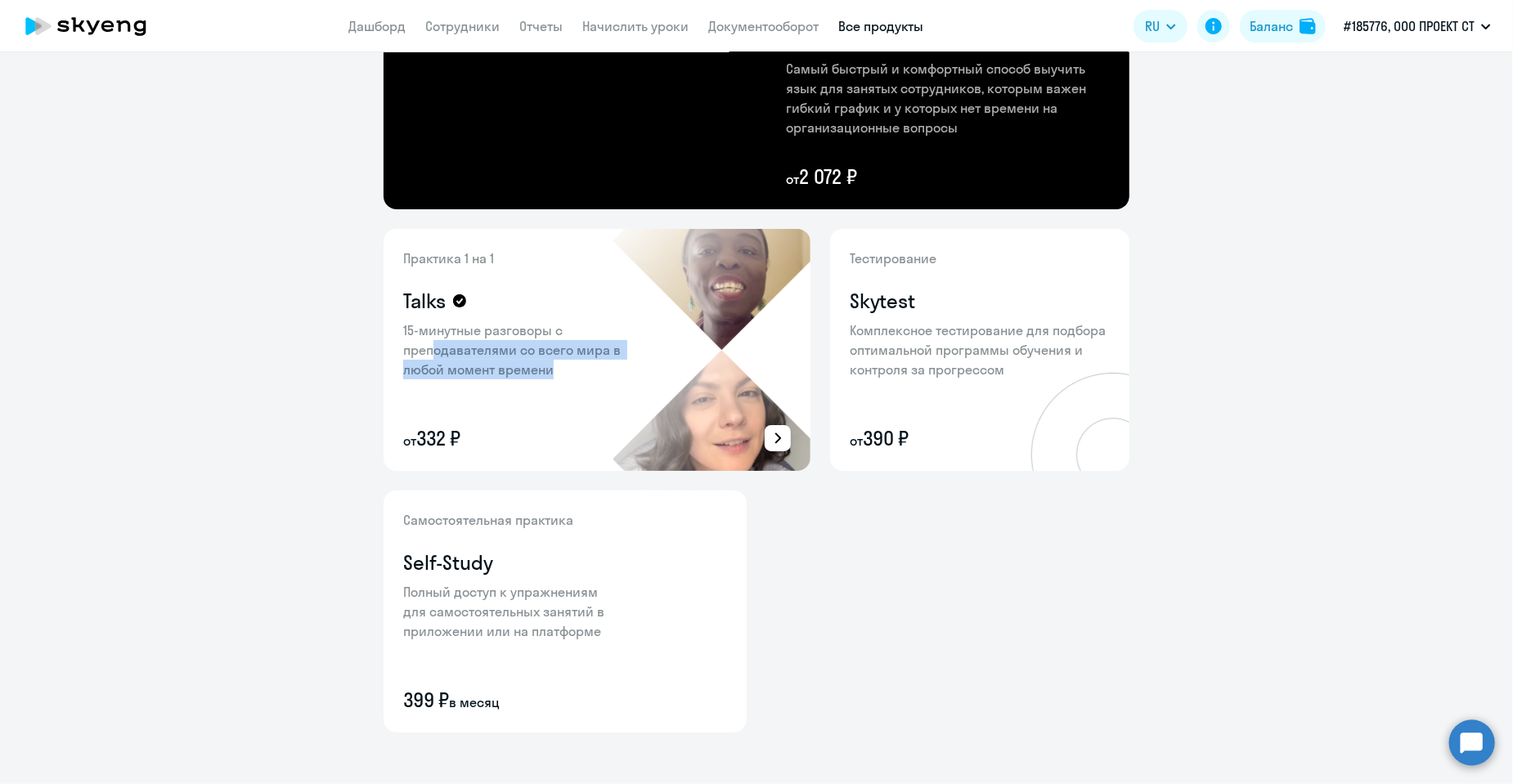
drag, startPoint x: 547, startPoint y: 369, endPoint x: 423, endPoint y: 342, distance: 126.9
click at [423, 342] on p "15-минутные разговоры с преподавателями со всего мира в любой момент времени" at bounding box center [518, 350] width 229 height 59
drag, startPoint x: 844, startPoint y: 303, endPoint x: 901, endPoint y: 305, distance: 57.0
click at [901, 305] on h4 "Skytest" at bounding box center [882, 300] width 65 height 26
drag, startPoint x: 399, startPoint y: 300, endPoint x: 439, endPoint y: 303, distance: 40.1
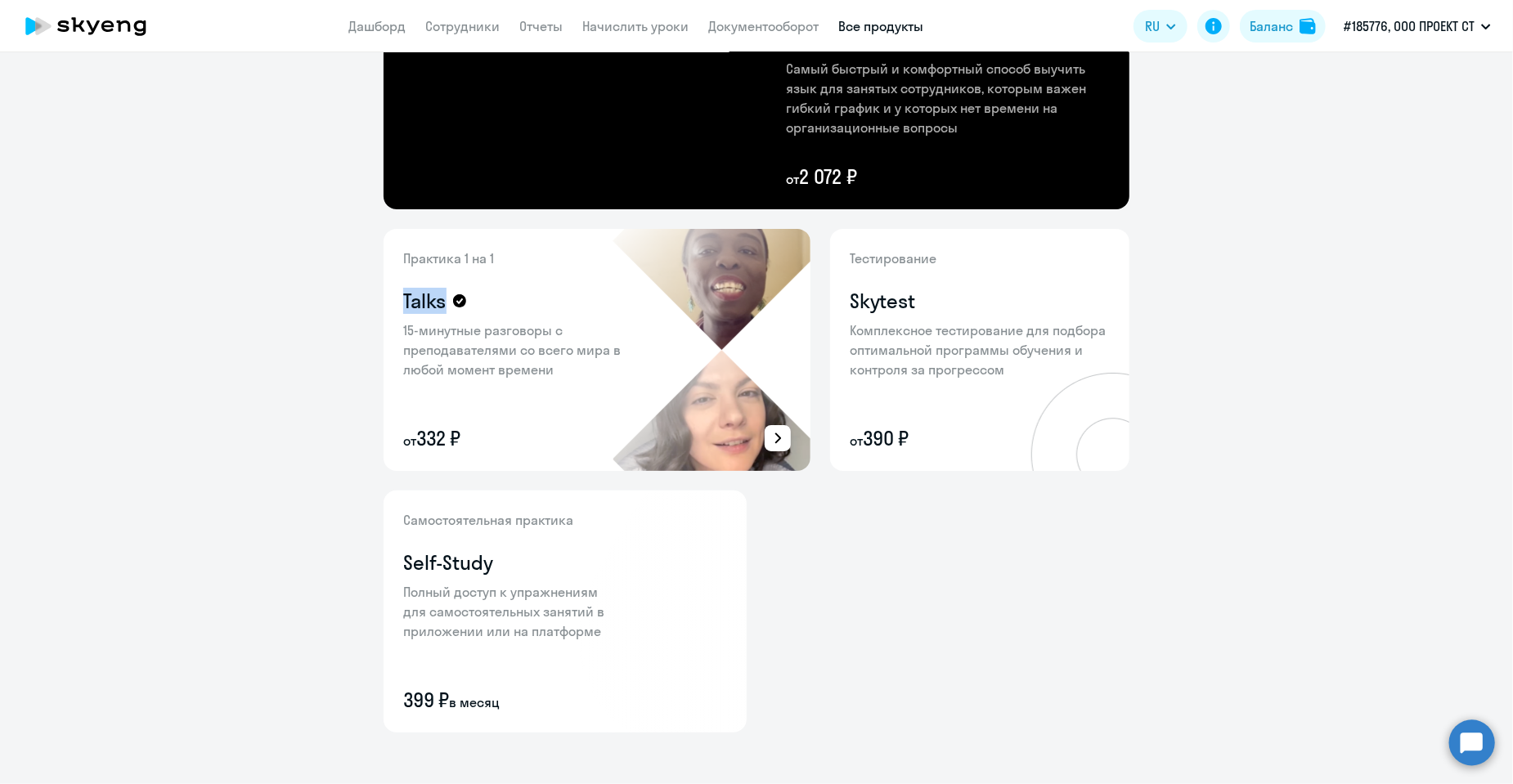
click at [439, 303] on h4 "Talks" at bounding box center [425, 300] width 44 height 26
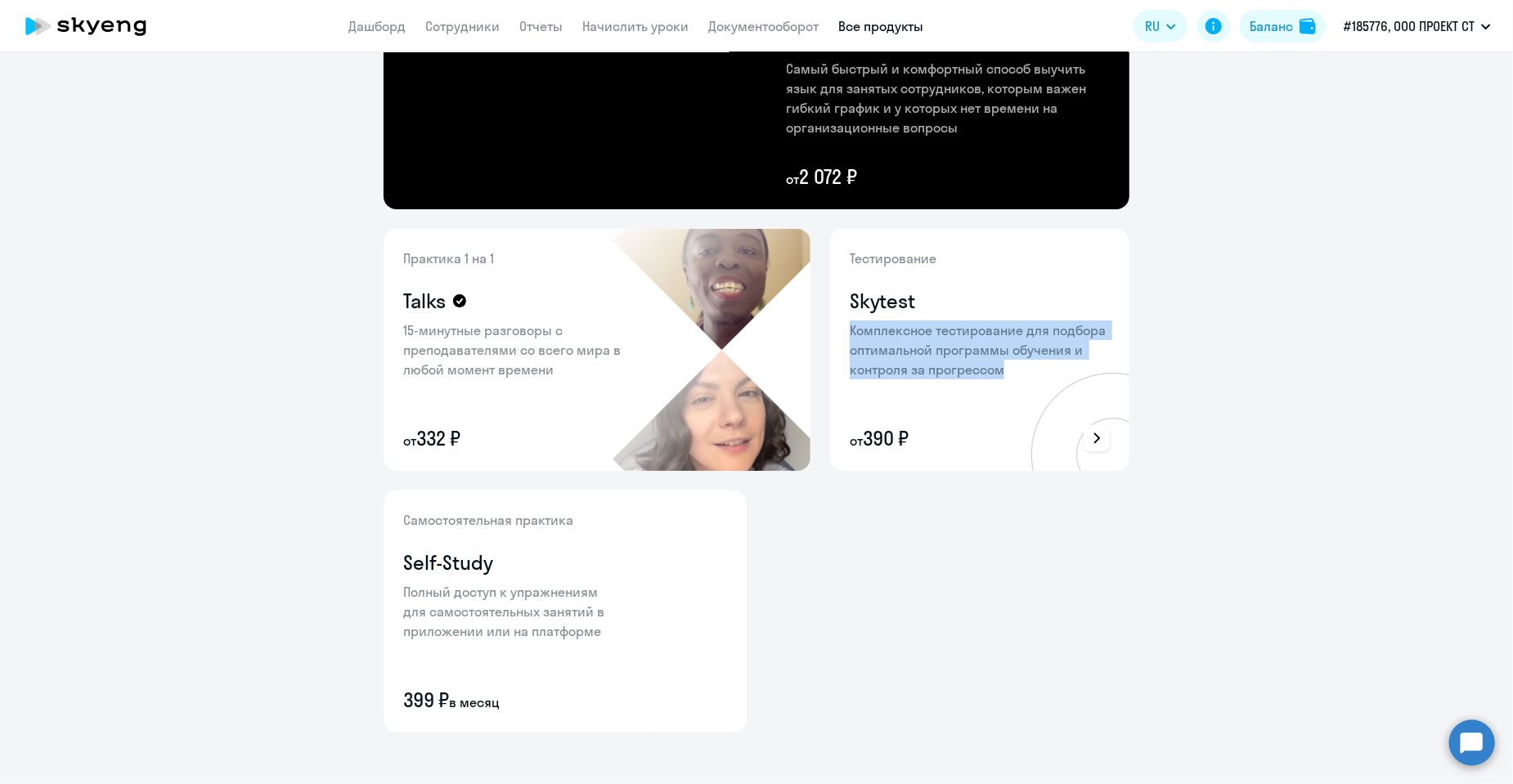
drag, startPoint x: 846, startPoint y: 328, endPoint x: 1023, endPoint y: 372, distance: 182.4
click at [1023, 372] on p "Комплексное тестирование для подбора оптимальной программы обучения и контроля …" at bounding box center [979, 350] width 260 height 59
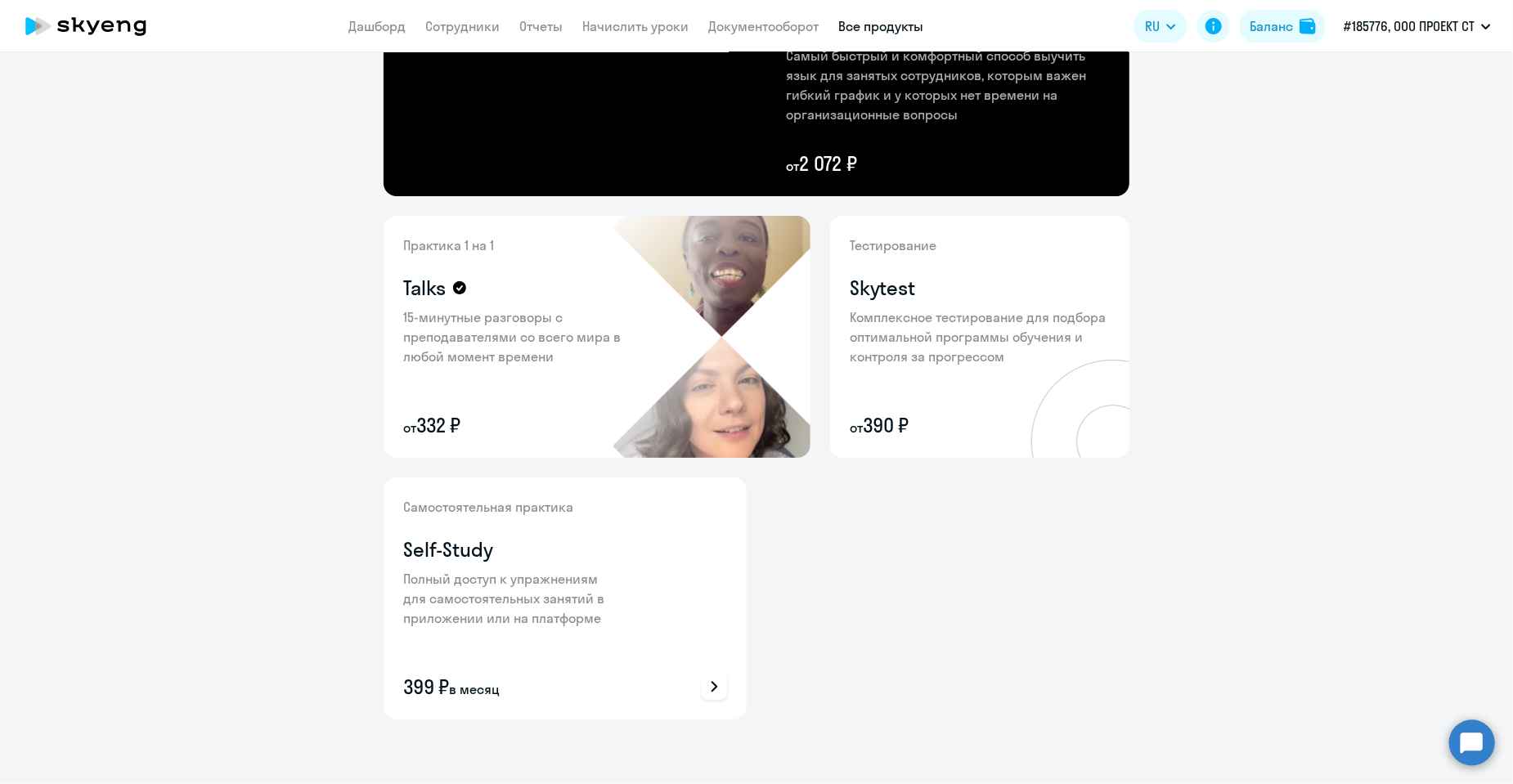
click at [480, 507] on p "Самостоятельная практика" at bounding box center [510, 506] width 213 height 19
click at [434, 556] on h4 "Self-Study" at bounding box center [449, 549] width 90 height 26
click at [773, 415] on icon at bounding box center [777, 424] width 19 height 19
click at [824, 484] on div at bounding box center [756, 392] width 1513 height 784
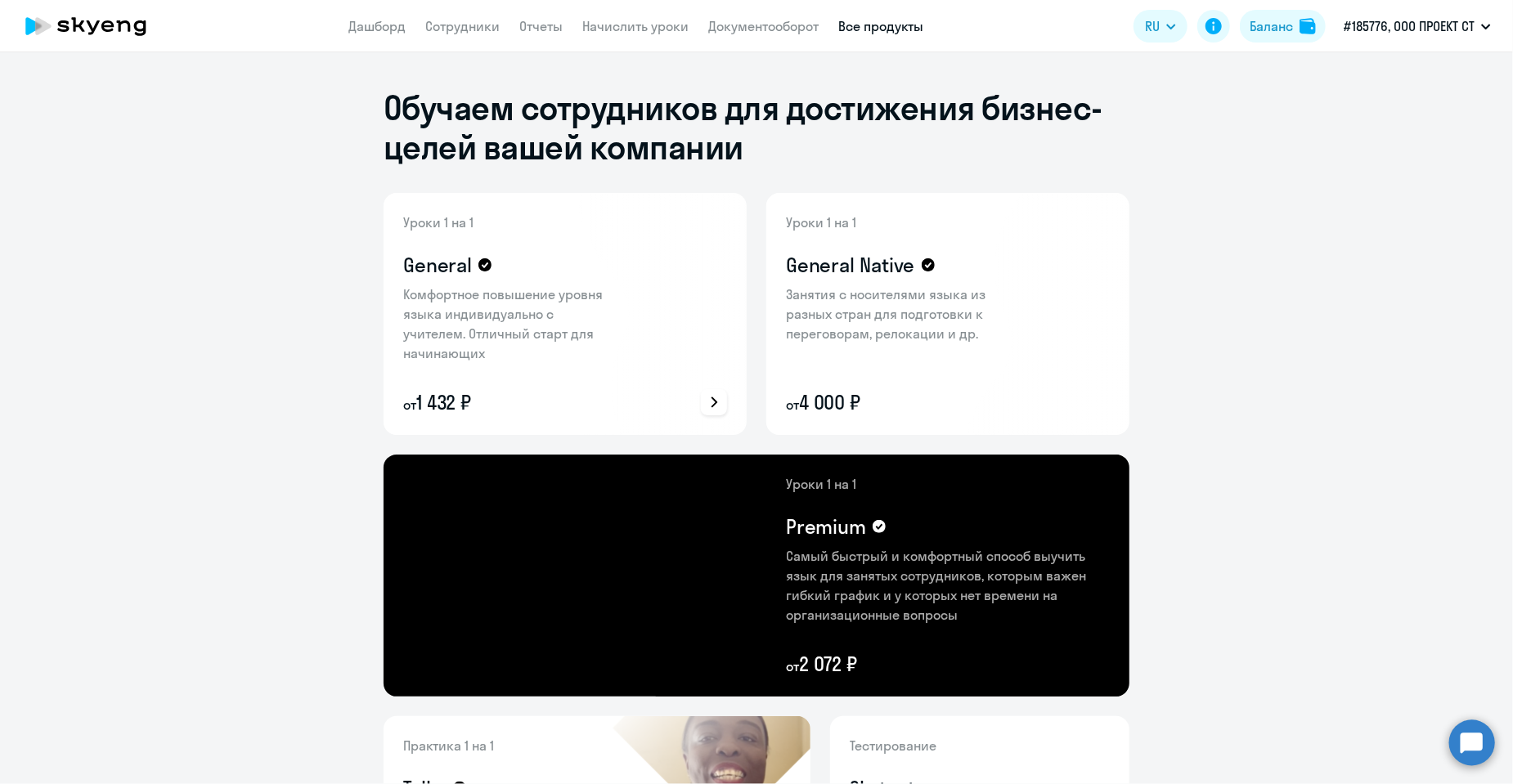
scroll to position [0, 0]
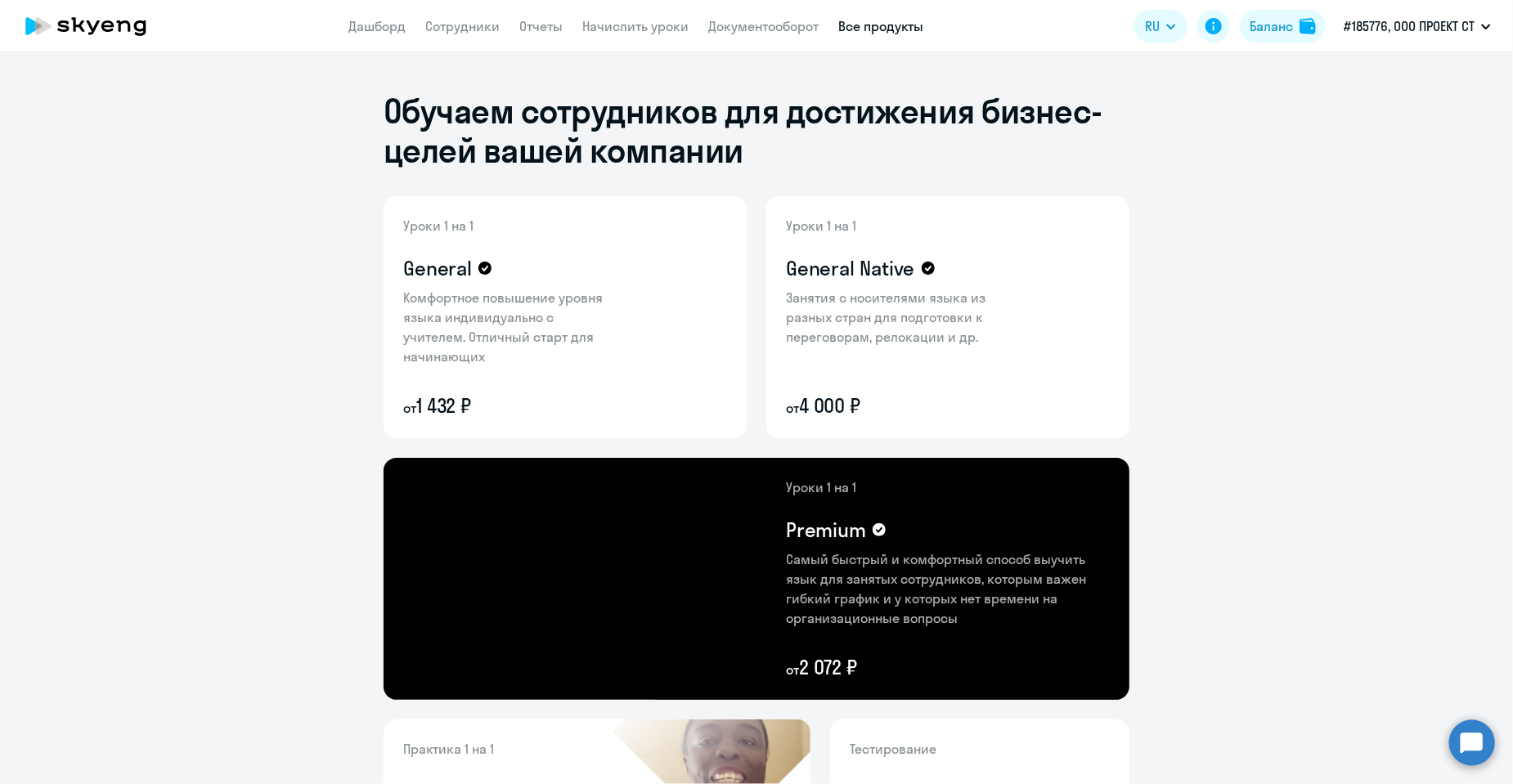
click at [85, 22] on icon at bounding box center [86, 26] width 144 height 41
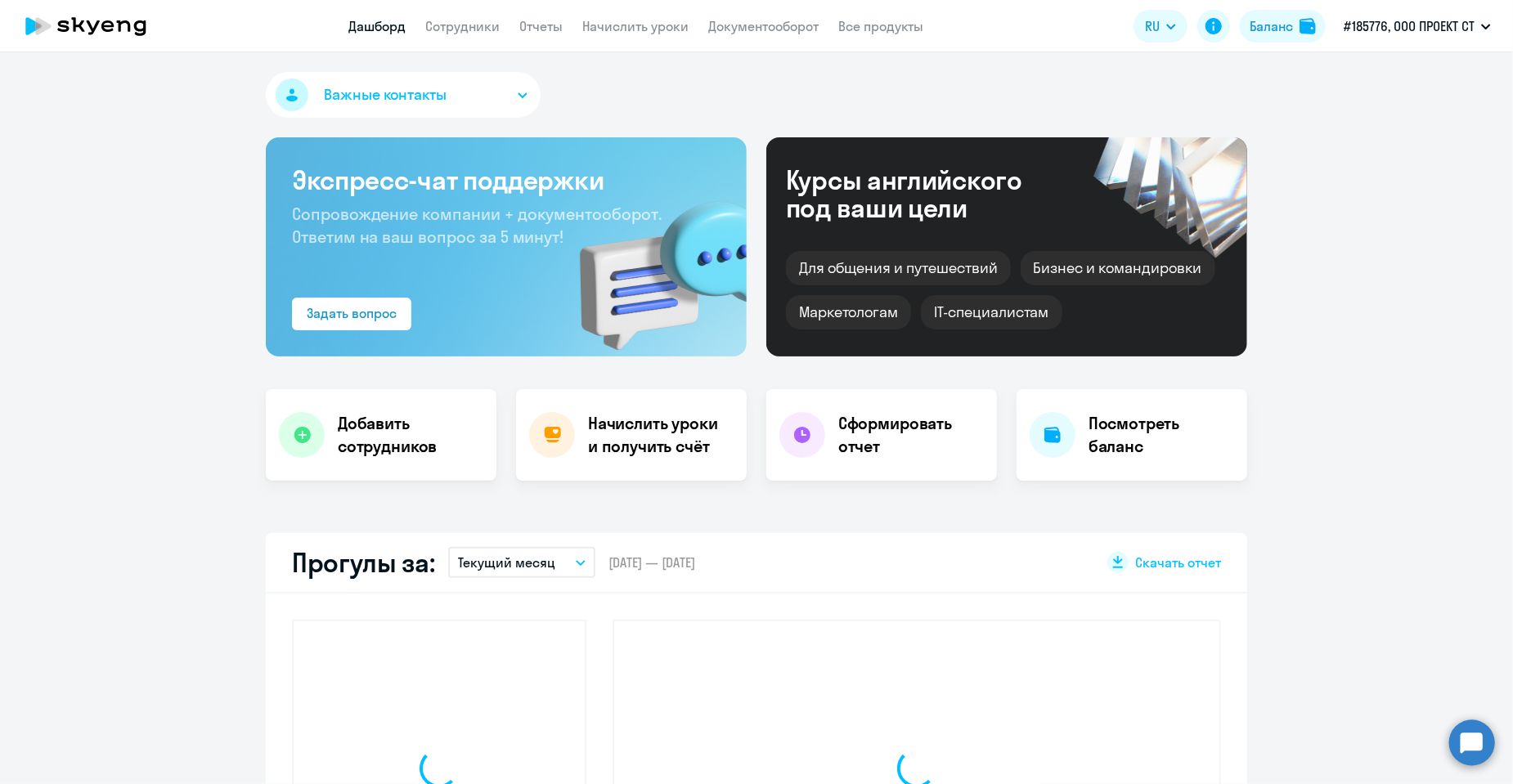
select select "30"
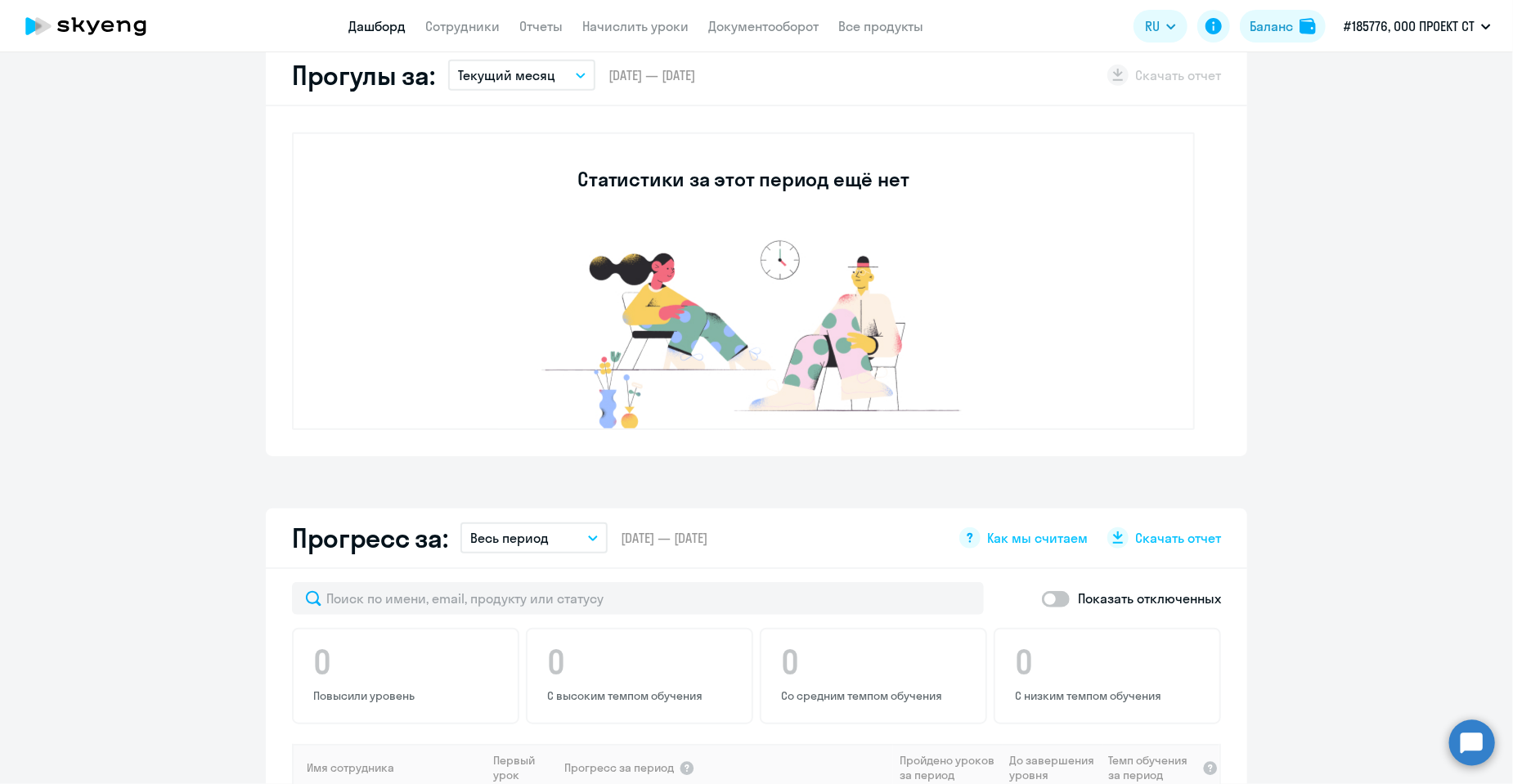
scroll to position [490, 0]
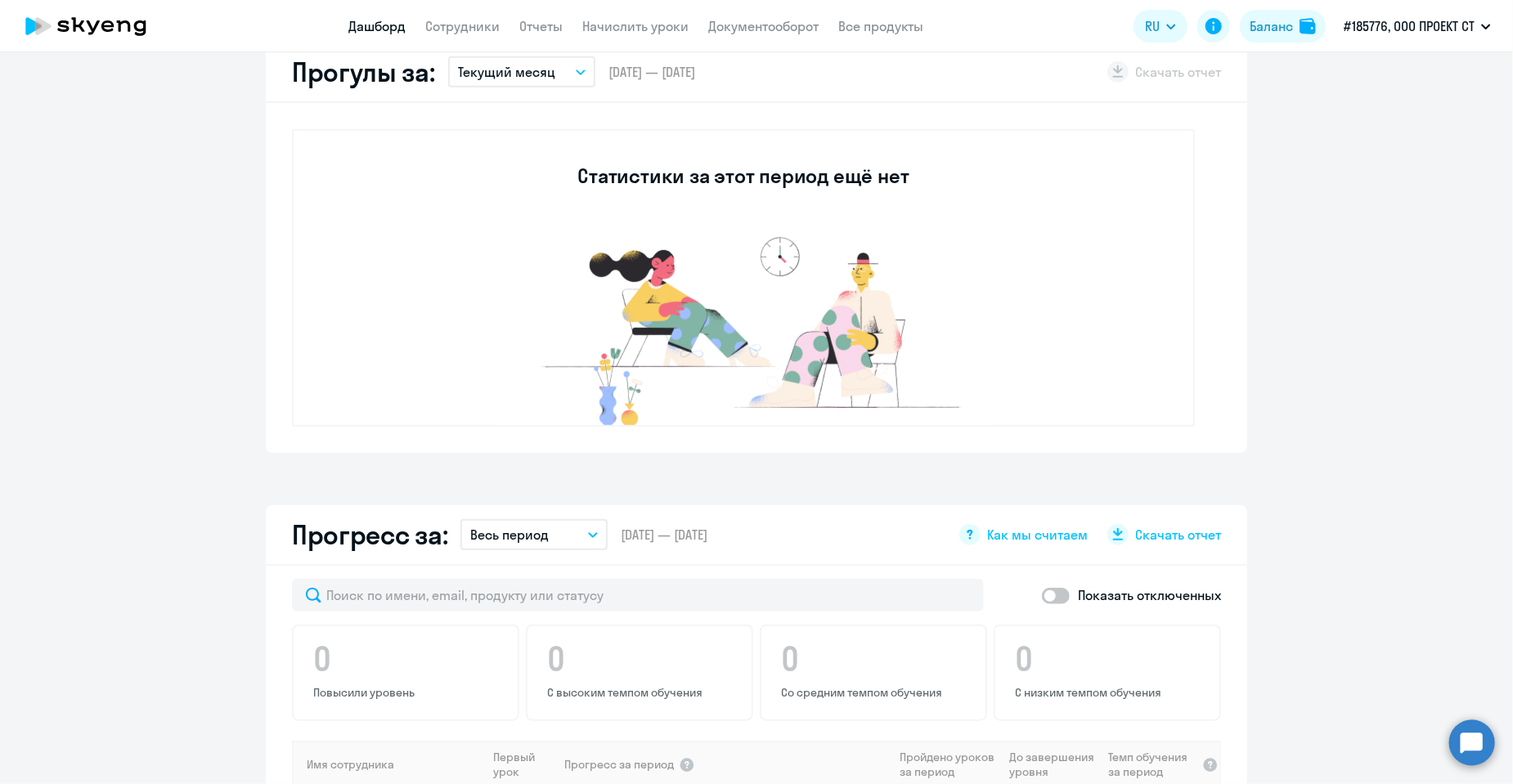
click at [658, 220] on div "Статистики за этот период ещё нет" at bounding box center [743, 278] width 903 height 298
drag, startPoint x: 831, startPoint y: 225, endPoint x: 819, endPoint y: 248, distance: 25.9
click at [831, 225] on div "Статистики за этот период ещё нет" at bounding box center [743, 278] width 903 height 298
click at [639, 278] on img at bounding box center [743, 327] width 490 height 197
drag, startPoint x: 565, startPoint y: 182, endPoint x: 612, endPoint y: 182, distance: 47.0
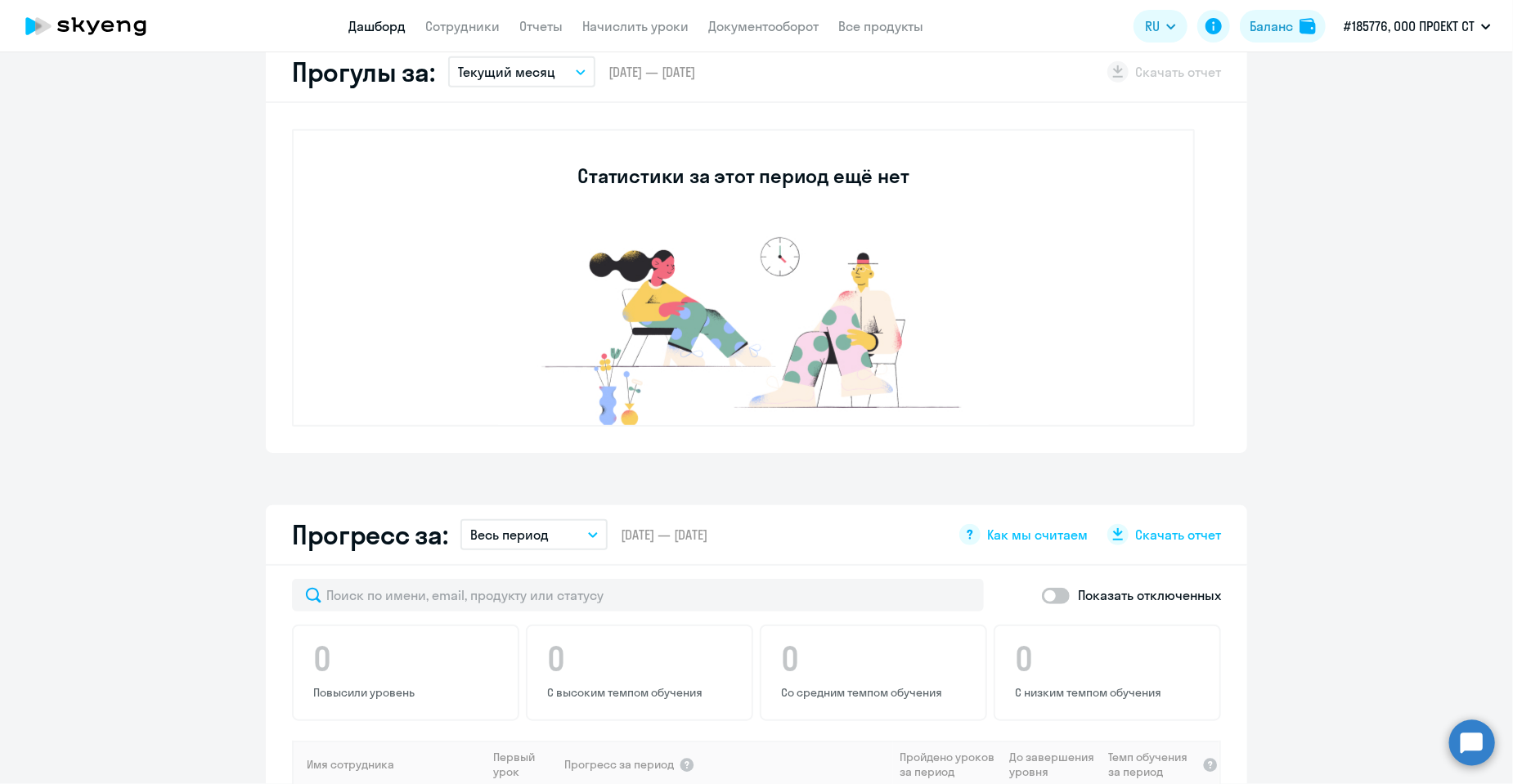
click at [566, 183] on div "Статистики за этот период ещё нет" at bounding box center [743, 278] width 903 height 298
click at [628, 182] on h3 "Статистики за этот период ещё нет" at bounding box center [743, 175] width 331 height 26
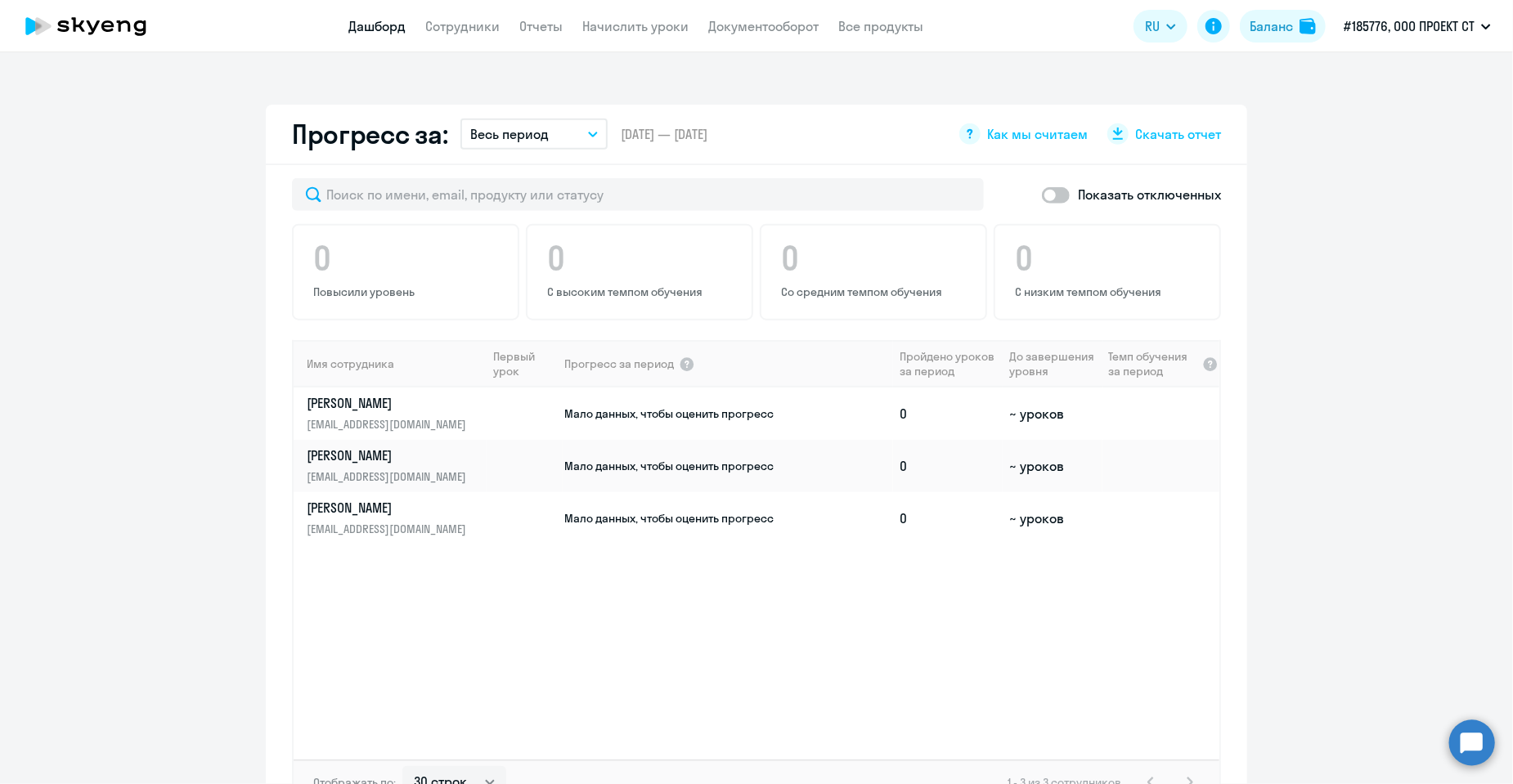
scroll to position [899, 0]
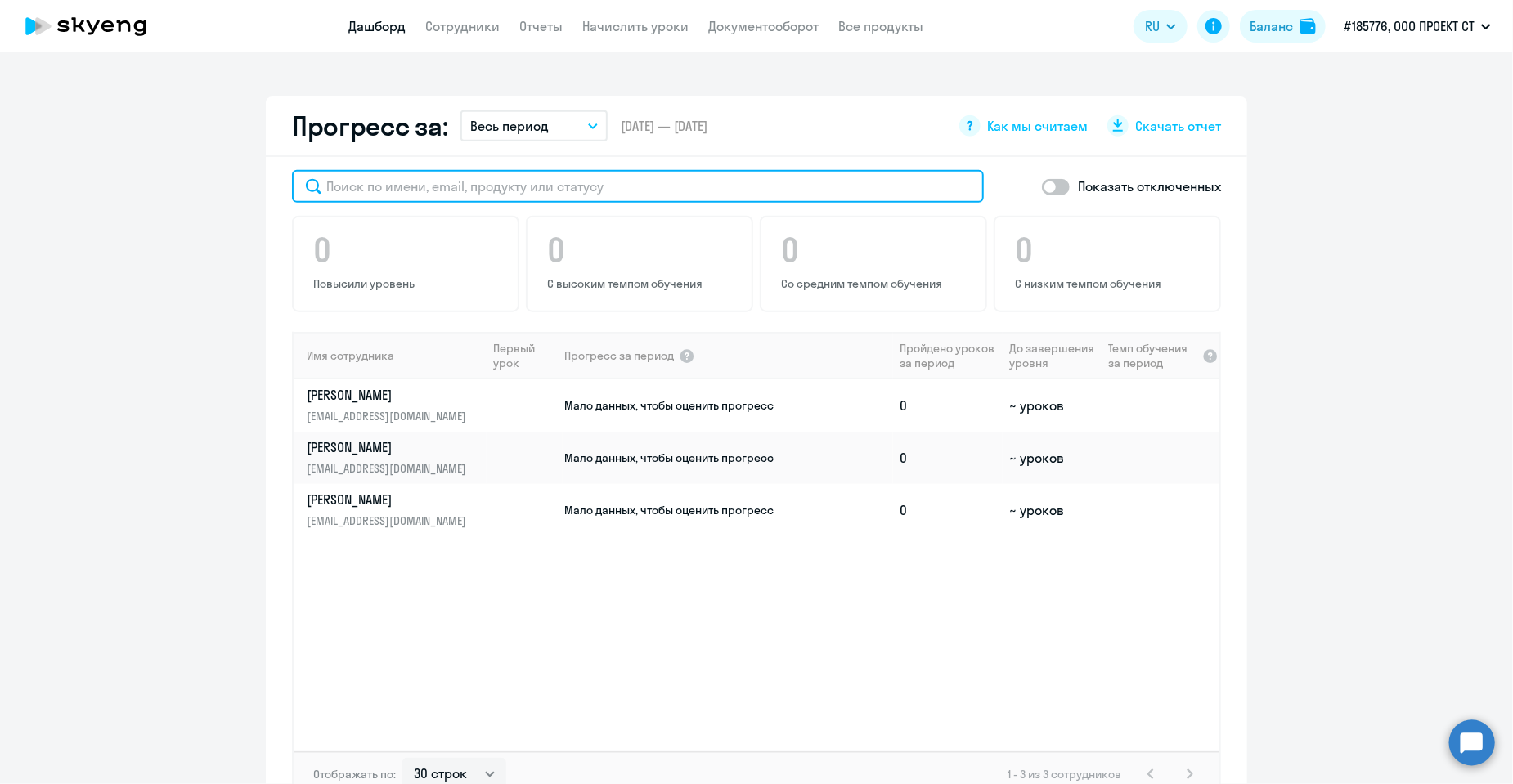
click at [415, 191] on input "text" at bounding box center [638, 186] width 692 height 33
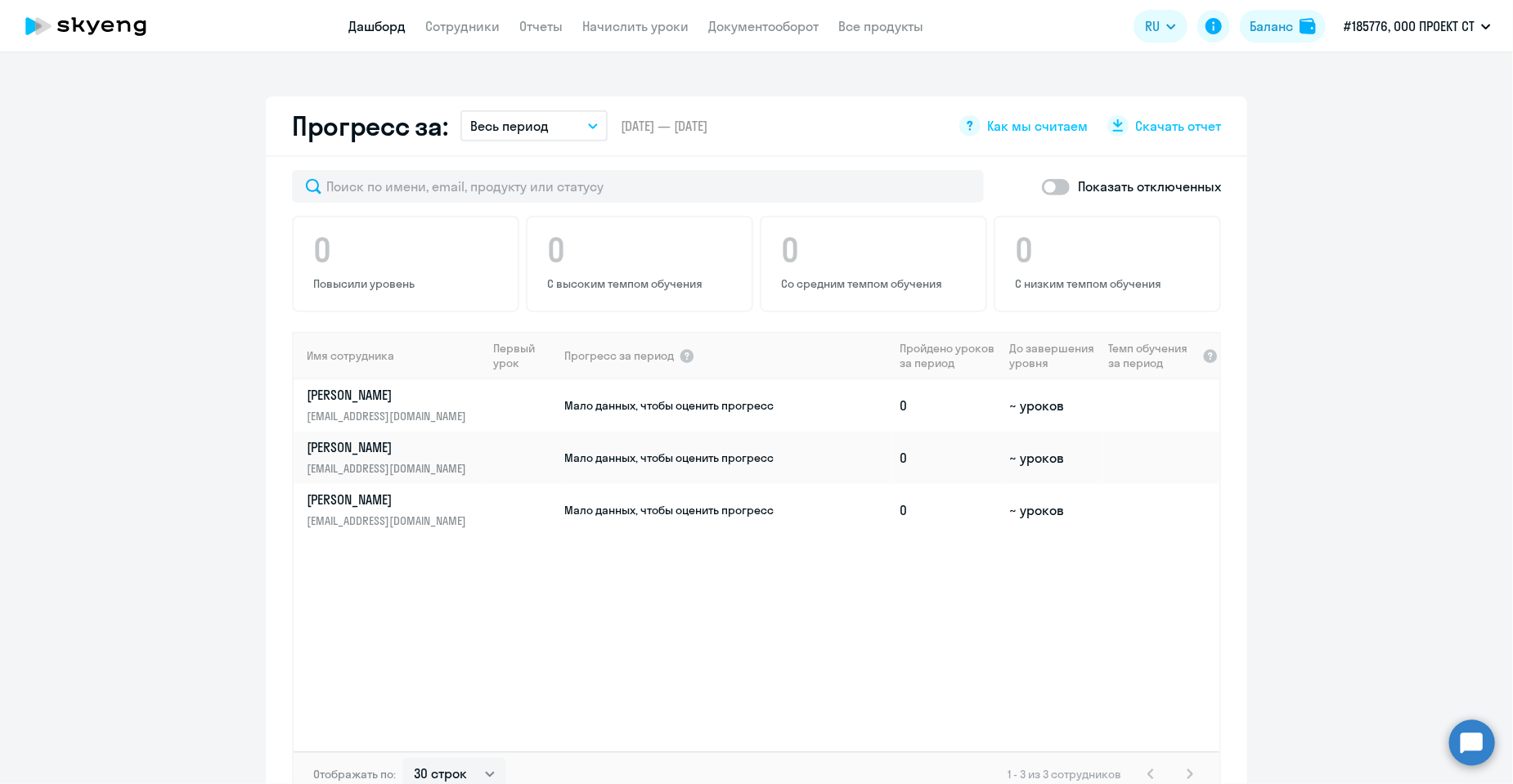
click at [132, 186] on app-progress-dashboard "Прогресс за: Весь период – [DATE] — [DATE] Как мы считаем Скачать отчет Показат…" at bounding box center [756, 464] width 1513 height 737
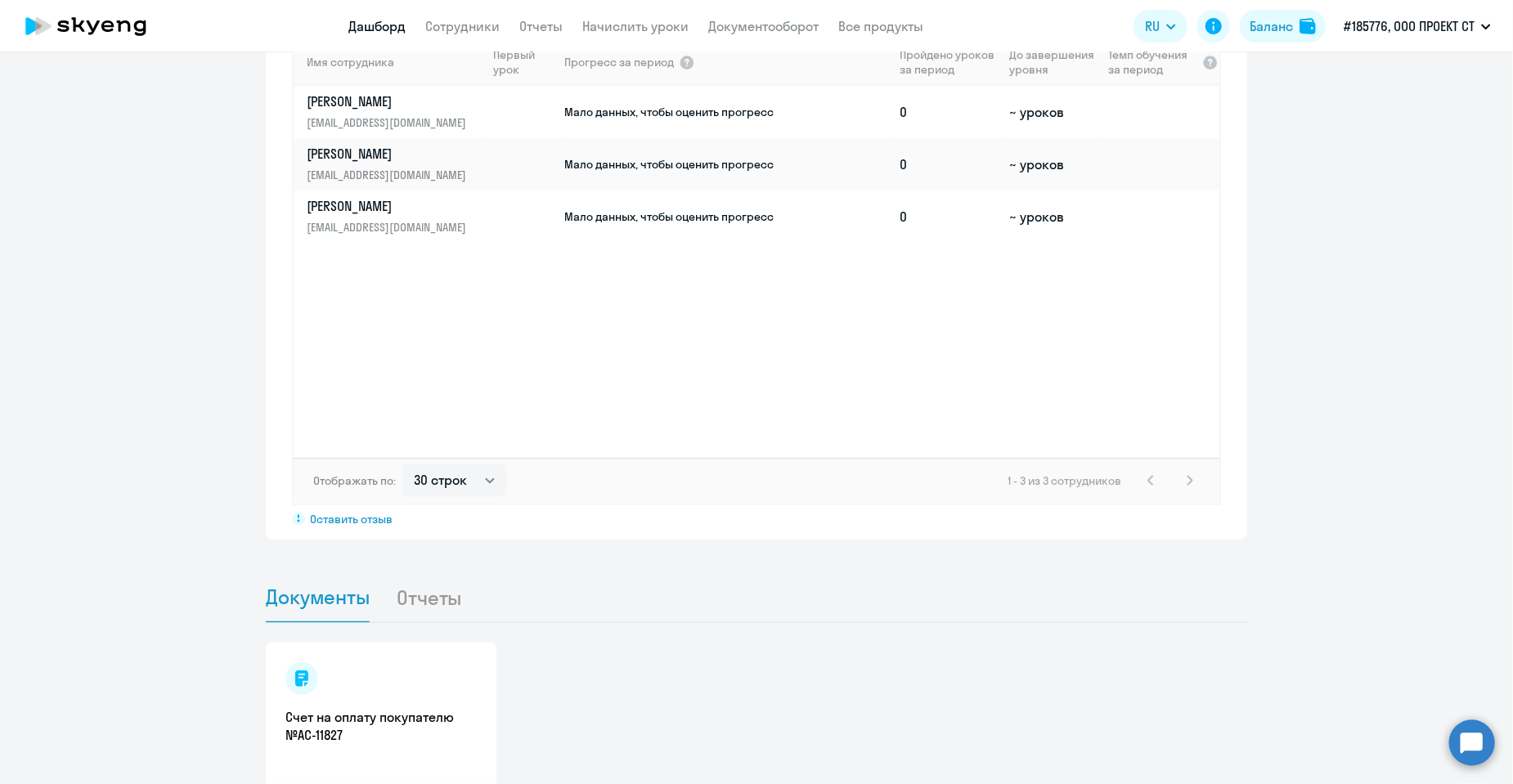
scroll to position [1320, 0]
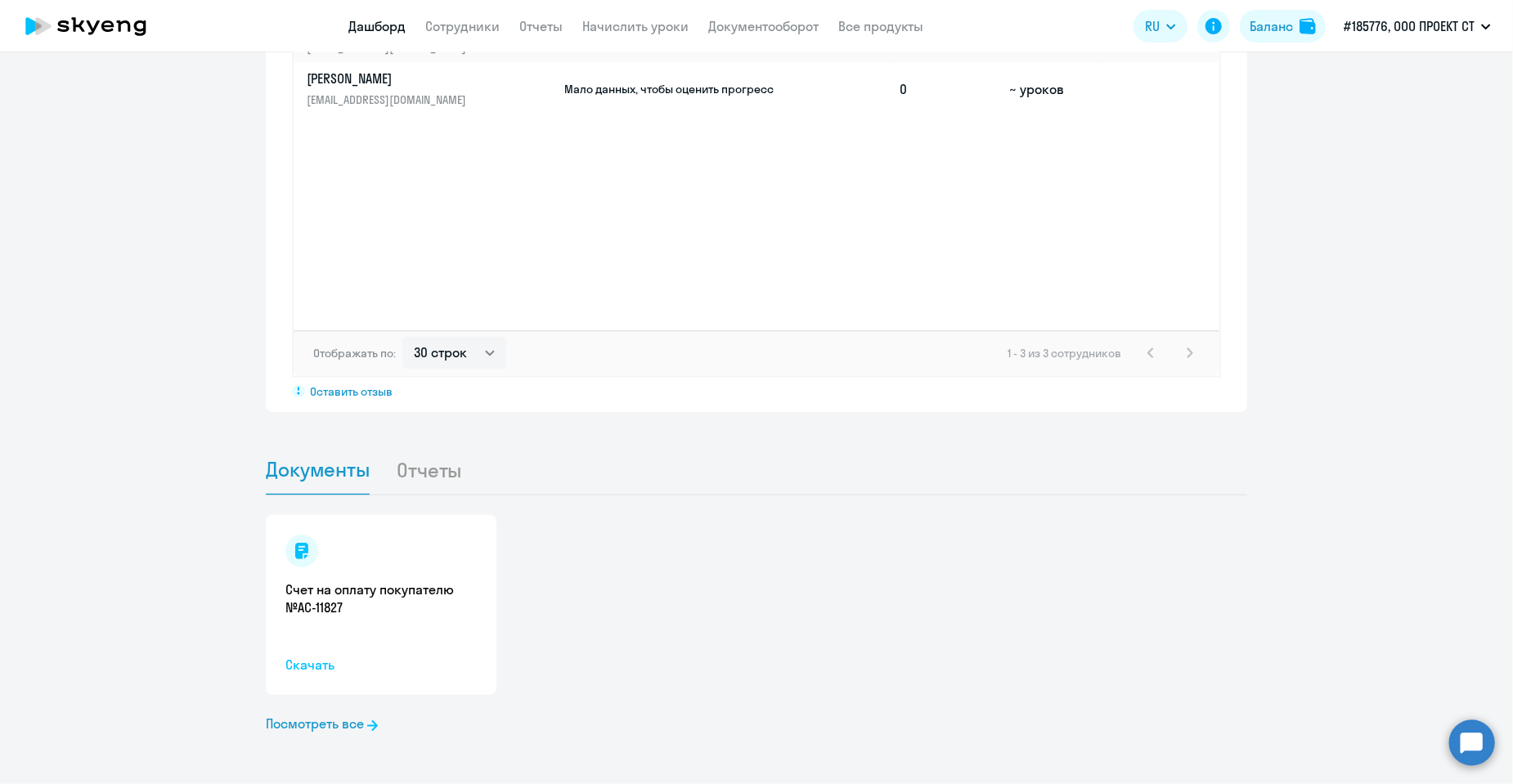
click at [309, 664] on span "Скачать" at bounding box center [381, 665] width 192 height 19
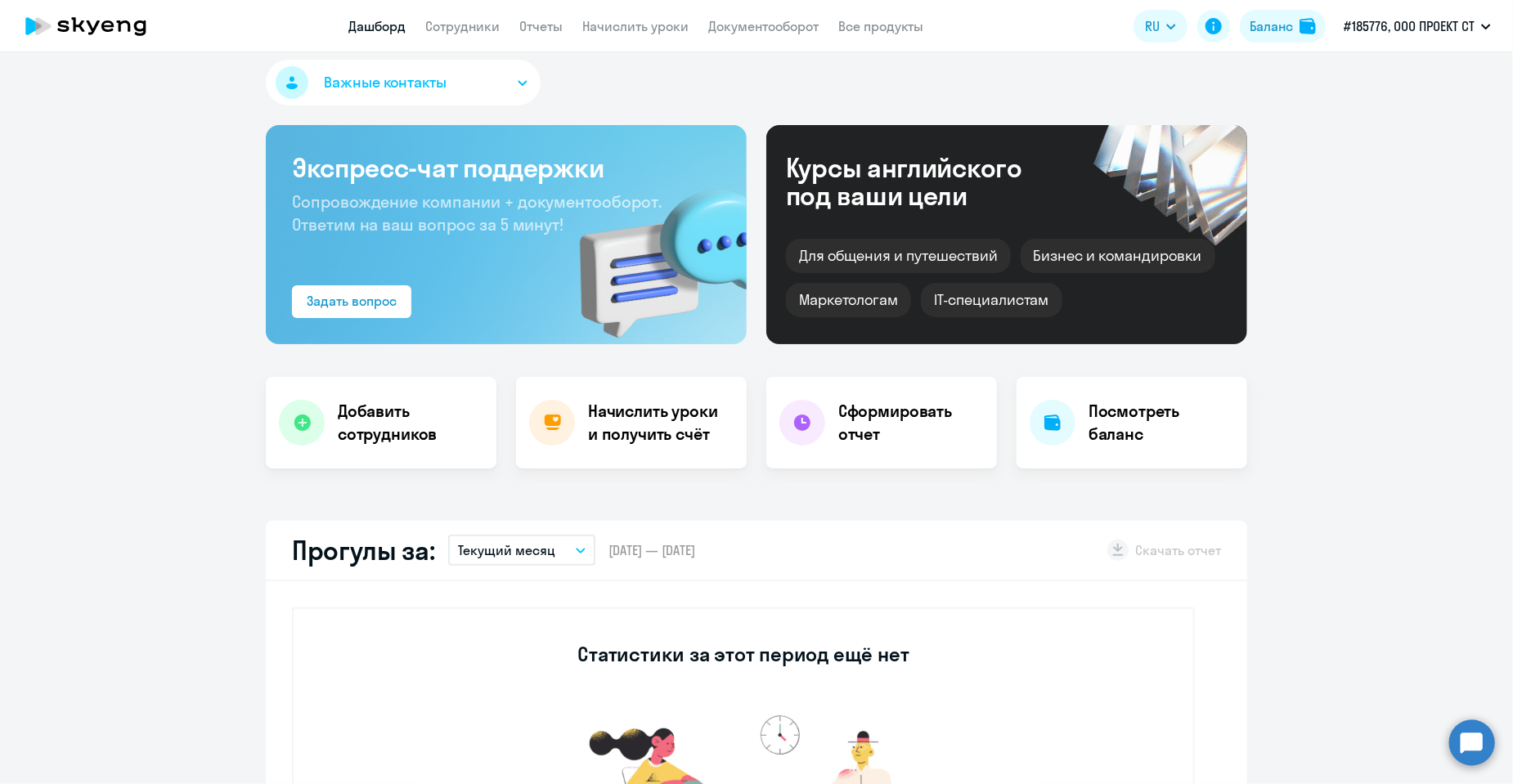
scroll to position [0, 0]
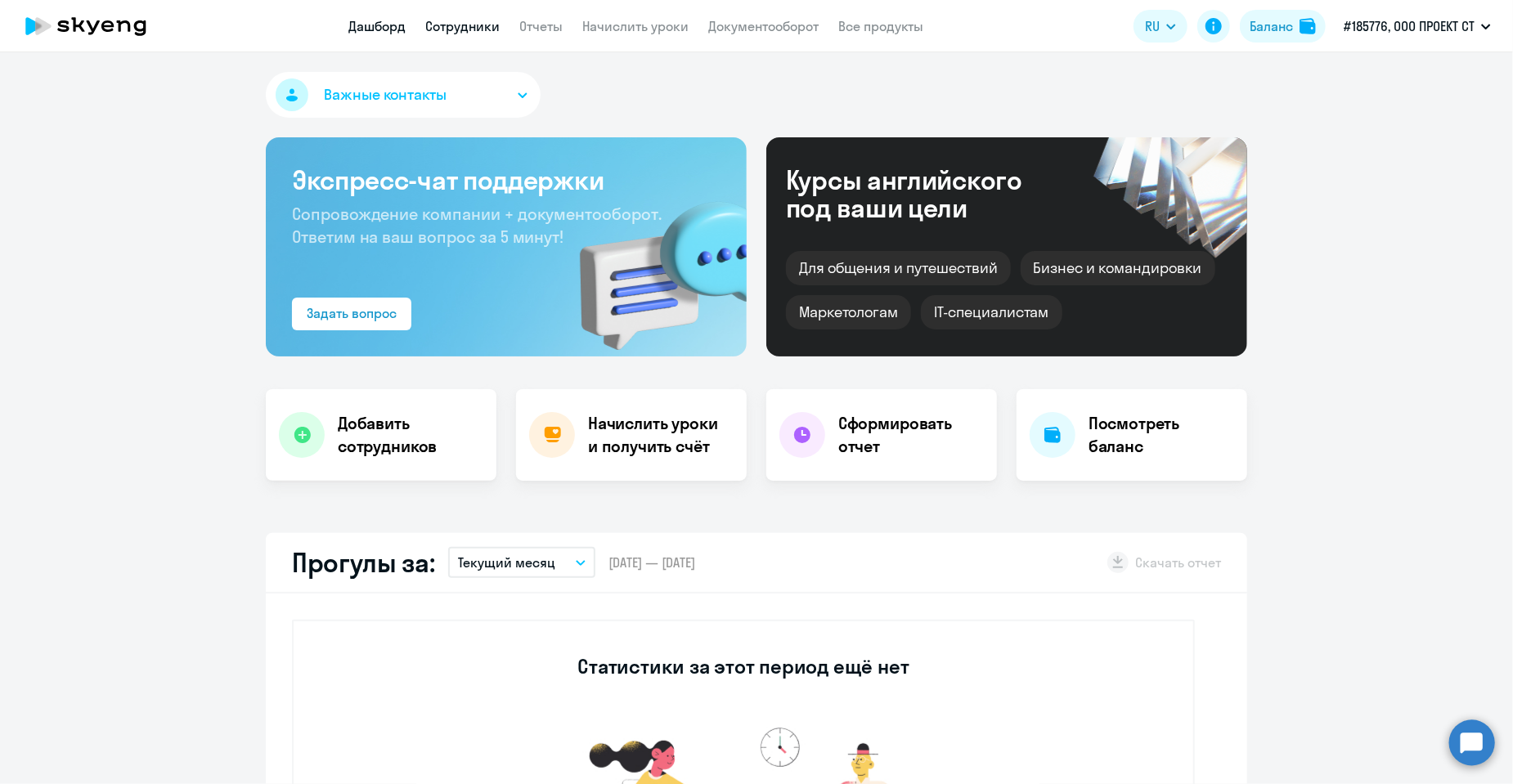
click at [444, 28] on link "Сотрудники" at bounding box center [462, 27] width 74 height 17
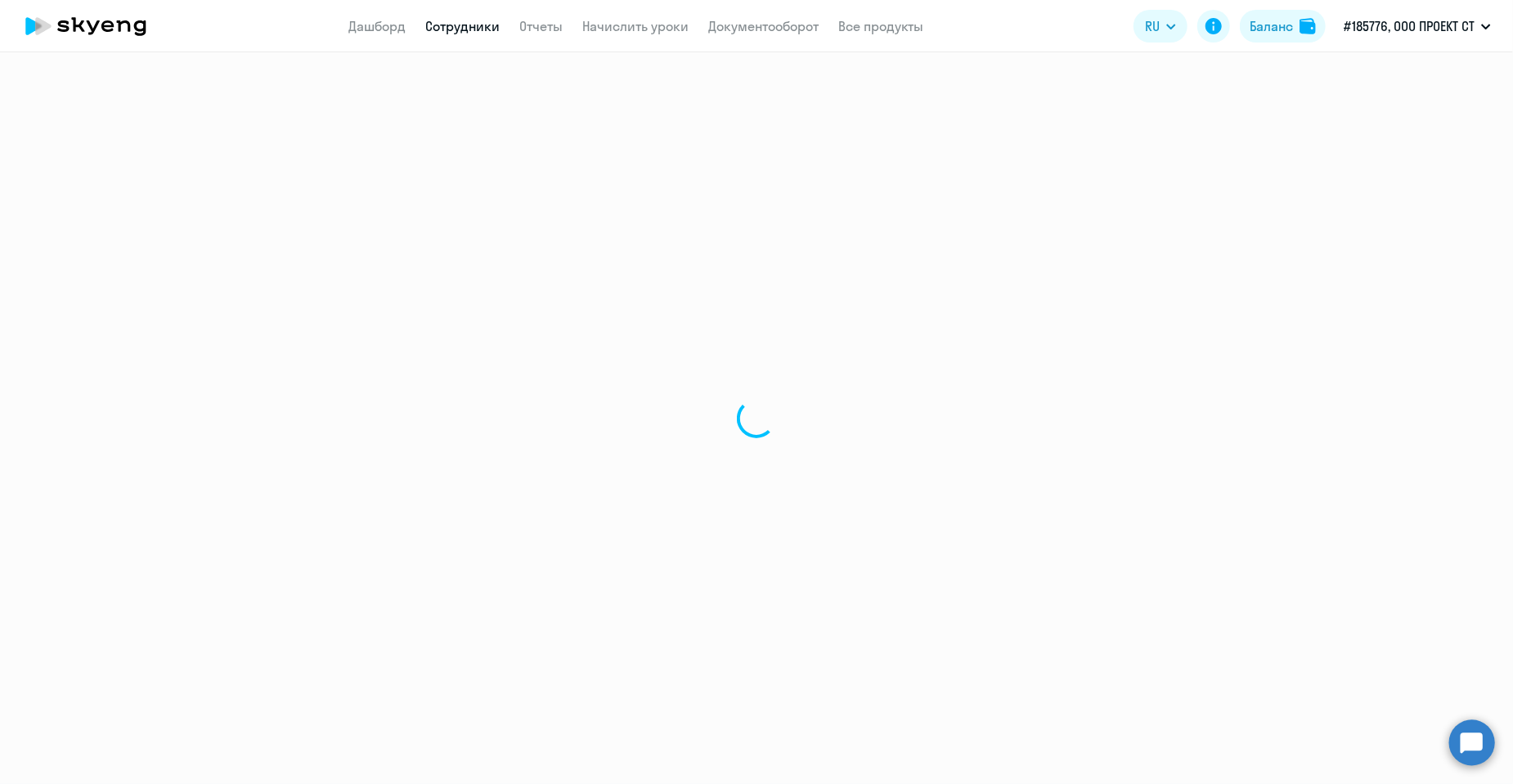
select select "30"
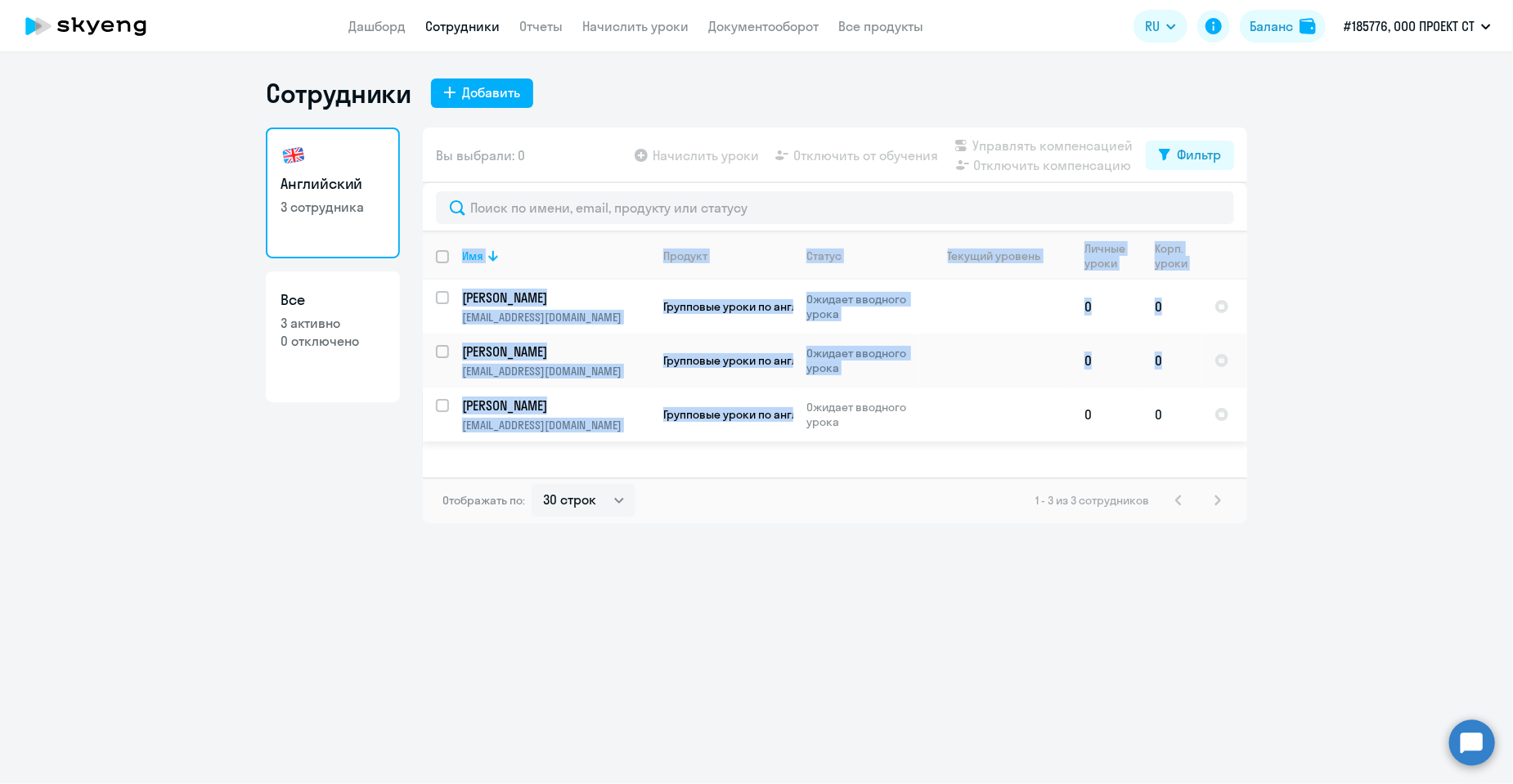
drag, startPoint x: 855, startPoint y: 448, endPoint x: 805, endPoint y: 407, distance: 64.7
click at [805, 407] on div "Имя Продукт Статус Текущий уровень Личные уроки Корп. уроки [PERSON_NAME] [EMAI…" at bounding box center [834, 355] width 824 height 245
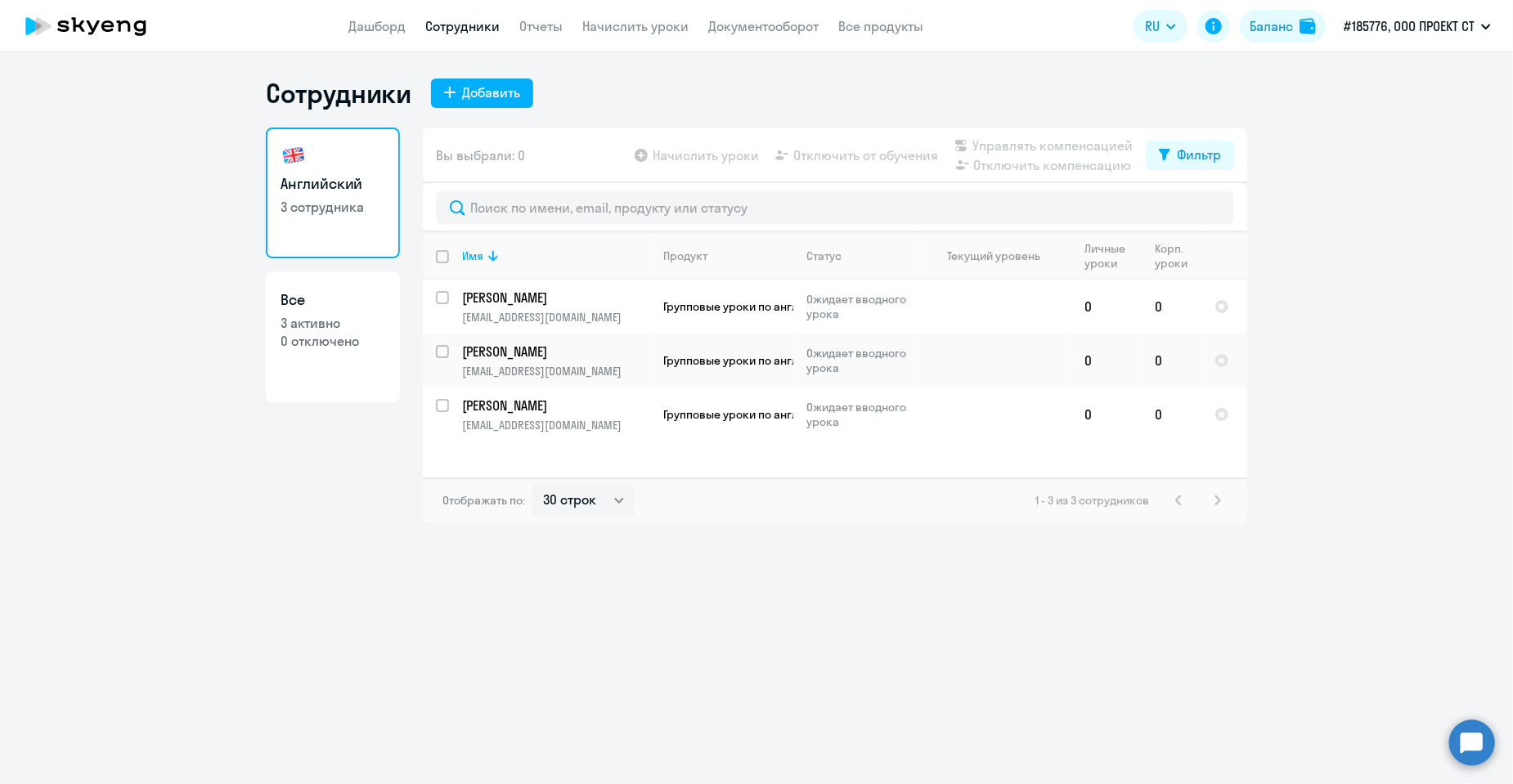
click at [816, 446] on div "Имя Продукт Статус Текущий уровень Личные уроки Корп. уроки [PERSON_NAME] [EMAI…" at bounding box center [834, 355] width 824 height 245
click at [327, 500] on div "Английский 3 сотрудника Все 3 активно 0 отключено" at bounding box center [333, 325] width 134 height 396
click at [125, 25] on icon at bounding box center [86, 26] width 144 height 41
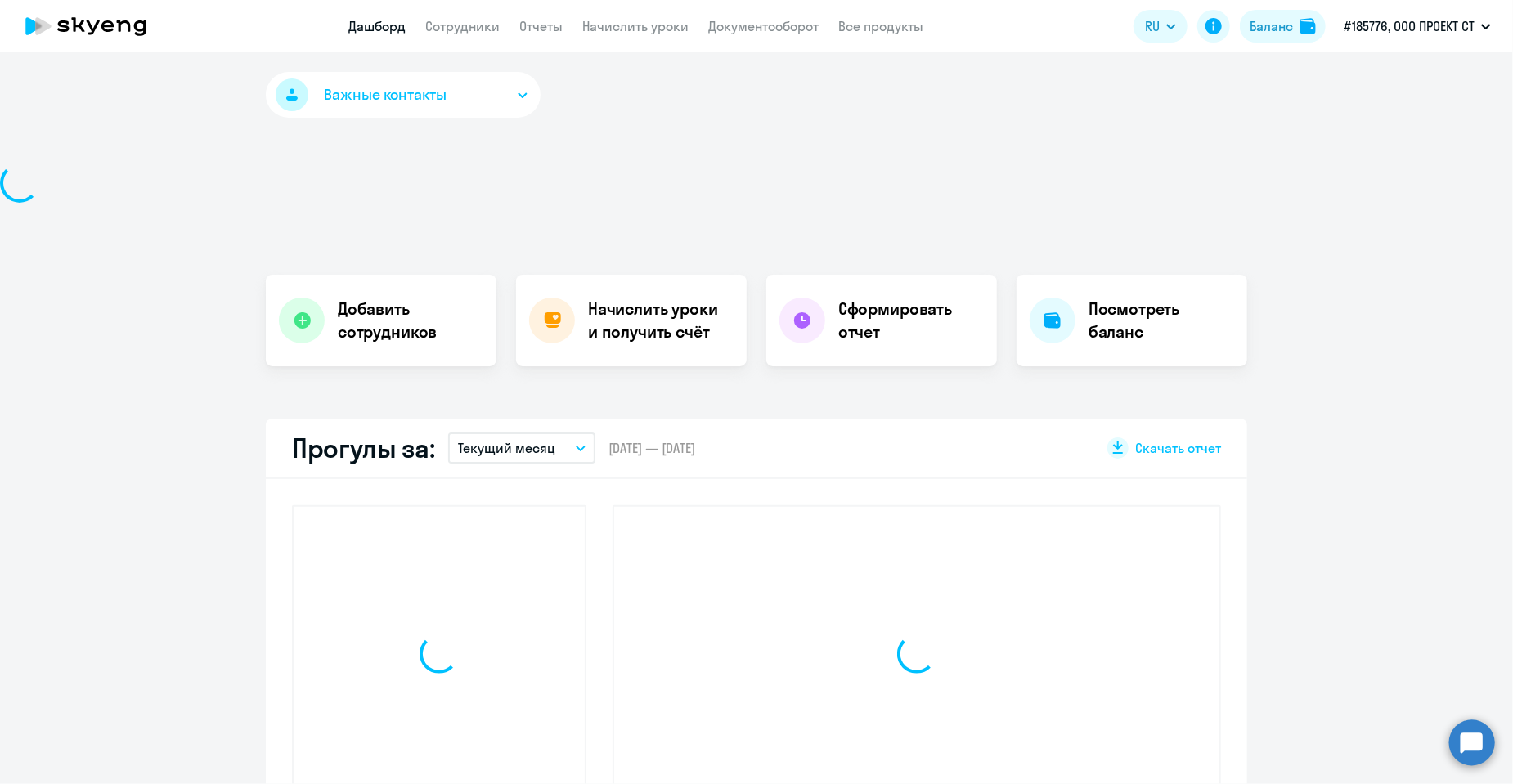
select select "30"
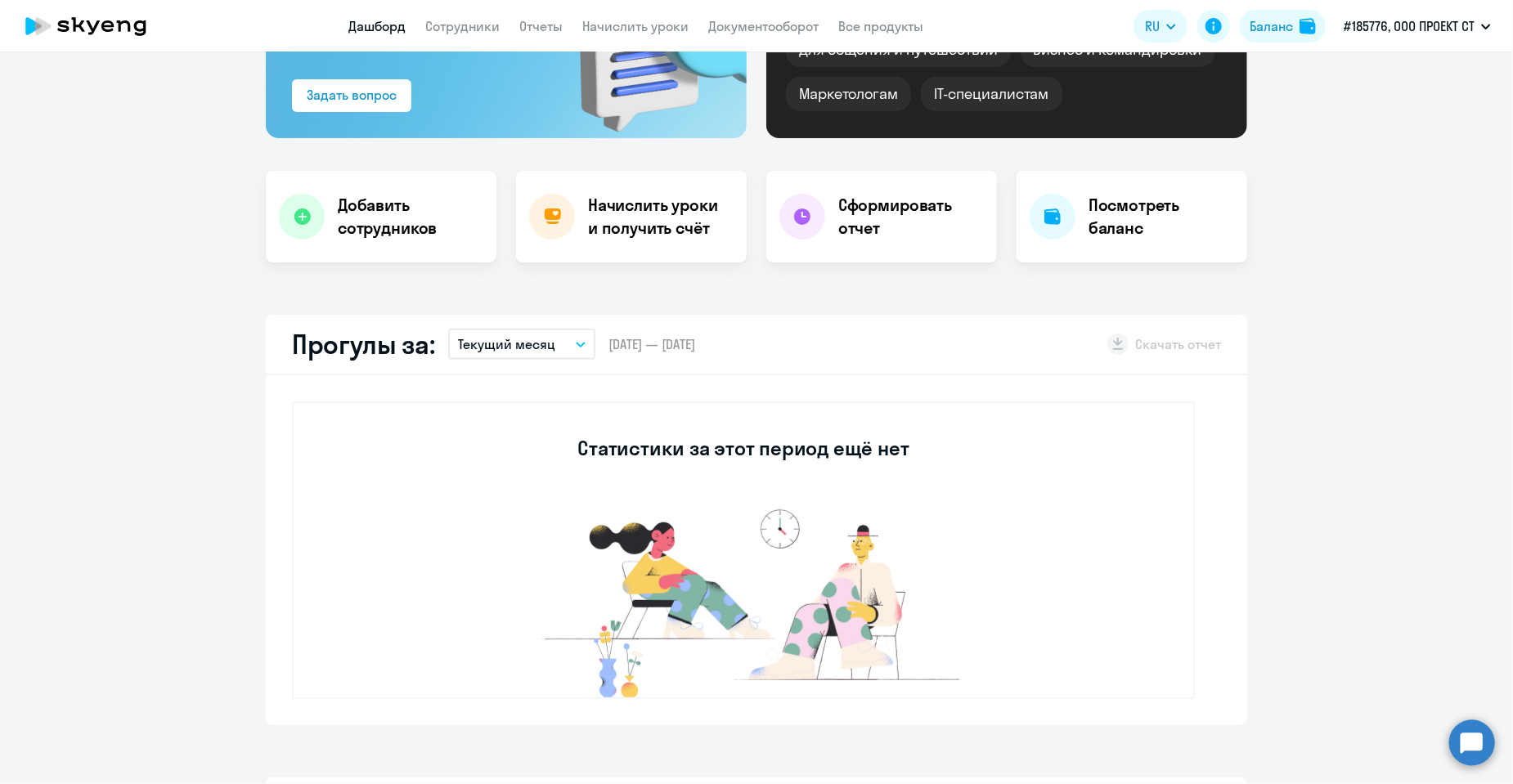
scroll to position [245, 0]
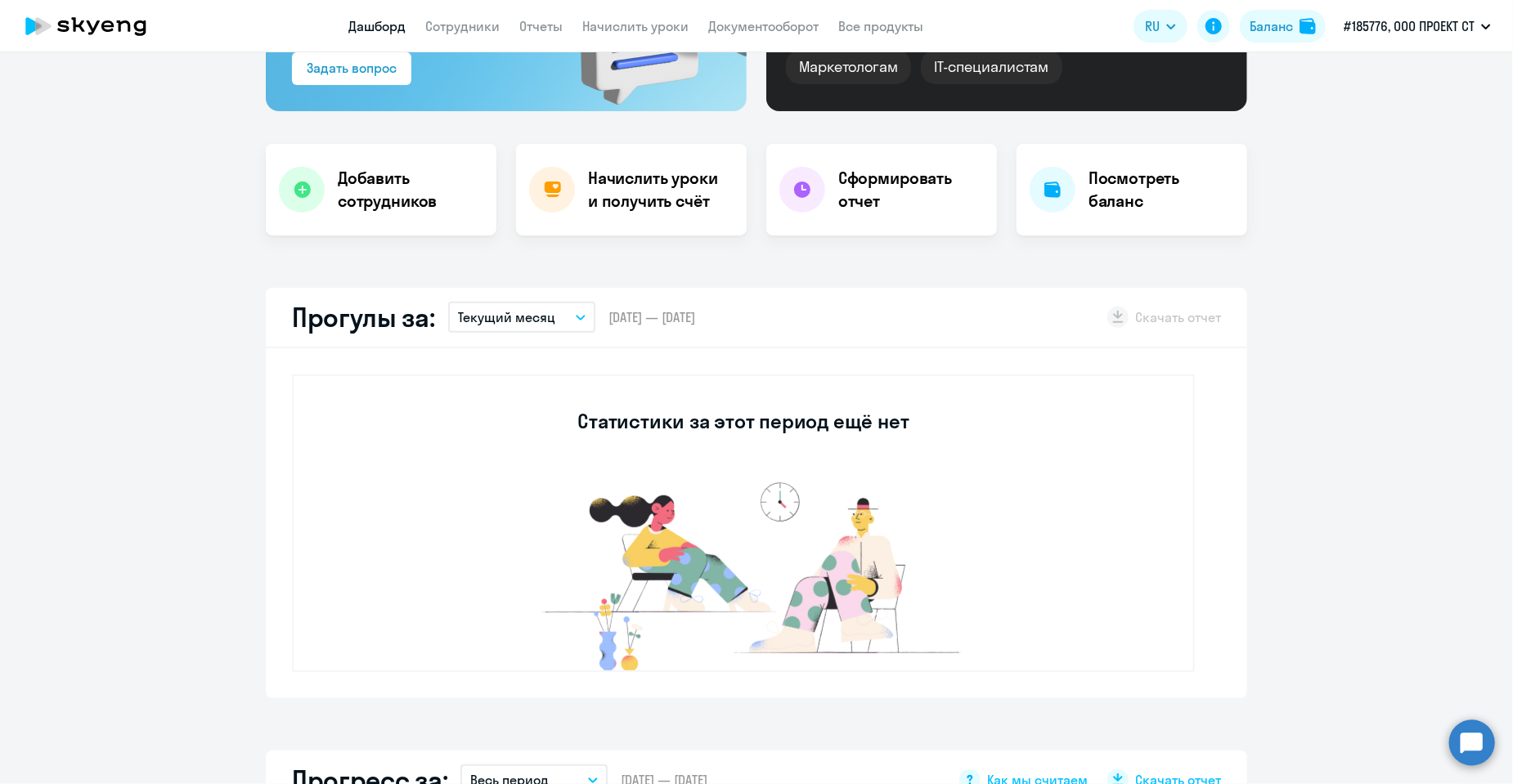
click at [553, 311] on button "Текущий месяц" at bounding box center [522, 317] width 147 height 31
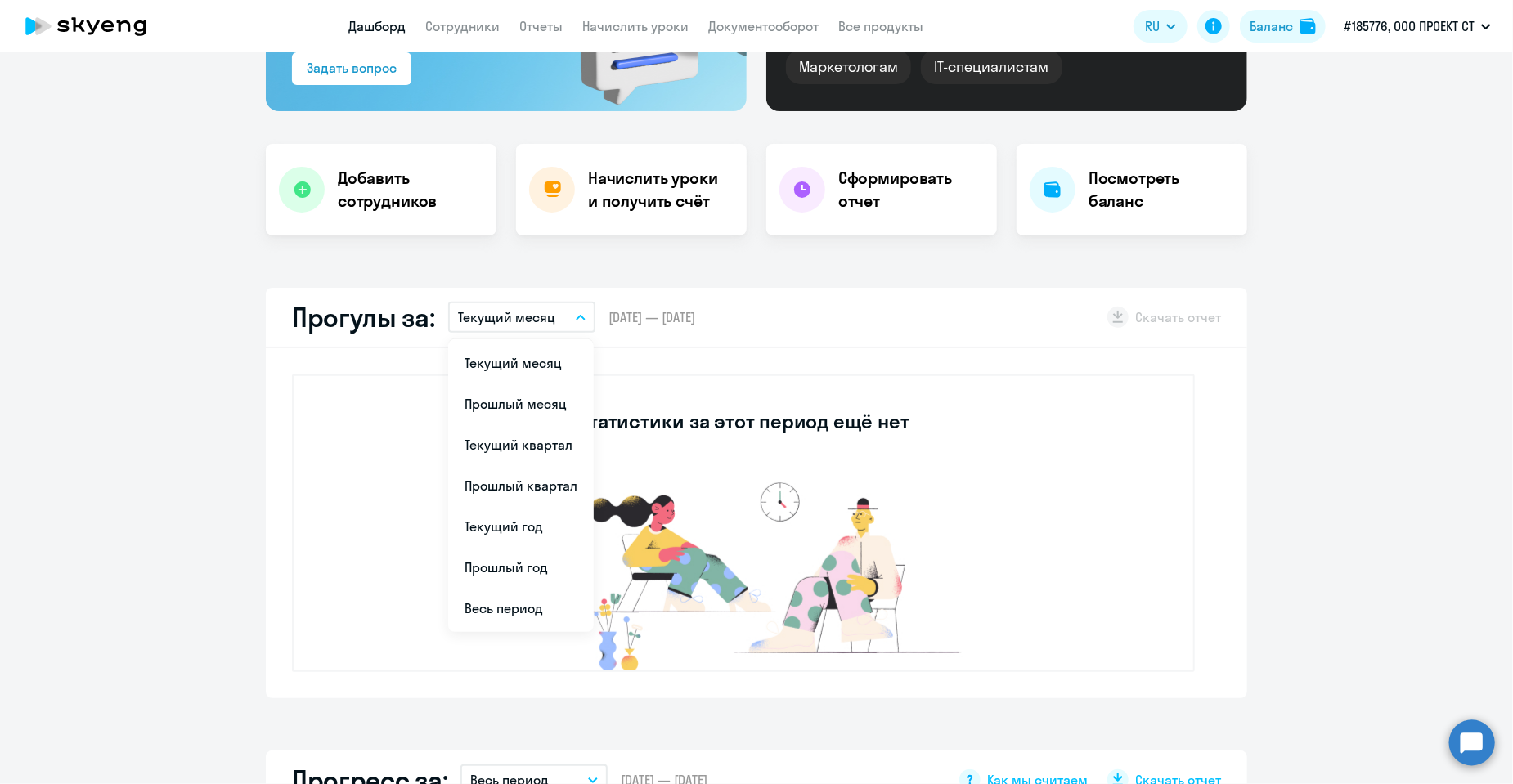
click at [553, 311] on button "Текущий месяц" at bounding box center [522, 317] width 147 height 31
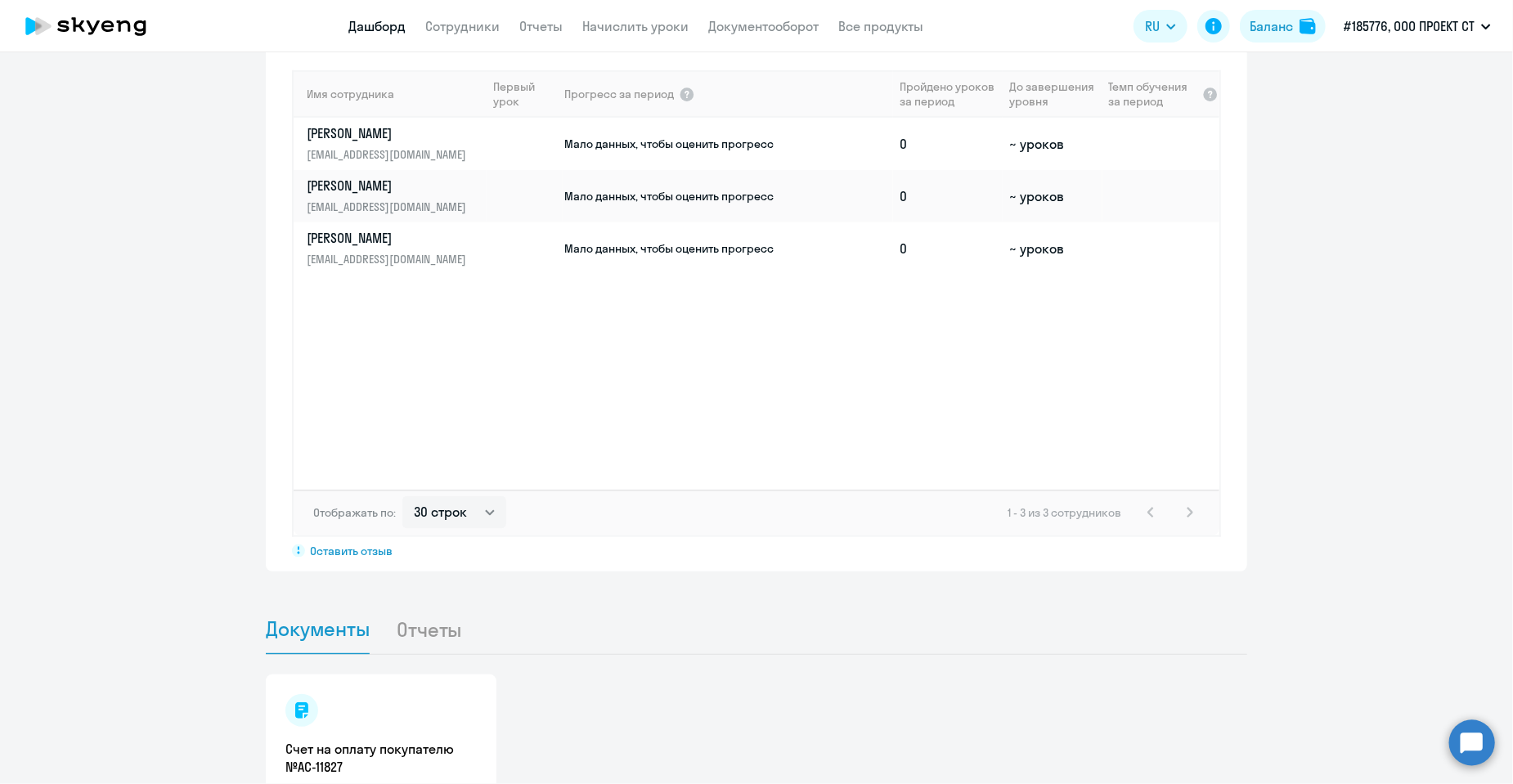
scroll to position [993, 0]
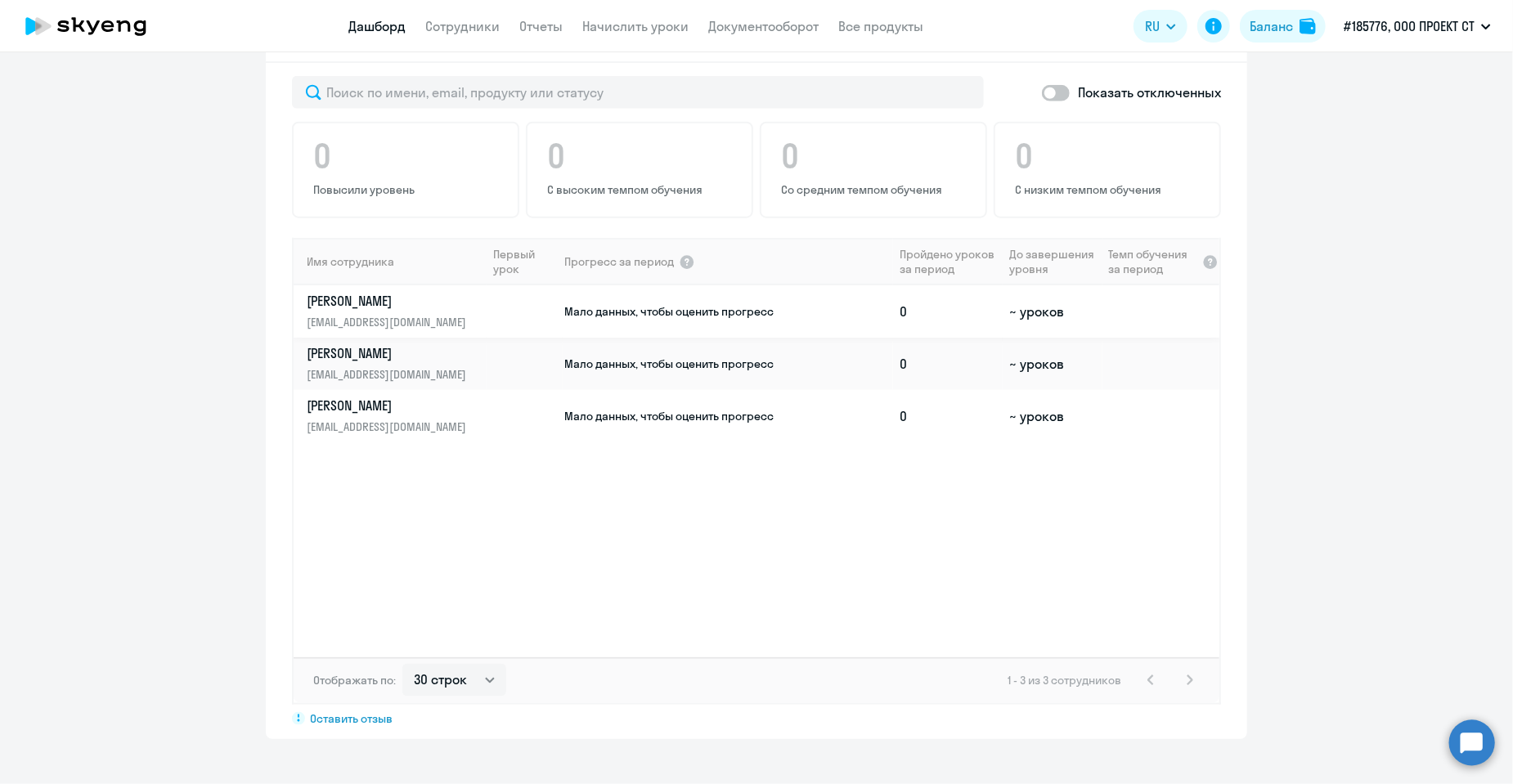
drag, startPoint x: 559, startPoint y: 310, endPoint x: 785, endPoint y: 310, distance: 226.0
click at [785, 310] on td "Мало данных, чтобы оценить прогресс" at bounding box center [727, 311] width 331 height 53
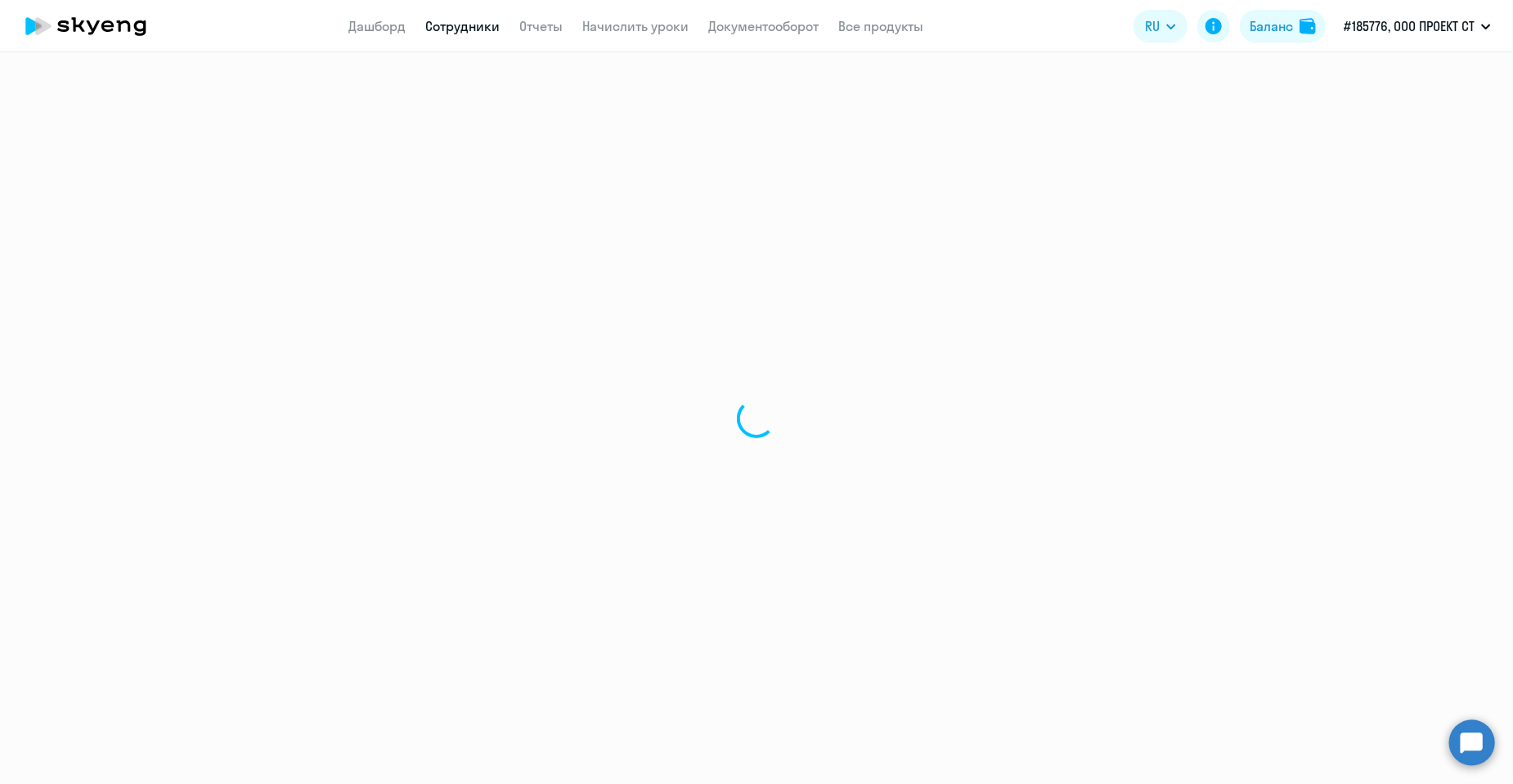
select select "english"
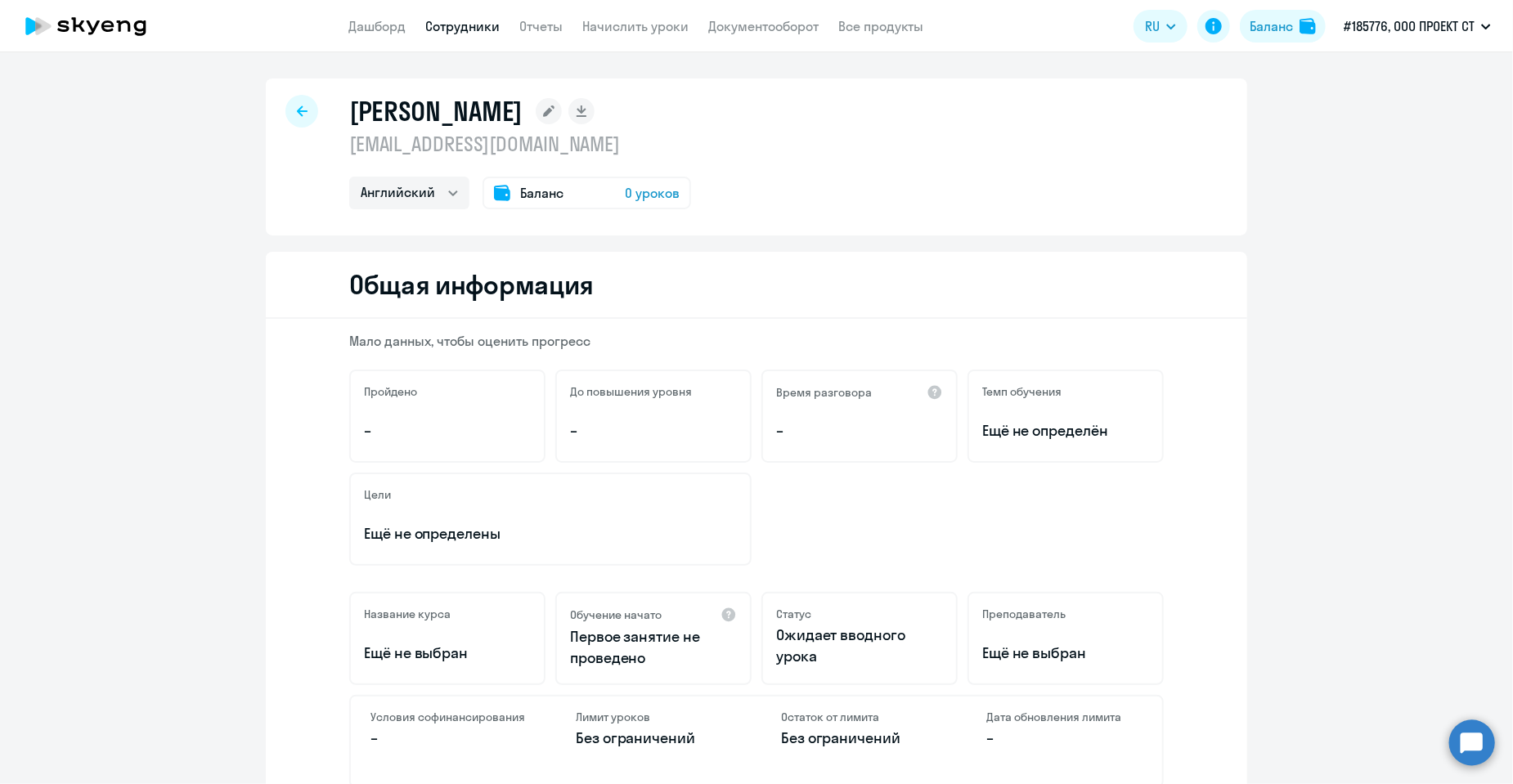
select select "30"
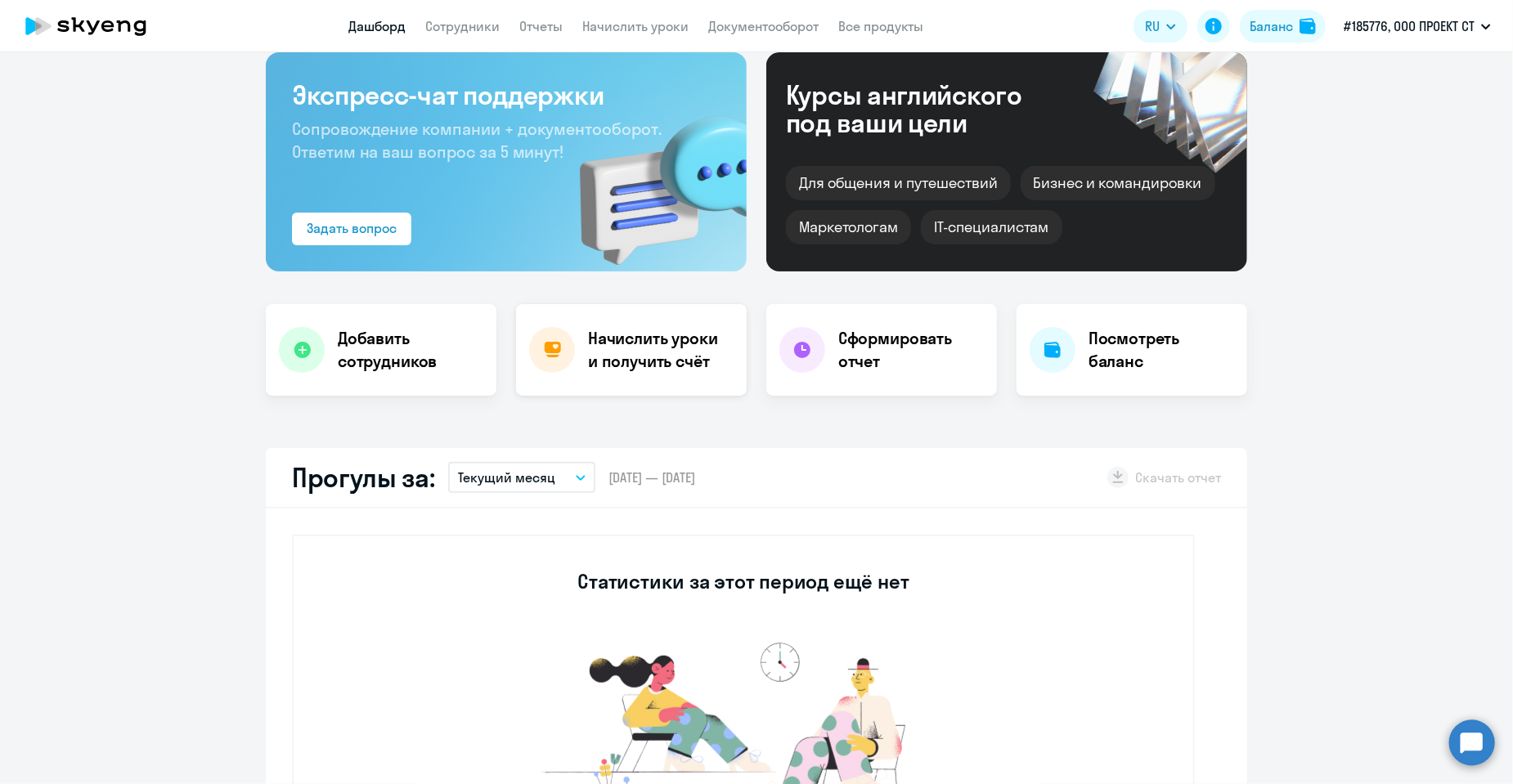
scroll to position [409, 0]
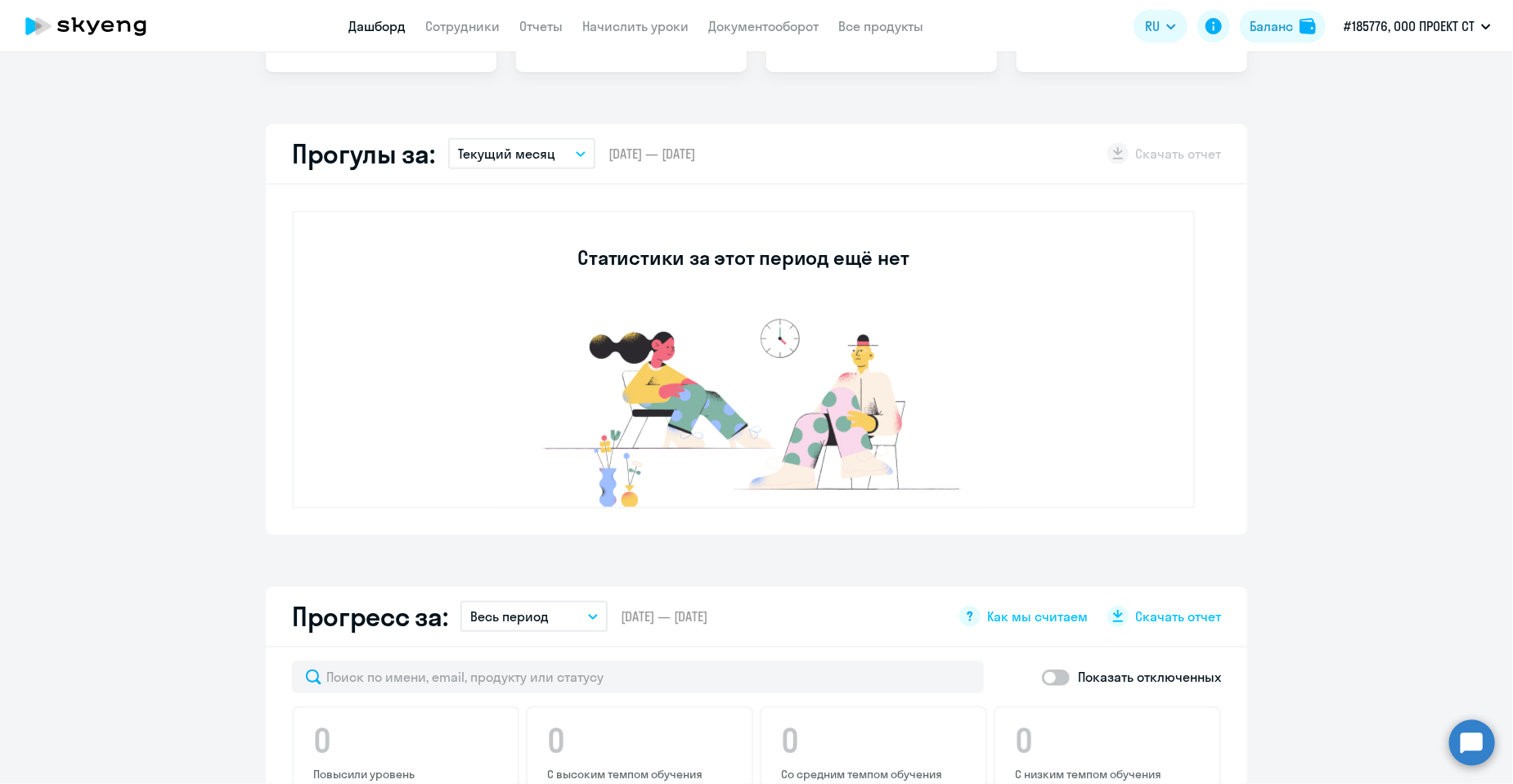
drag, startPoint x: 599, startPoint y: 153, endPoint x: 732, endPoint y: 150, distance: 133.0
click at [695, 150] on span "[DATE] — [DATE]" at bounding box center [652, 154] width 87 height 18
click at [734, 153] on div "Прогулы за: Текущий месяц – [DATE] — [DATE] Скачать отчет" at bounding box center [756, 155] width 982 height 60
drag, startPoint x: 727, startPoint y: 152, endPoint x: 597, endPoint y: 149, distance: 130.0
click at [597, 149] on div "Прогулы за: Текущий месяц – [DATE] — [DATE] Скачать отчет" at bounding box center [756, 155] width 982 height 60
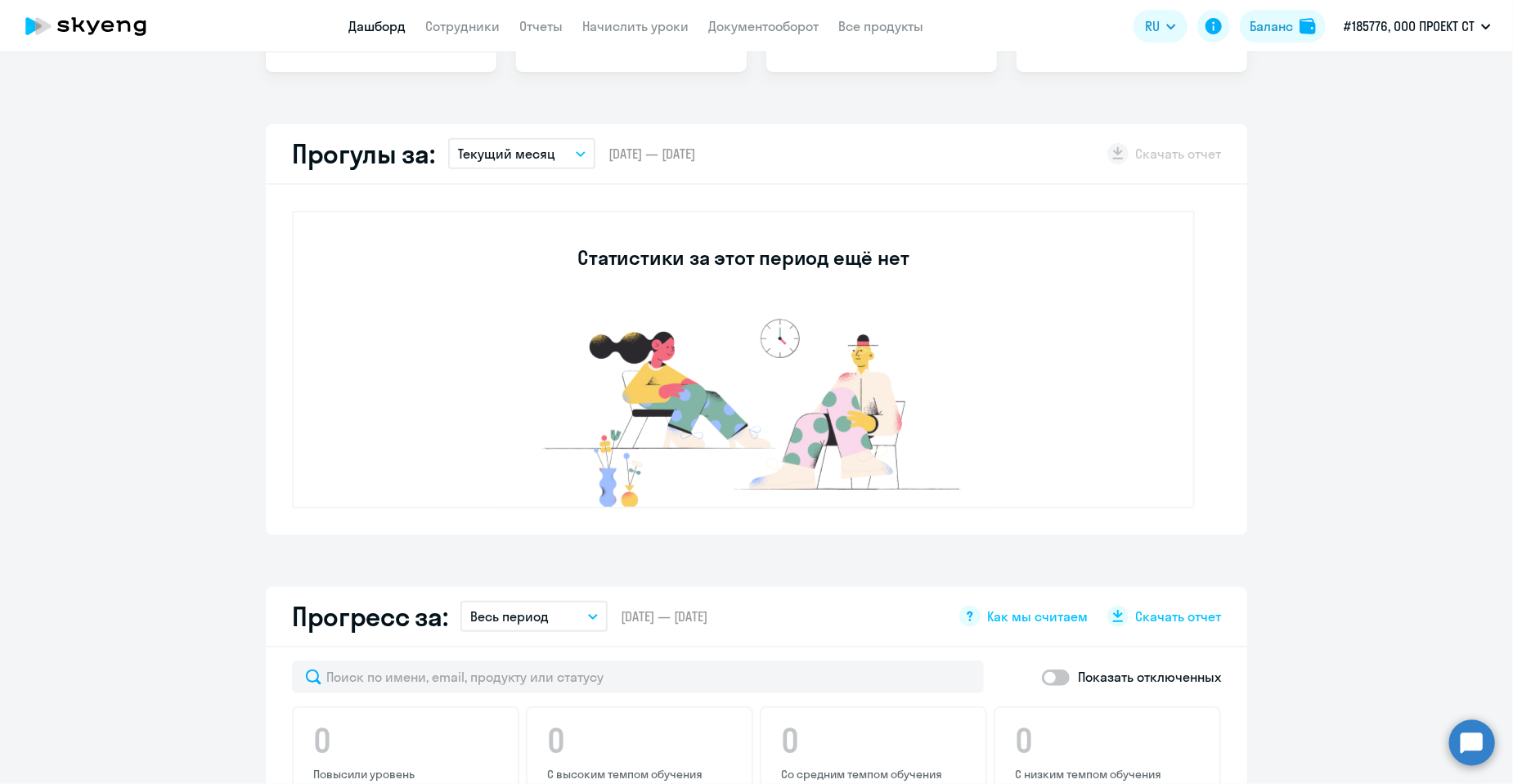
click at [608, 153] on span "[DATE] — [DATE]" at bounding box center [652, 154] width 87 height 18
drag, startPoint x: 601, startPoint y: 152, endPoint x: 737, endPoint y: 151, distance: 136.0
click at [736, 151] on div "Прогулы за: Текущий месяц – [DATE] — [DATE] Скачать отчет" at bounding box center [756, 155] width 982 height 60
click at [729, 157] on div "Прогулы за: Текущий месяц – [DATE] — [DATE] Скачать отчет" at bounding box center [756, 155] width 982 height 60
drag, startPoint x: 725, startPoint y: 153, endPoint x: 608, endPoint y: 151, distance: 117.0
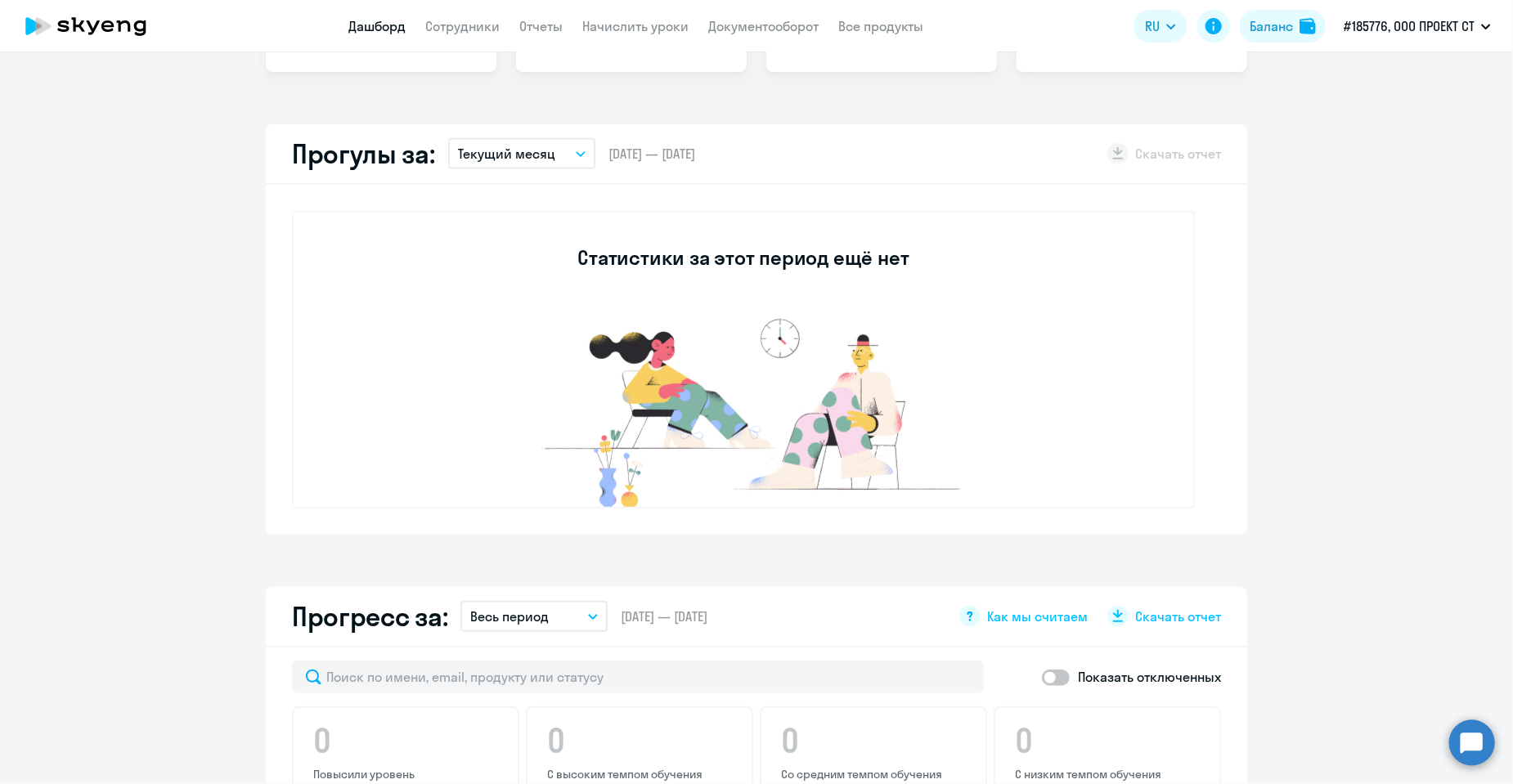
click at [608, 151] on span "[DATE] — [DATE]" at bounding box center [652, 154] width 87 height 18
click at [608, 153] on span "[DATE] — [DATE]" at bounding box center [652, 154] width 87 height 18
drag, startPoint x: 603, startPoint y: 151, endPoint x: 739, endPoint y: 154, distance: 136.0
click at [742, 150] on div "Прогулы за: Текущий месяц – [DATE] — [DATE] Скачать отчет" at bounding box center [756, 155] width 982 height 60
click at [736, 155] on div "Прогулы за: Текущий месяц – [DATE] — [DATE] Скачать отчет" at bounding box center [756, 155] width 982 height 60
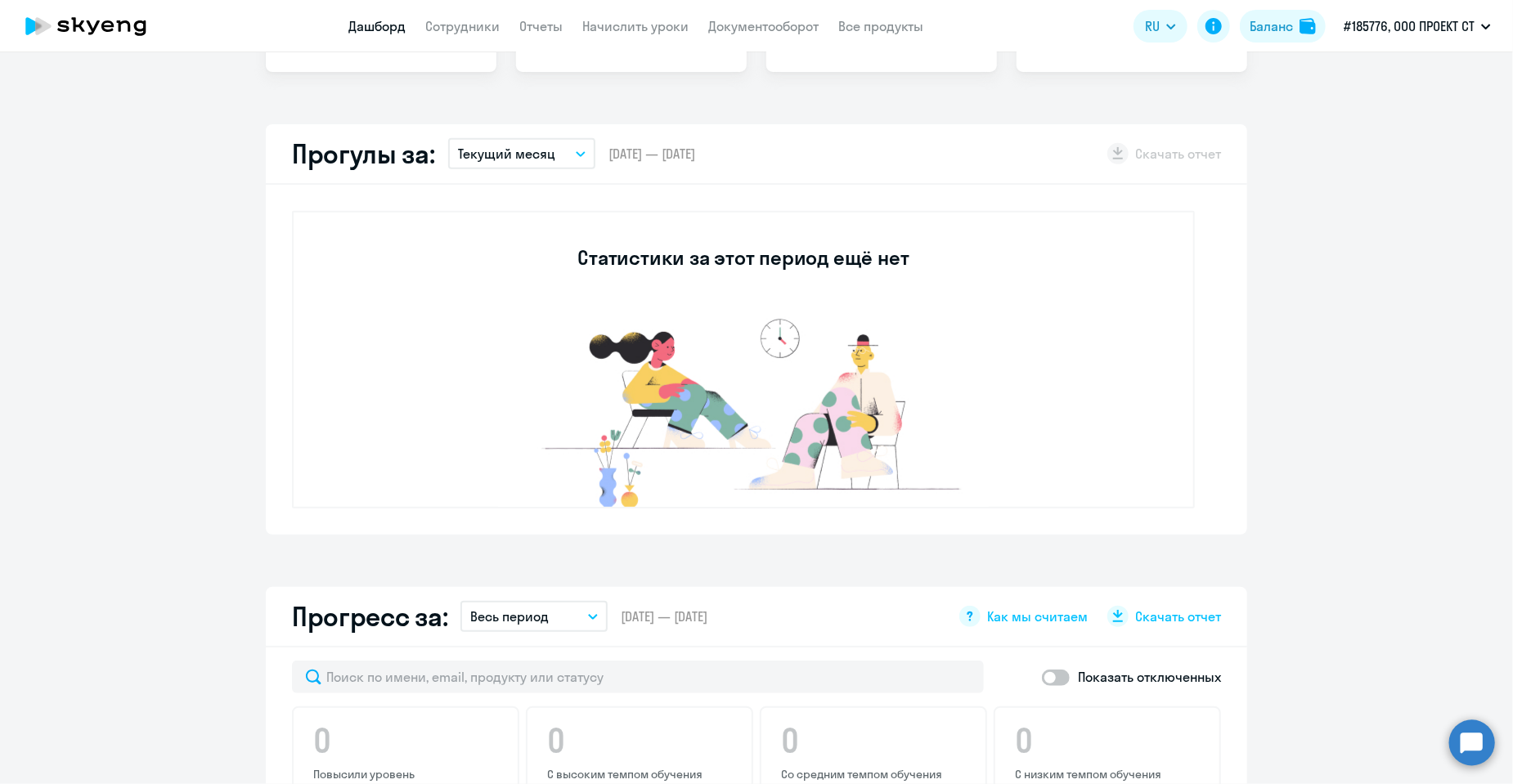
drag, startPoint x: 732, startPoint y: 153, endPoint x: 603, endPoint y: 155, distance: 129.0
click at [603, 155] on div "Прогулы за: Текущий месяц – [DATE] — [DATE] Скачать отчет" at bounding box center [756, 155] width 982 height 60
click at [608, 156] on span "[DATE] — [DATE]" at bounding box center [652, 154] width 87 height 18
drag, startPoint x: 602, startPoint y: 153, endPoint x: 730, endPoint y: 153, distance: 128.0
click at [728, 153] on div "Прогулы за: Текущий месяц – [DATE] — [DATE] Скачать отчет" at bounding box center [756, 155] width 982 height 60
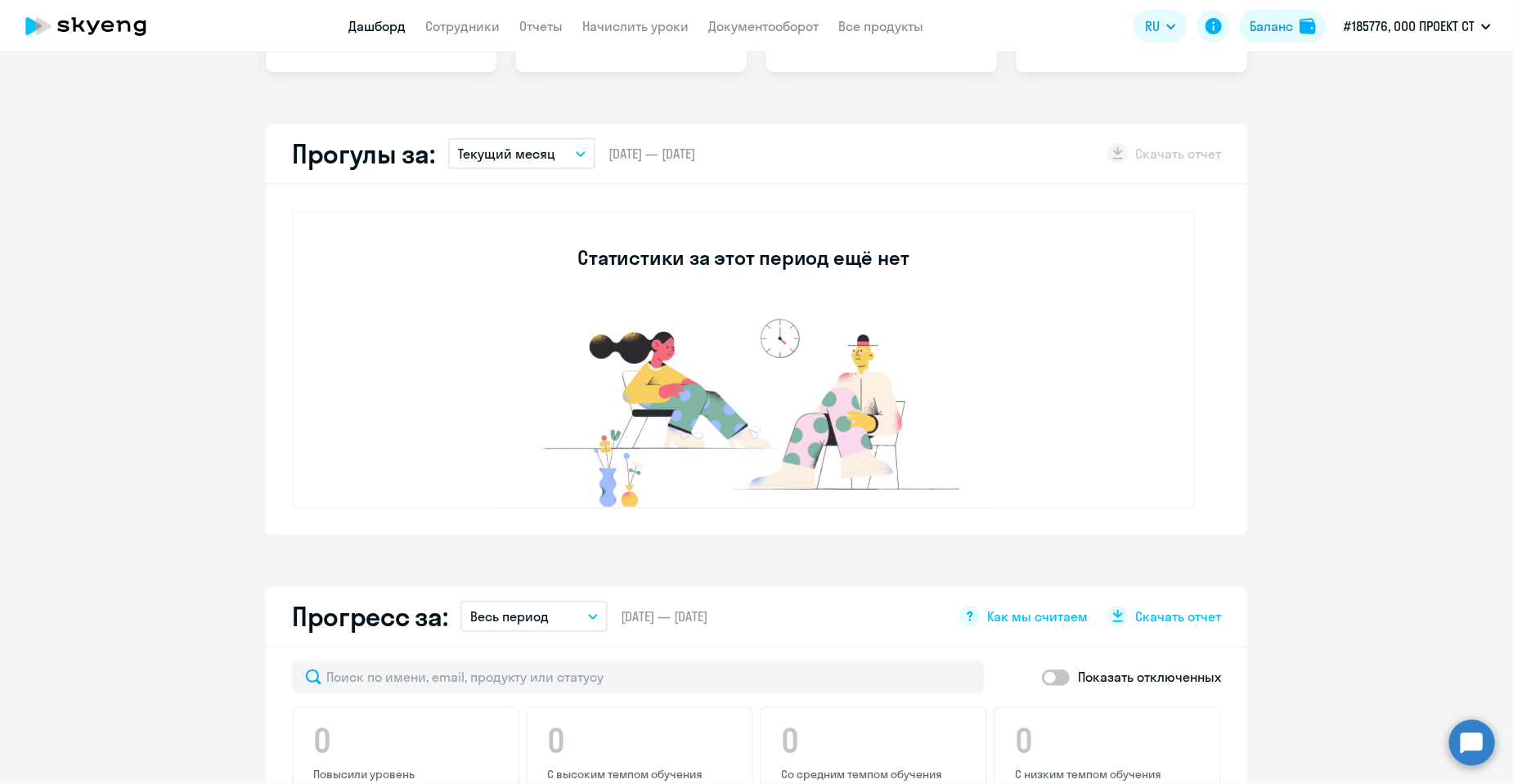
click at [735, 156] on div "Прогулы за: Текущий месяц – [DATE] — [DATE] Скачать отчет" at bounding box center [756, 155] width 982 height 60
drag, startPoint x: 674, startPoint y: 155, endPoint x: 598, endPoint y: 156, distance: 76.0
click at [598, 156] on div "Прогулы за: Текущий месяц – [DATE] — [DATE] Скачать отчет" at bounding box center [756, 155] width 982 height 60
click at [608, 156] on span "[DATE] — [DATE]" at bounding box center [652, 154] width 87 height 18
drag, startPoint x: 605, startPoint y: 151, endPoint x: 619, endPoint y: 151, distance: 14.0
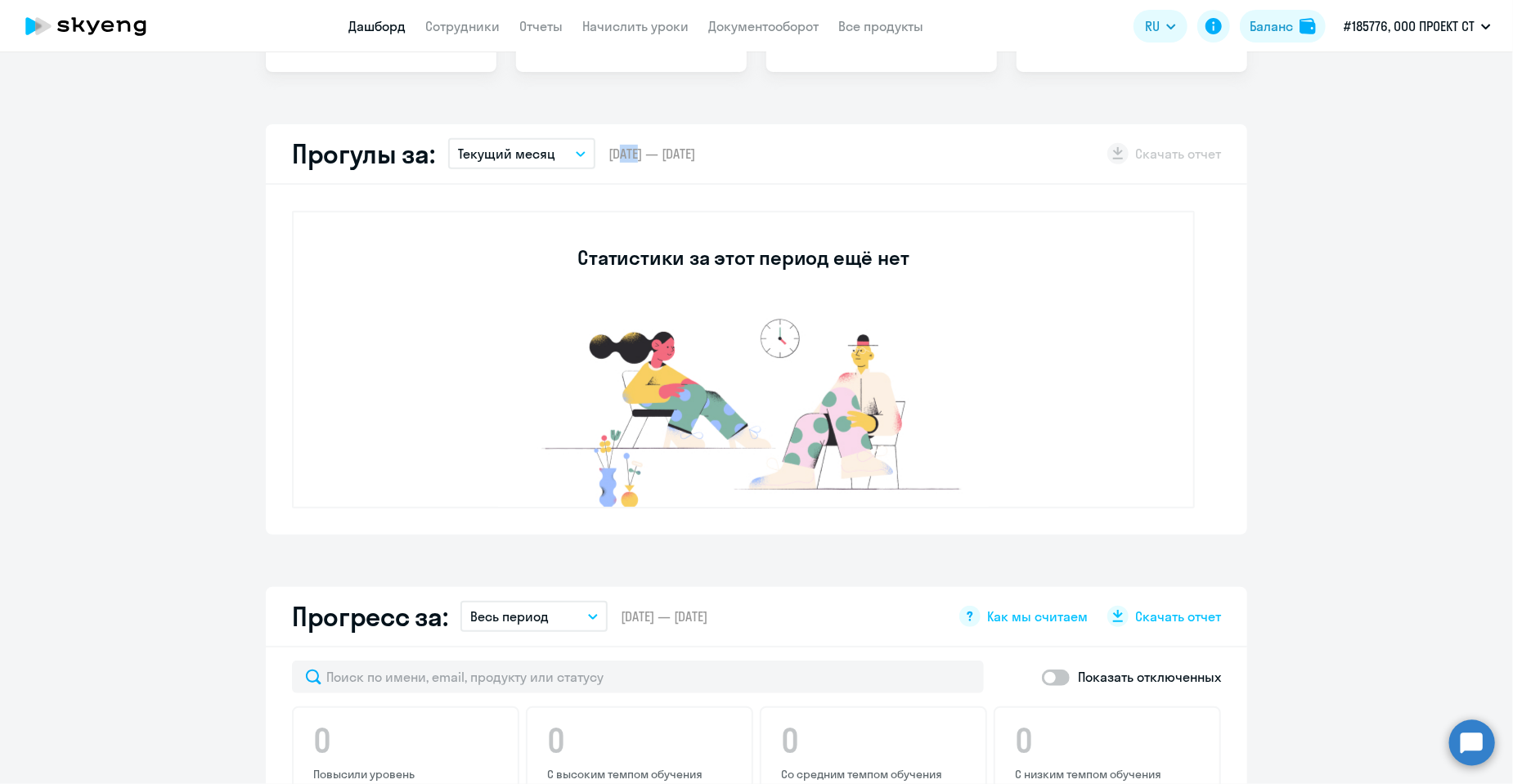
click at [619, 151] on span "[DATE] — [DATE]" at bounding box center [652, 154] width 87 height 18
drag, startPoint x: 603, startPoint y: 151, endPoint x: 752, endPoint y: 159, distance: 149.2
click at [760, 153] on div "Прогулы за: Текущий месяц – [DATE] — [DATE] Скачать отчет" at bounding box center [756, 155] width 982 height 60
click at [752, 159] on div "Прогулы за: Текущий месяц – [DATE] — [DATE] Скачать отчет" at bounding box center [756, 155] width 982 height 60
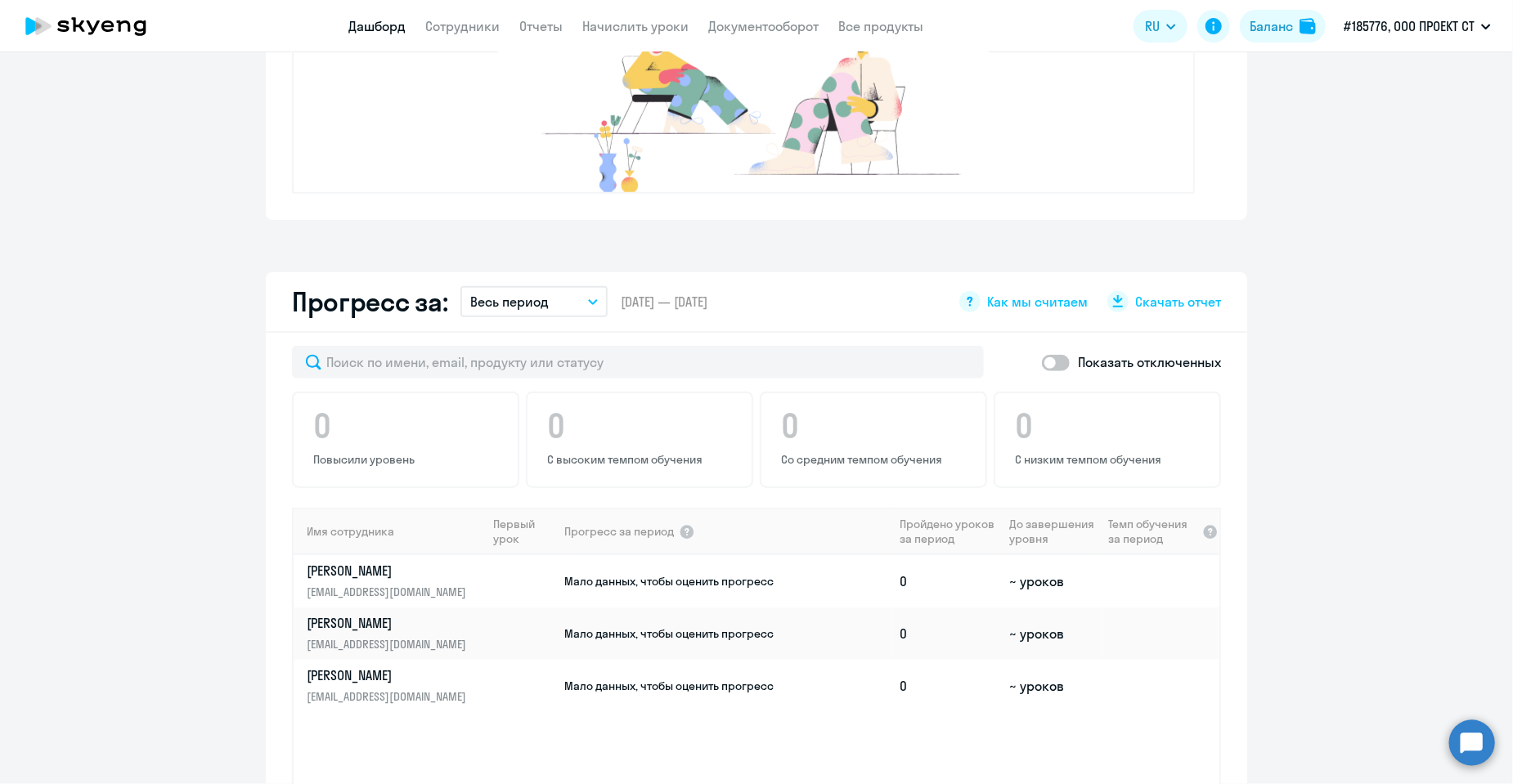
scroll to position [817, 0]
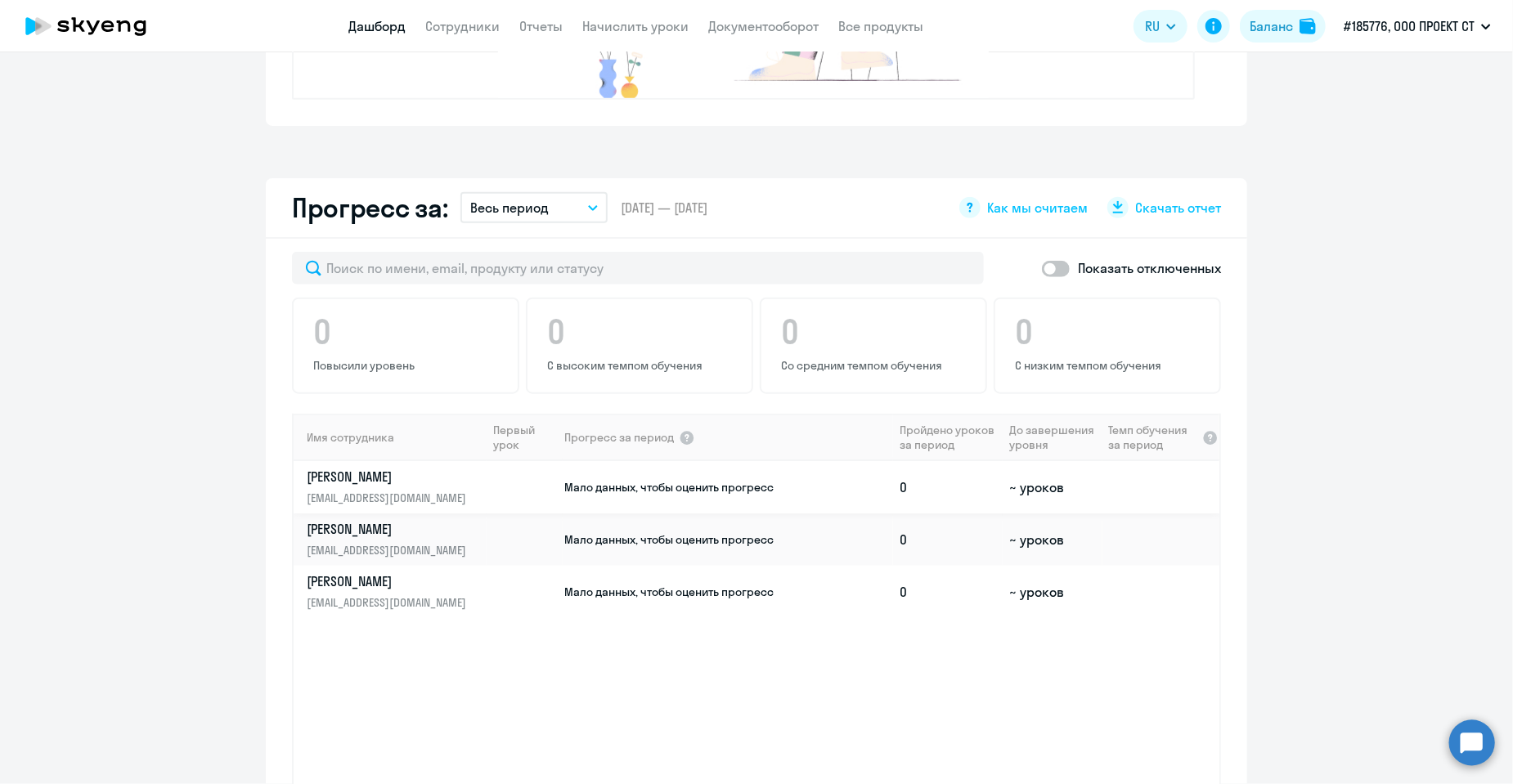
drag, startPoint x: 553, startPoint y: 485, endPoint x: 796, endPoint y: 493, distance: 243.1
click at [796, 493] on tr "[PERSON_NAME] [EMAIL_ADDRESS][DOMAIN_NAME] Мало данных, чтобы оценить прогресс …" at bounding box center [756, 487] width 926 height 53
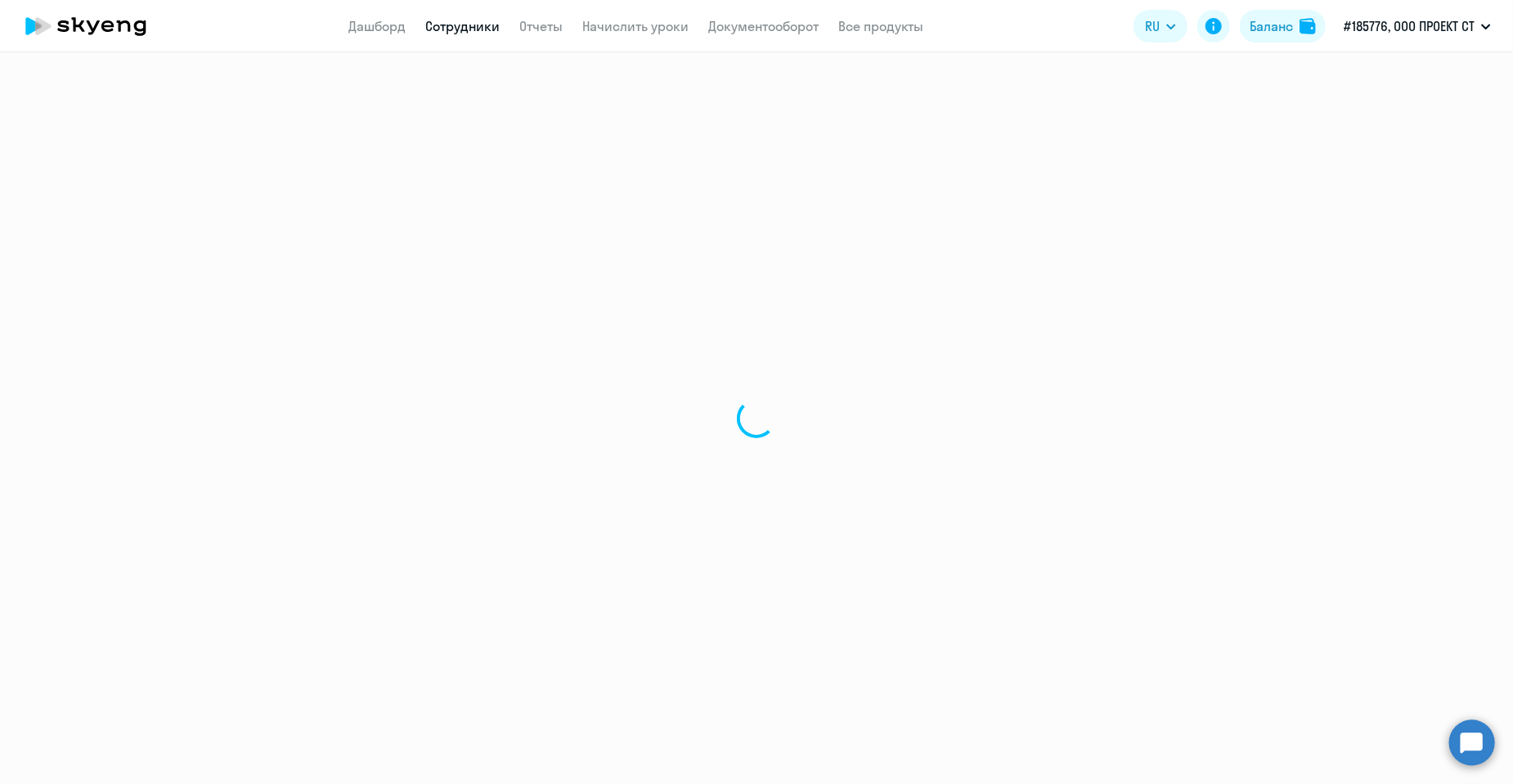
select select "english"
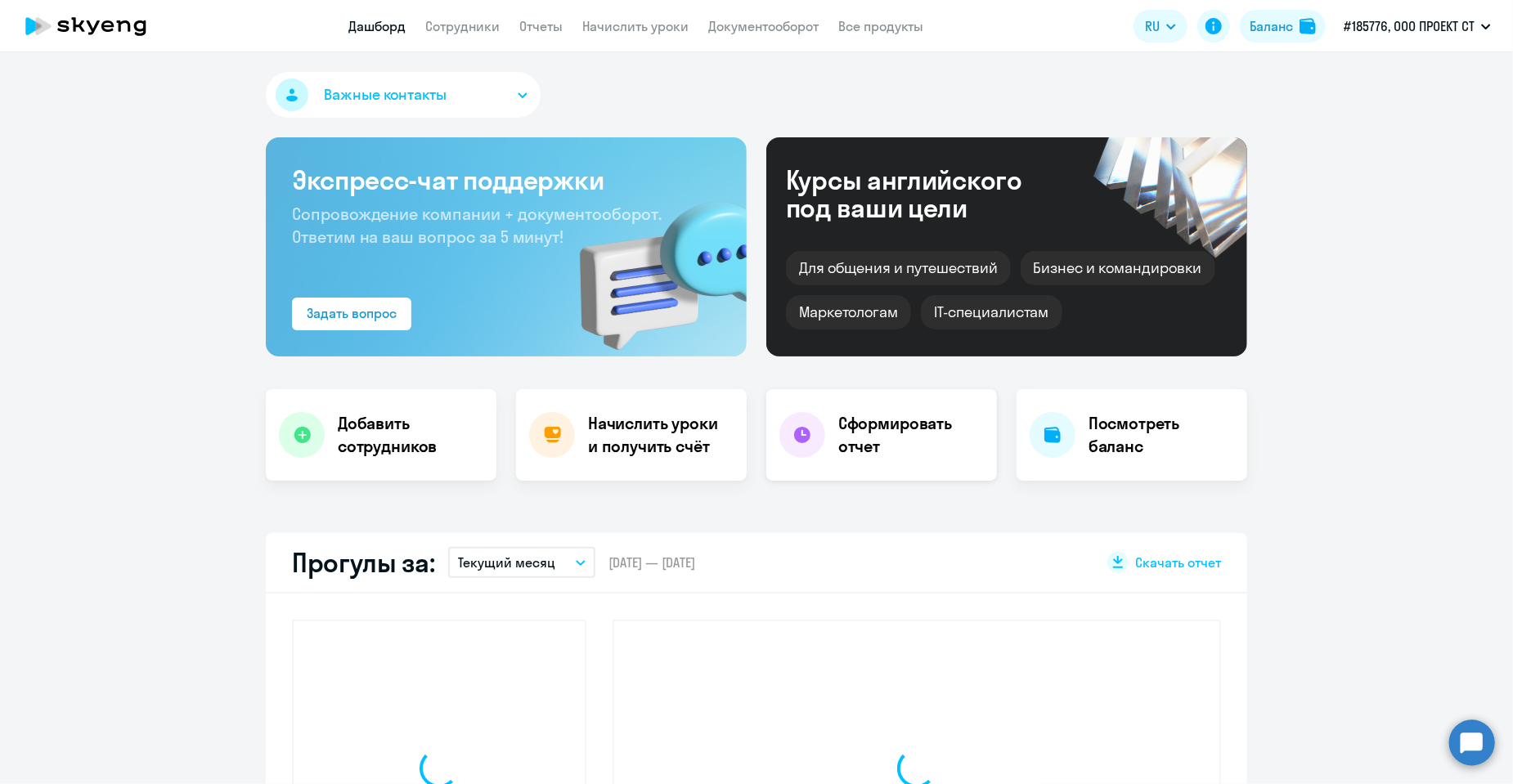
select select "30"
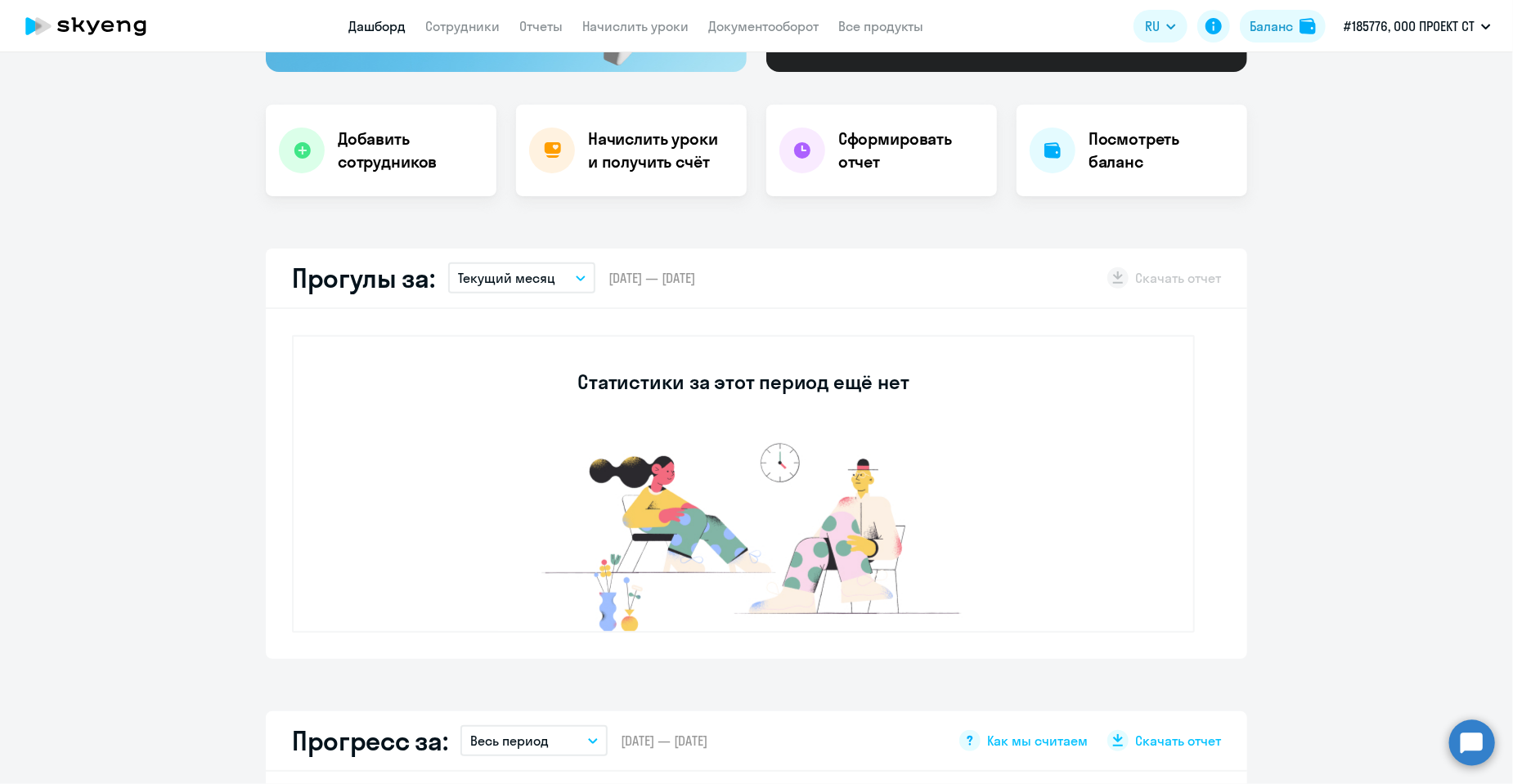
scroll to position [327, 0]
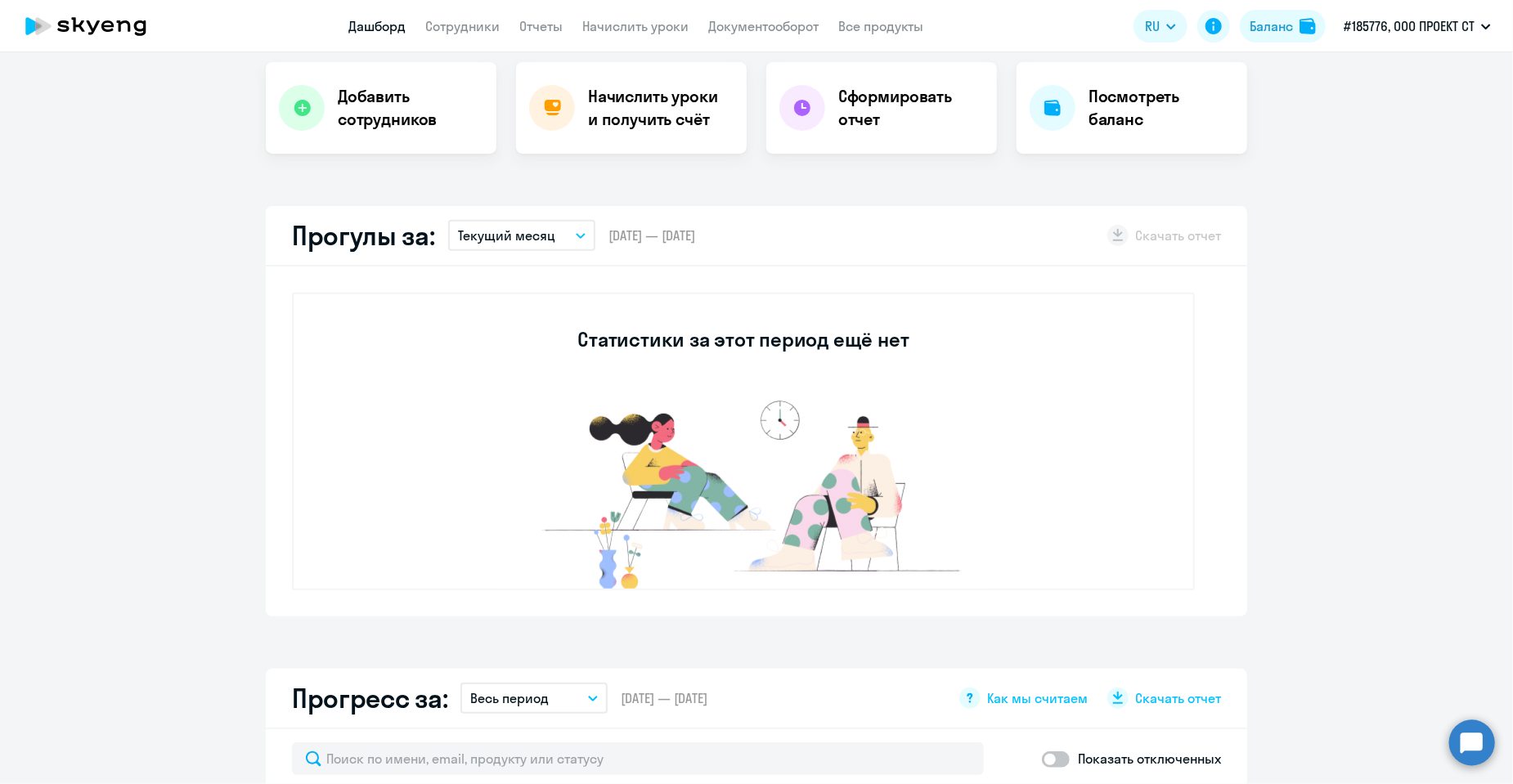
drag, startPoint x: 747, startPoint y: 228, endPoint x: 617, endPoint y: 232, distance: 130.1
click at [617, 232] on div "Прогулы за: Текущий месяц – [DATE] — [DATE] Скачать отчет" at bounding box center [756, 236] width 982 height 60
click at [621, 234] on span "[DATE] — [DATE]" at bounding box center [652, 236] width 87 height 18
click at [644, 235] on span "[DATE] — [DATE]" at bounding box center [652, 236] width 87 height 18
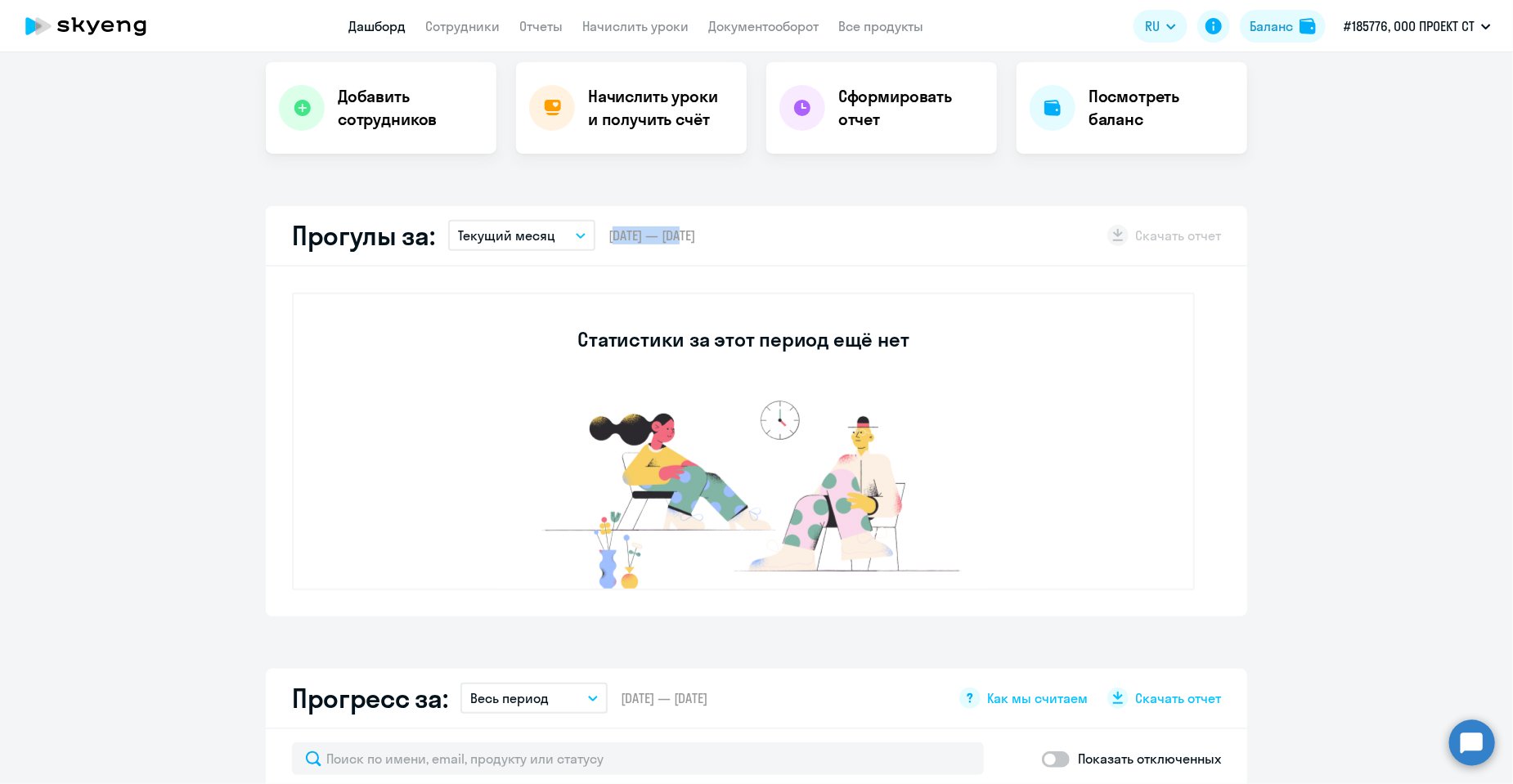
click at [644, 235] on span "[DATE] — [DATE]" at bounding box center [652, 236] width 87 height 18
click at [661, 235] on span "[DATE] — [DATE]" at bounding box center [652, 236] width 87 height 18
drag, startPoint x: 655, startPoint y: 233, endPoint x: 618, endPoint y: 235, distance: 37.1
click at [618, 235] on span "[DATE] — [DATE]" at bounding box center [652, 236] width 87 height 18
click at [618, 238] on span "[DATE] — [DATE]" at bounding box center [652, 236] width 87 height 18
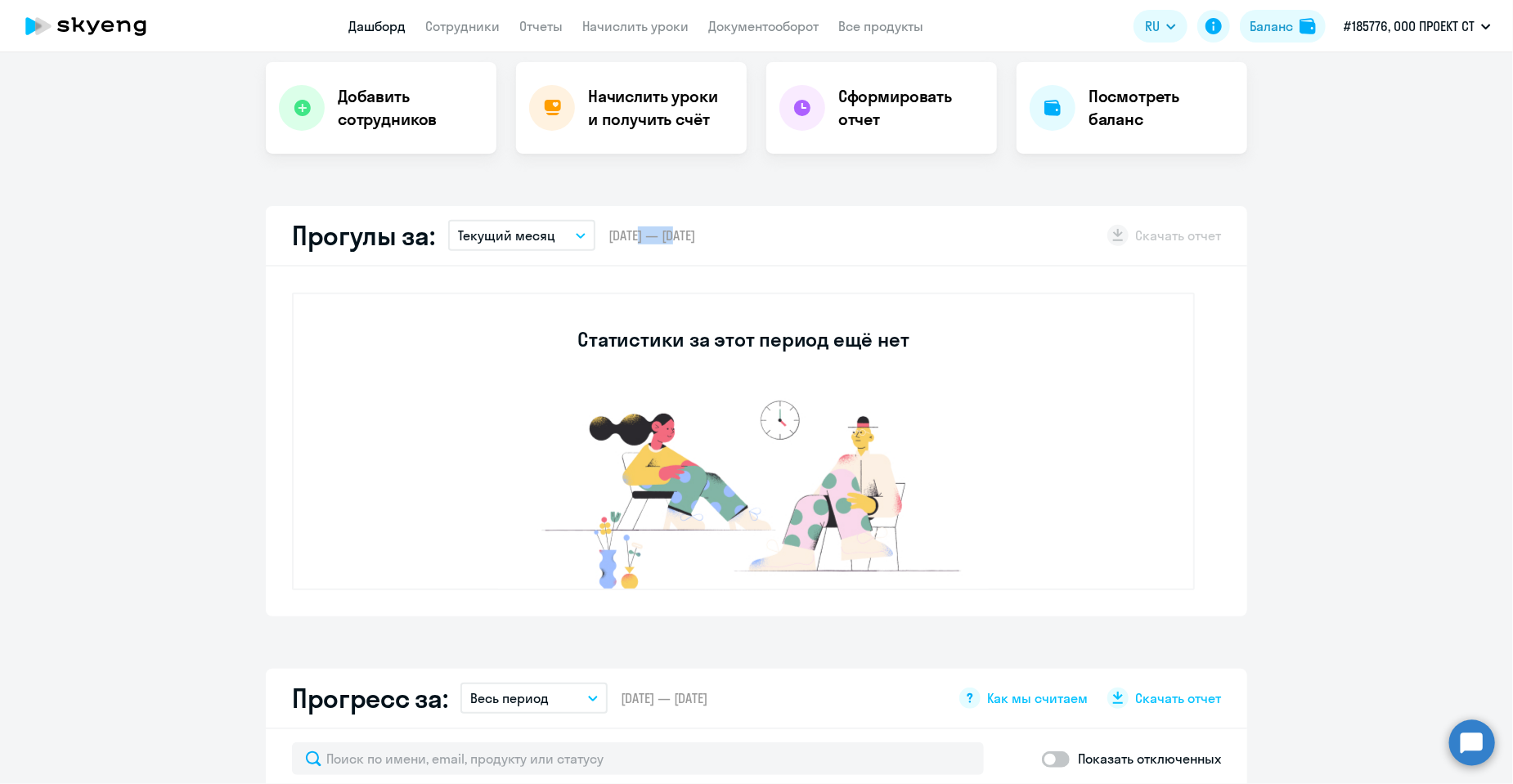
drag, startPoint x: 600, startPoint y: 234, endPoint x: 741, endPoint y: 235, distance: 141.0
click at [741, 235] on div "Прогулы за: Текущий месяц – [DATE] — [DATE] Скачать отчет" at bounding box center [756, 236] width 982 height 60
click at [695, 235] on span "[DATE] — [DATE]" at bounding box center [652, 236] width 87 height 18
click at [695, 236] on span "[DATE] — [DATE]" at bounding box center [652, 236] width 87 height 18
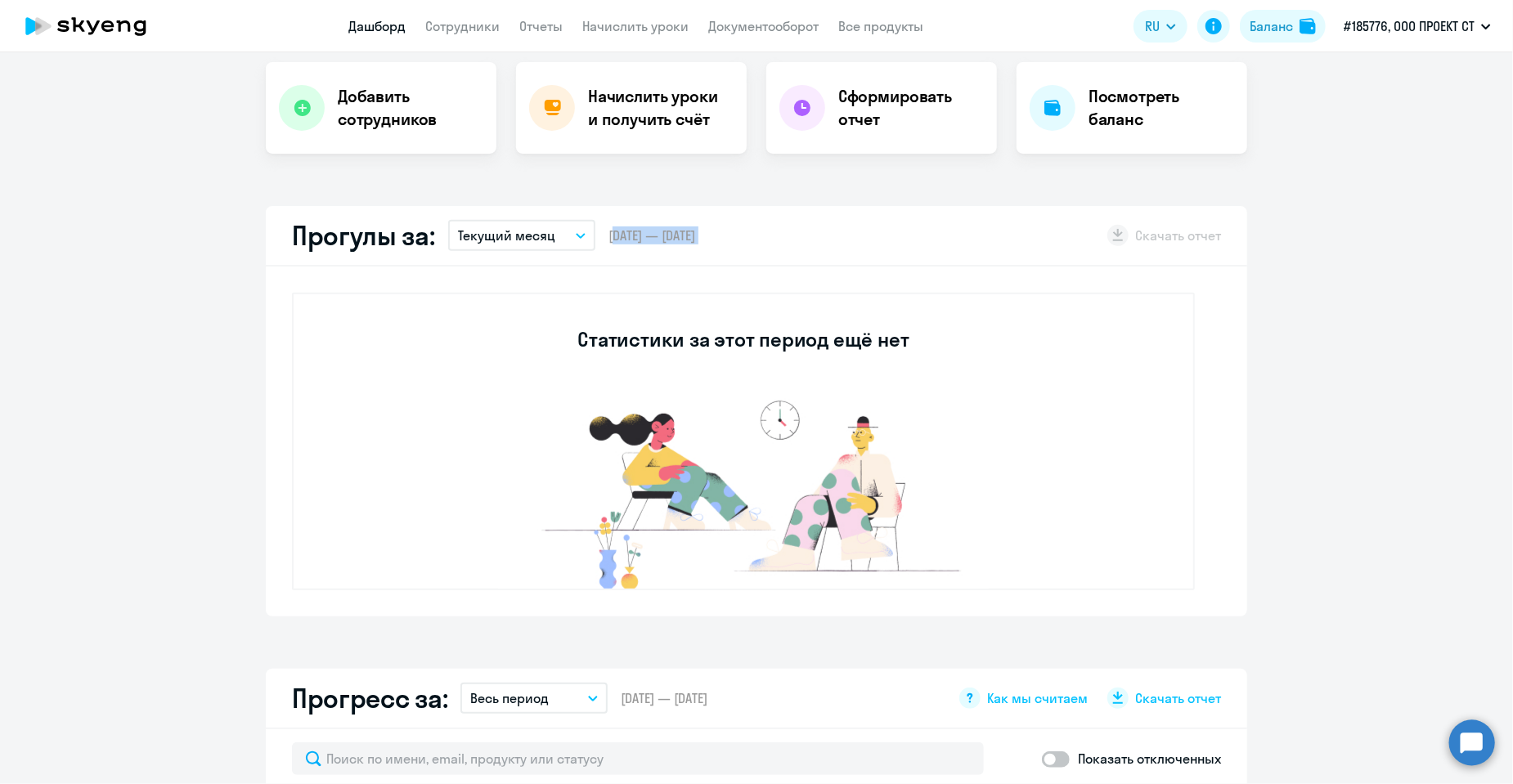
click at [695, 236] on span "[DATE] — [DATE]" at bounding box center [652, 236] width 87 height 18
click at [647, 238] on span "[DATE] — [DATE]" at bounding box center [652, 236] width 87 height 18
drag, startPoint x: 647, startPoint y: 238, endPoint x: 656, endPoint y: 237, distance: 9.1
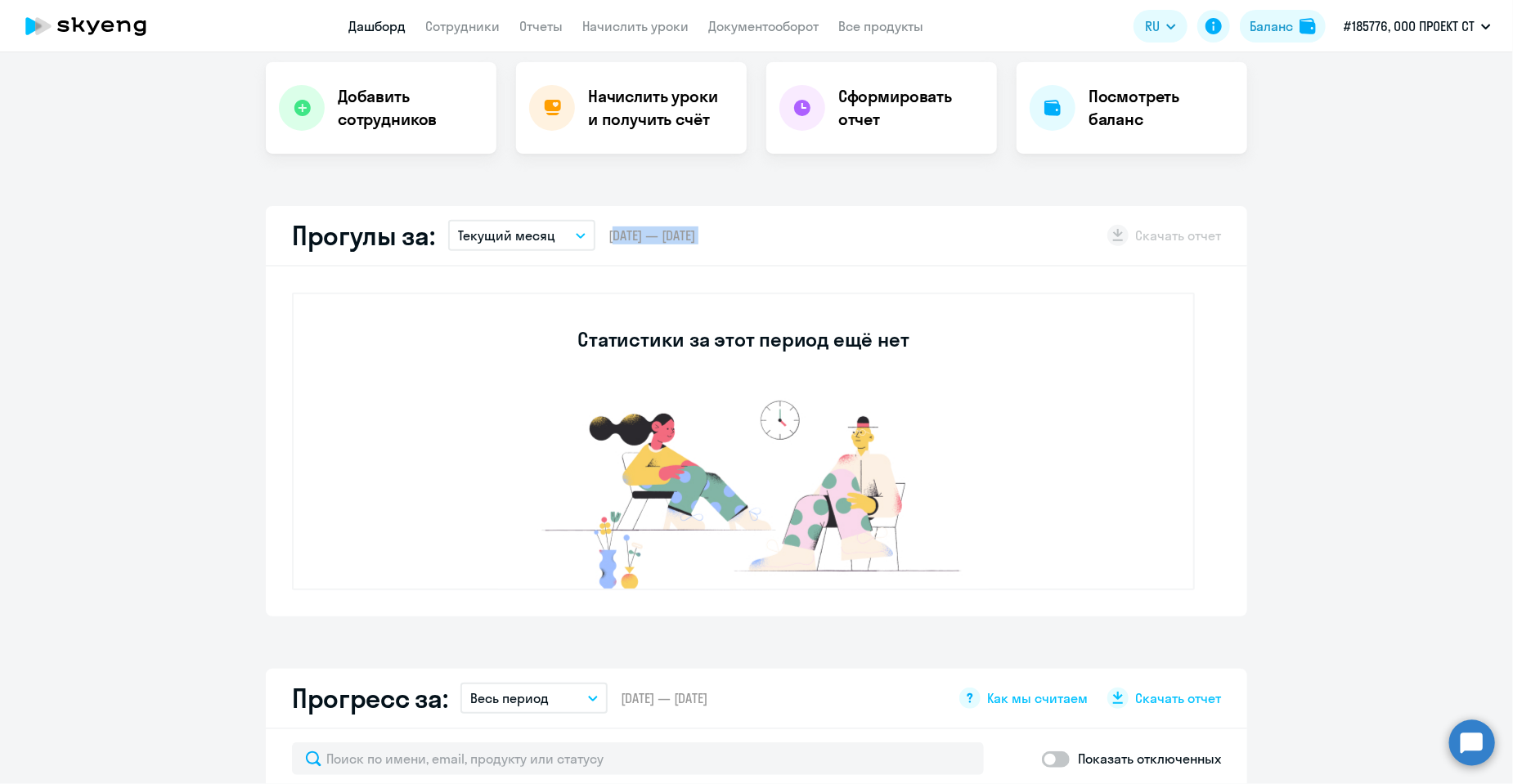
click at [647, 238] on span "[DATE] — [DATE]" at bounding box center [652, 236] width 87 height 18
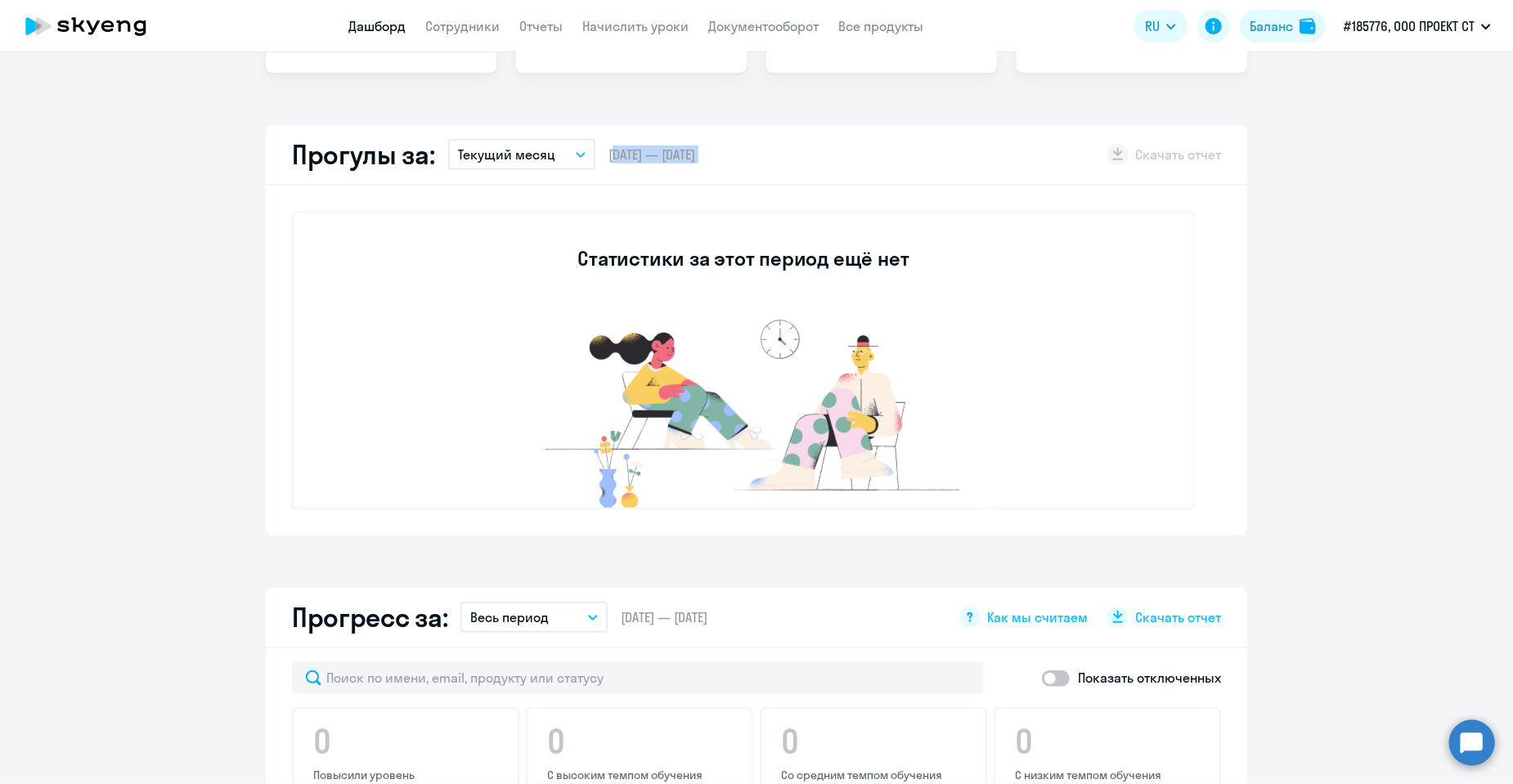
scroll to position [409, 0]
click at [510, 156] on p "Текущий месяц" at bounding box center [506, 153] width 97 height 19
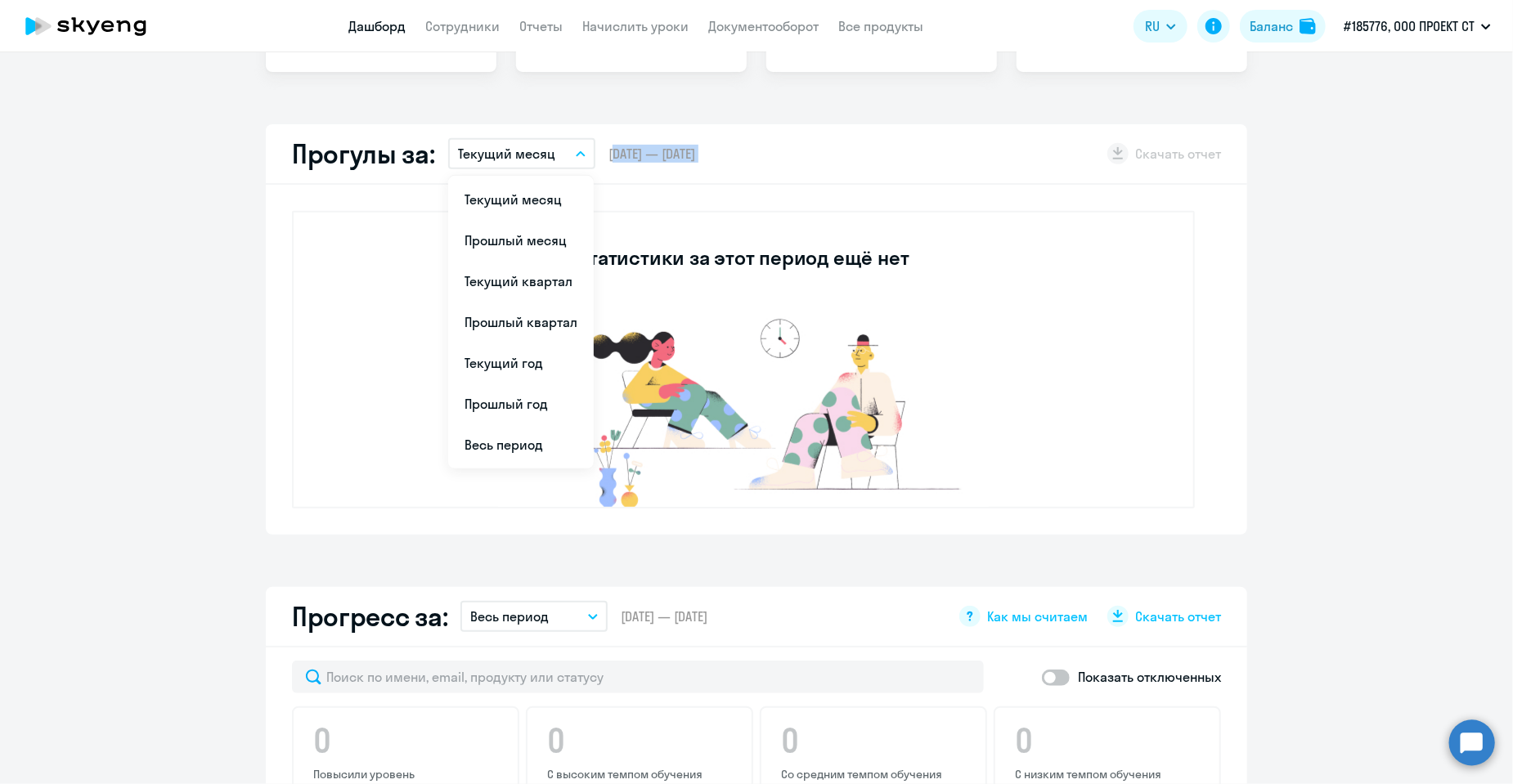
click at [510, 156] on p "Текущий месяц" at bounding box center [506, 153] width 97 height 19
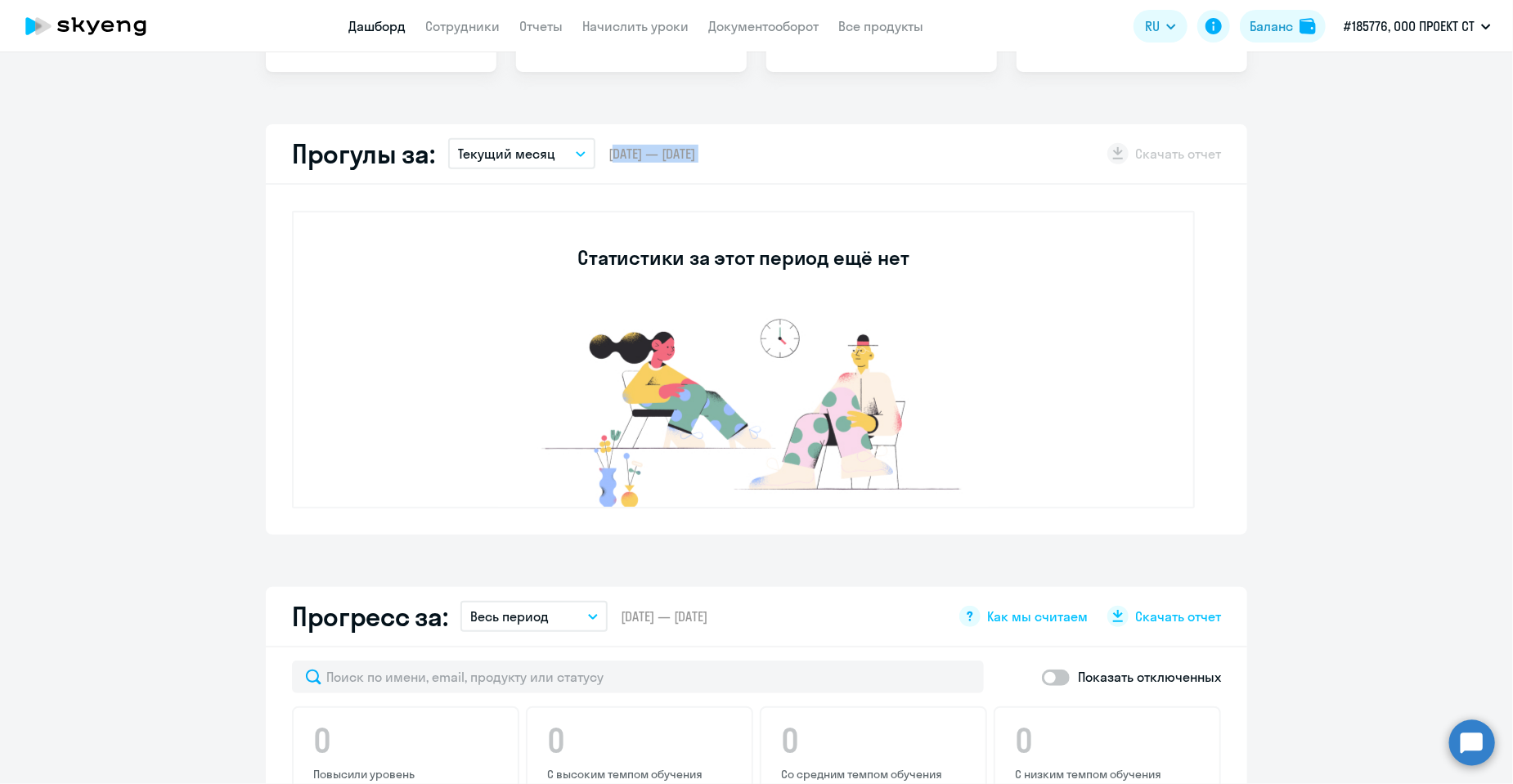
click at [674, 175] on div "Прогулы за: Текущий месяц Текущий месяц Прошлый месяц Текущий квартал [GEOGRAPH…" at bounding box center [756, 155] width 982 height 60
drag, startPoint x: 777, startPoint y: 159, endPoint x: 644, endPoint y: 156, distance: 133.0
click at [644, 156] on div "Прогулы за: Текущий месяц Текущий месяц Прошлый месяц Текущий квартал [GEOGRAPH…" at bounding box center [756, 155] width 982 height 60
click at [661, 169] on div "Прогулы за: Текущий месяц Текущий месяц Прошлый месяц Текущий квартал [GEOGRAPH…" at bounding box center [756, 155] width 982 height 60
drag, startPoint x: 671, startPoint y: 152, endPoint x: 738, endPoint y: 167, distance: 68.7
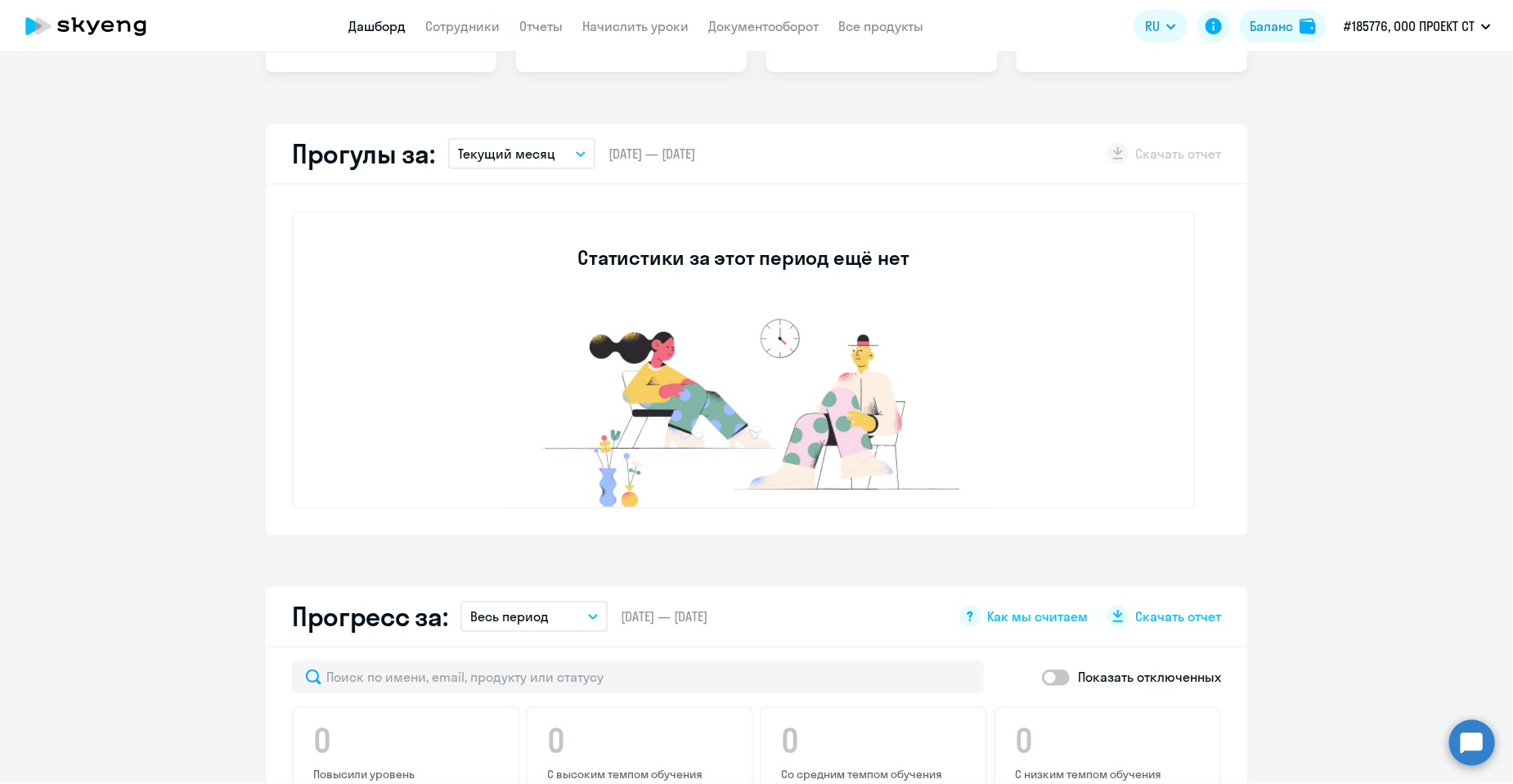
click at [727, 162] on div "Прогулы за: Текущий месяц Текущий месяц Прошлый месяц Текущий квартал [GEOGRAPH…" at bounding box center [756, 155] width 982 height 60
drag, startPoint x: 746, startPoint y: 176, endPoint x: 736, endPoint y: 160, distance: 18.9
click at [746, 174] on div "Прогулы за: Текущий месяц Текущий месяц Прошлый месяц Текущий квартал [GEOGRAPH…" at bounding box center [756, 155] width 982 height 60
click at [695, 151] on span "[DATE] — [DATE]" at bounding box center [652, 154] width 87 height 18
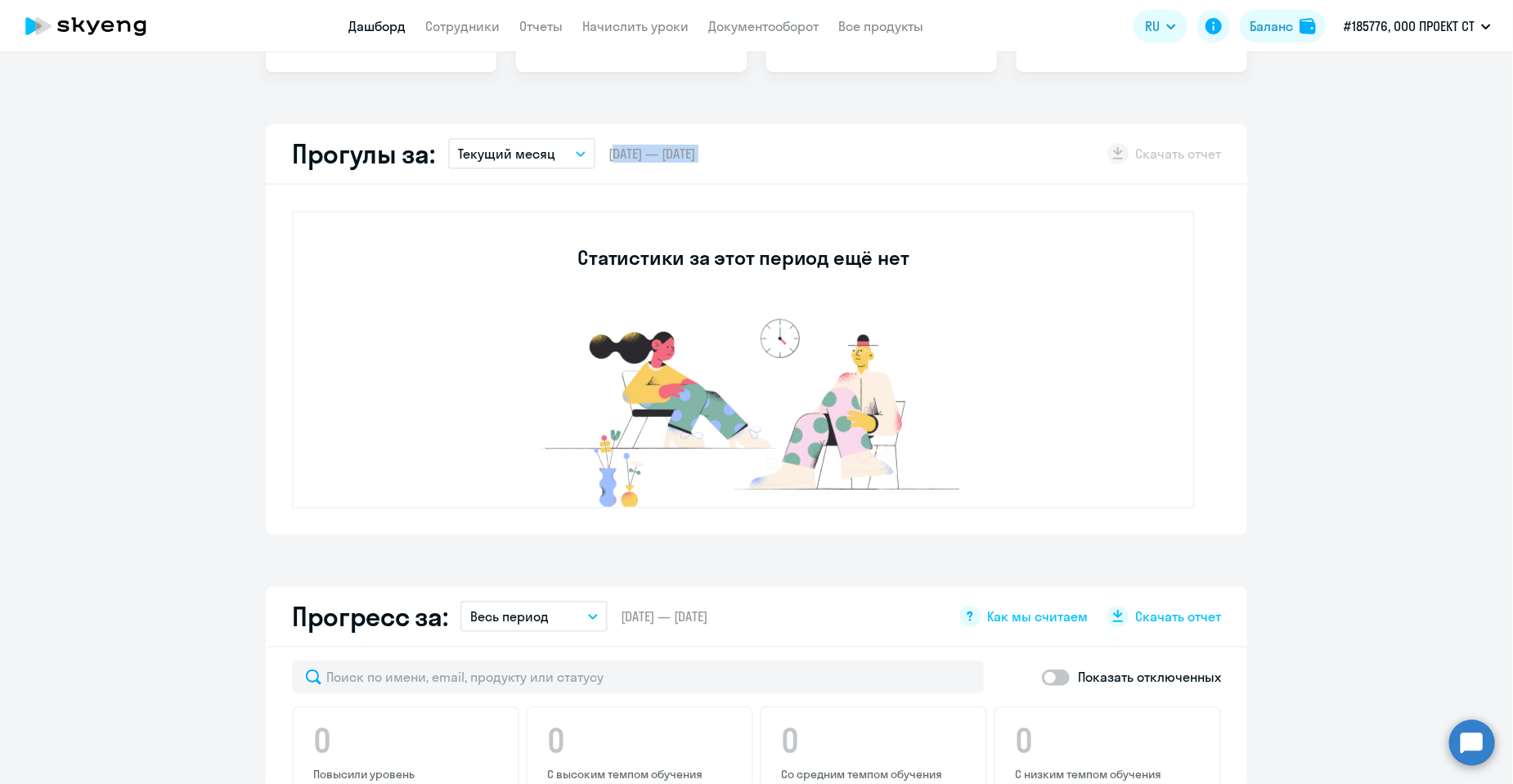
click at [695, 151] on span "[DATE] — [DATE]" at bounding box center [652, 154] width 87 height 18
click at [700, 162] on div "Прогулы за: Текущий месяц Текущий месяц Прошлый месяц Текущий квартал [GEOGRAPH…" at bounding box center [756, 155] width 982 height 60
click at [695, 153] on span "[DATE] — [DATE]" at bounding box center [652, 154] width 87 height 18
click at [693, 172] on div "Прогулы за: Текущий месяц Текущий месяц Прошлый месяц Текущий квартал [GEOGRAPH…" at bounding box center [756, 155] width 982 height 60
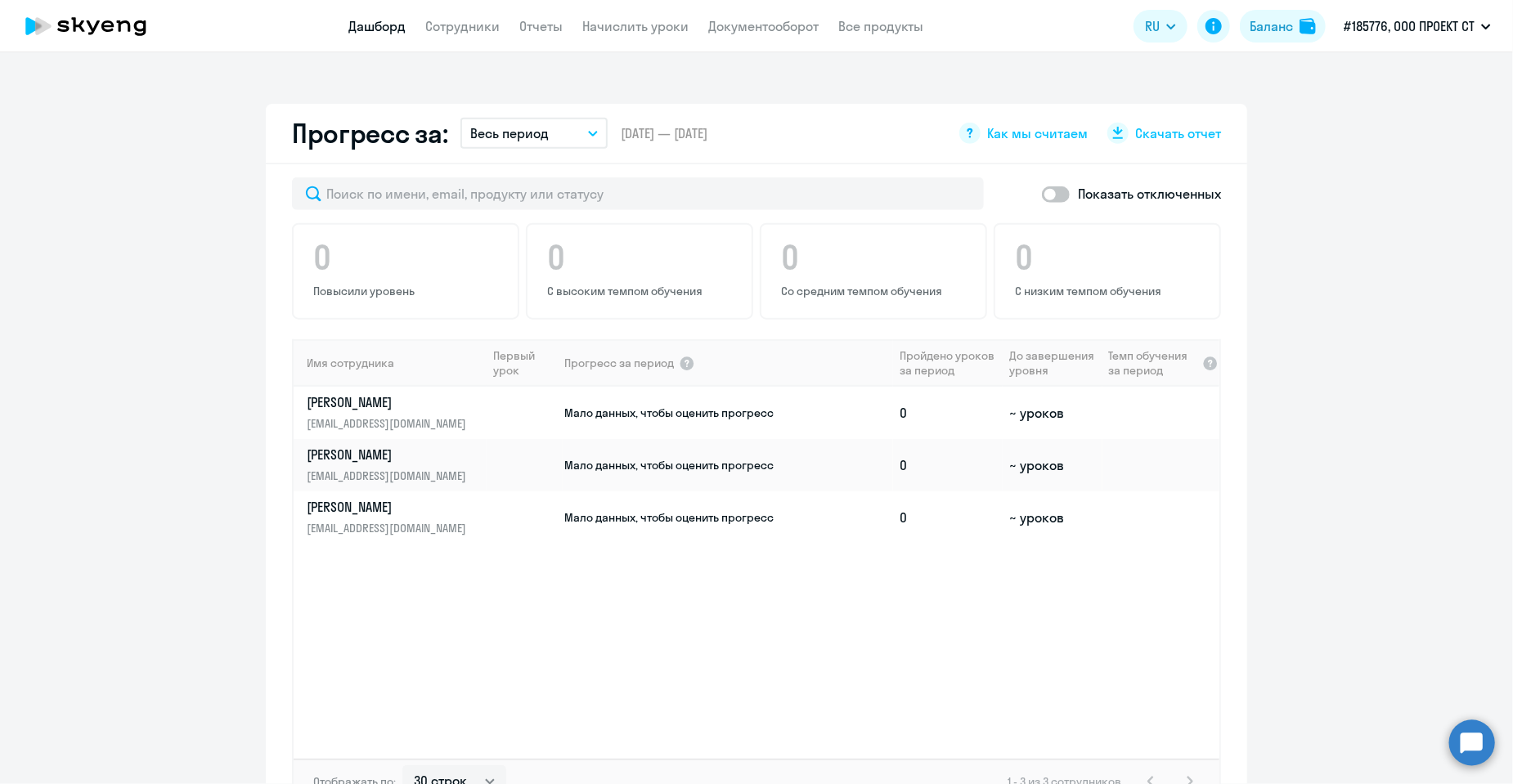
scroll to position [981, 0]
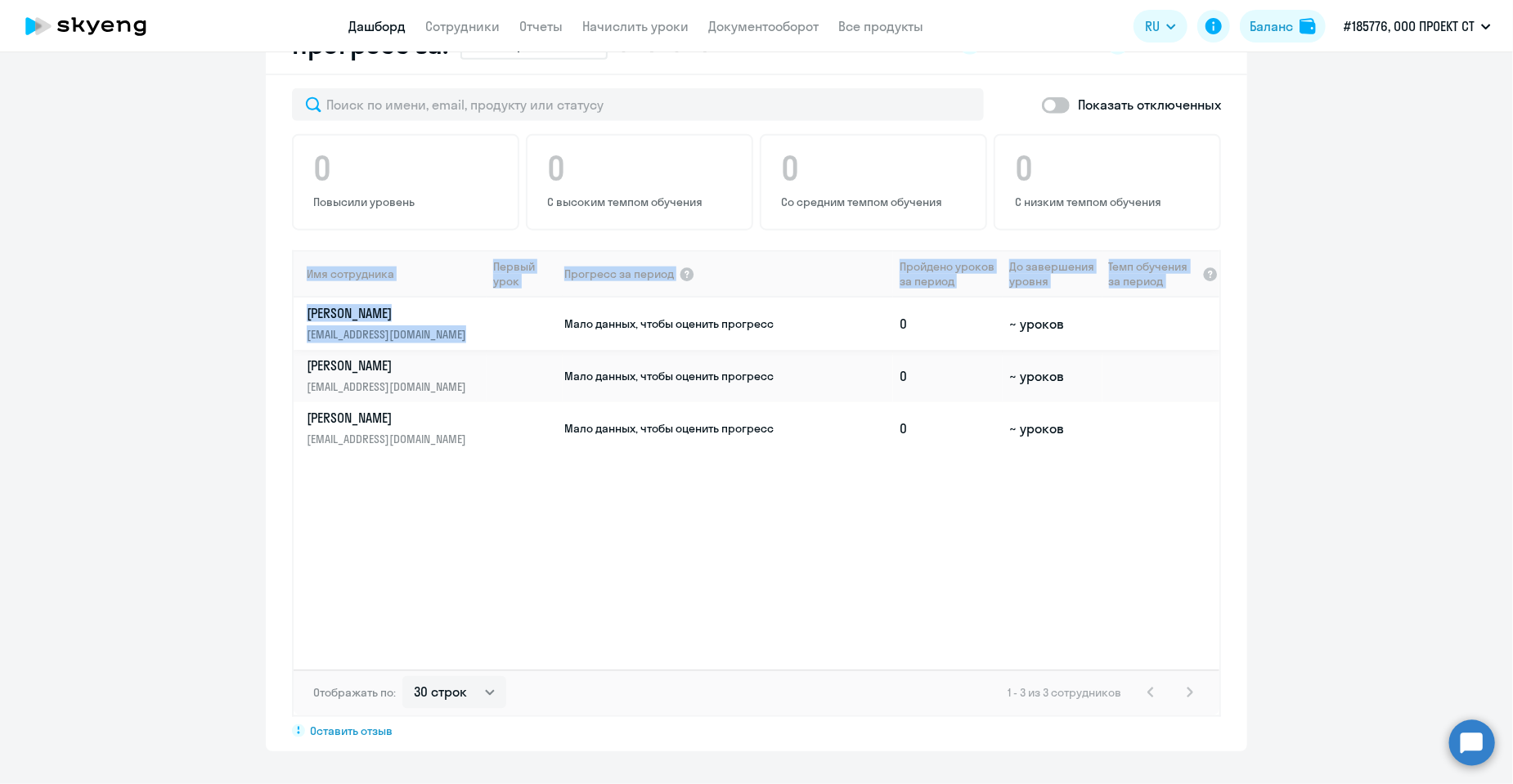
drag, startPoint x: 259, startPoint y: 309, endPoint x: 496, endPoint y: 315, distance: 237.1
click at [496, 315] on app-progress-dashboard "Прогресс за: Весь период – [DATE] — [DATE] Как мы считаем Скачать отчет Показат…" at bounding box center [756, 383] width 1513 height 737
click at [229, 307] on app-progress-dashboard "Прогресс за: Весь период – [DATE] — [DATE] Как мы считаем Скачать отчет Показат…" at bounding box center [756, 383] width 1513 height 737
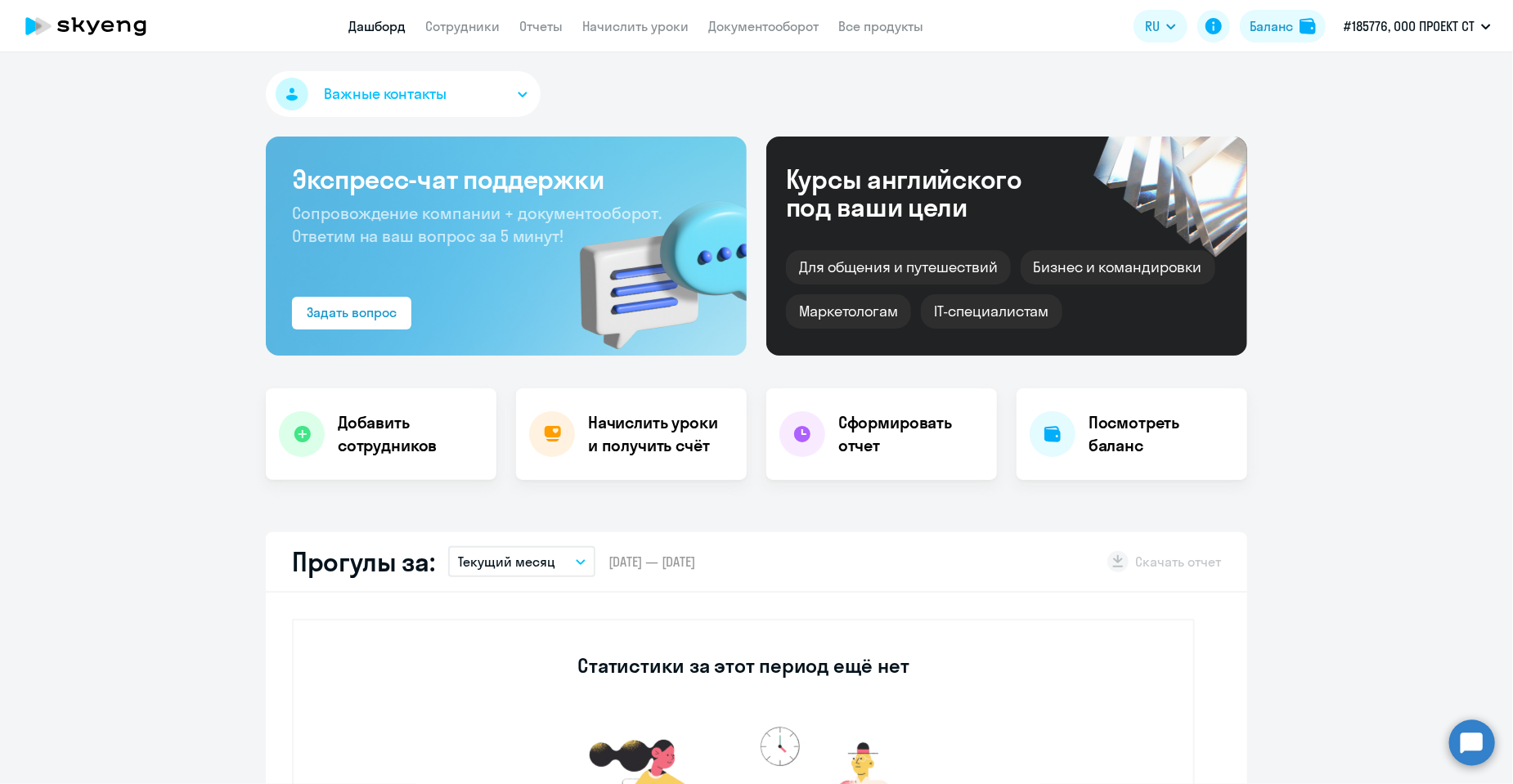
scroll to position [0, 0]
